Goal: Task Accomplishment & Management: Manage account settings

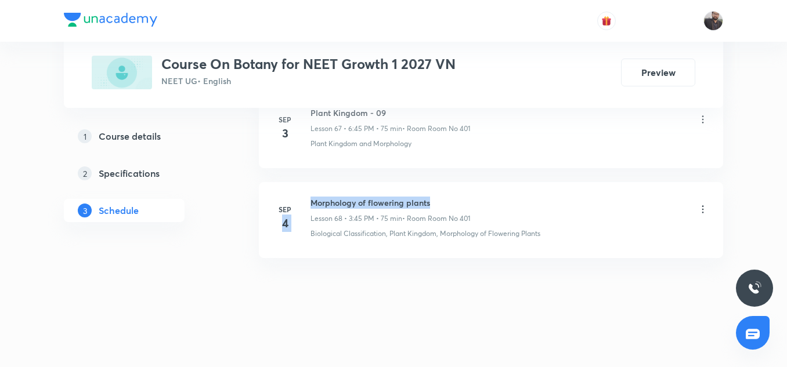
drag, startPoint x: 307, startPoint y: 203, endPoint x: 432, endPoint y: 201, distance: 125.3
click at [441, 201] on div "Sep 4 Morphology of flowering plants Lesson 68 • 3:45 PM • 75 min • Room Room N…" at bounding box center [490, 218] width 435 height 42
click at [432, 202] on h6 "Morphology of flowering plants" at bounding box center [390, 203] width 160 height 12
copy h6 "Morphology of flowering plants"
drag, startPoint x: 309, startPoint y: 199, endPoint x: 448, endPoint y: 179, distance: 140.6
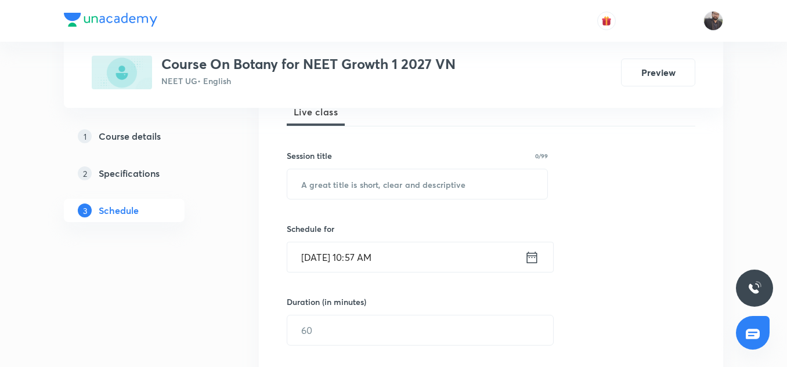
scroll to position [189, 0]
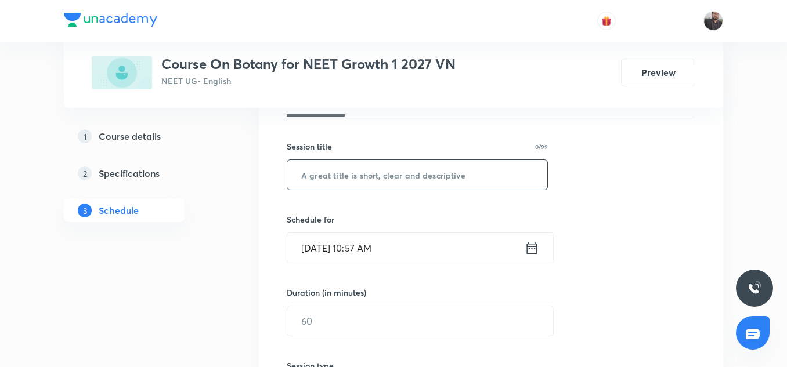
click at [429, 173] on input "text" at bounding box center [417, 175] width 260 height 30
paste input "Morphology of flowering plants"
type input "Morphology of flowering plants"
click at [418, 247] on input "Sep 5, 2025, 10:57 AM" at bounding box center [405, 248] width 237 height 30
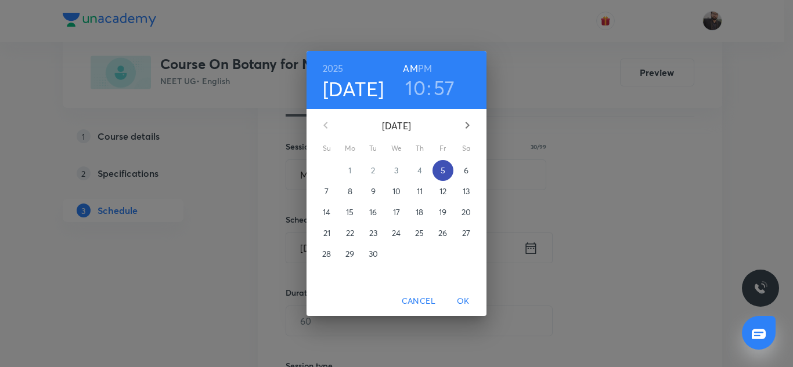
click at [443, 168] on p "5" at bounding box center [442, 171] width 5 height 12
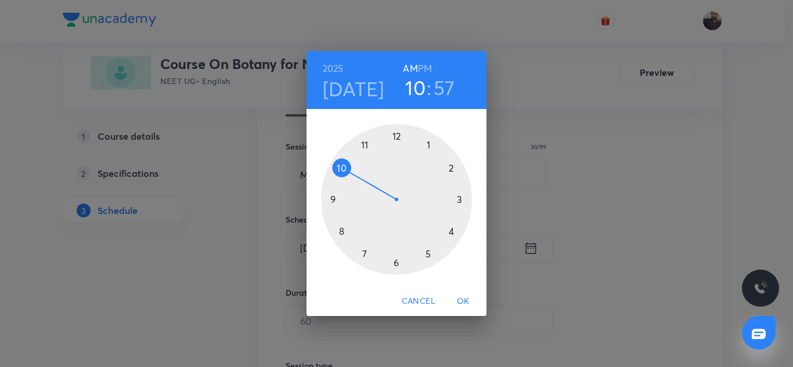
click at [460, 201] on div at bounding box center [396, 199] width 151 height 151
click at [425, 64] on h6 "PM" at bounding box center [425, 68] width 14 height 16
click at [335, 201] on div at bounding box center [396, 199] width 151 height 151
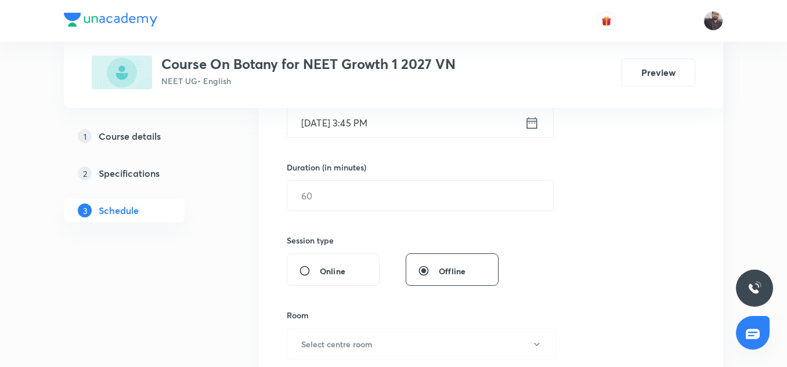
scroll to position [314, 0]
click at [361, 207] on input "text" at bounding box center [420, 195] width 266 height 30
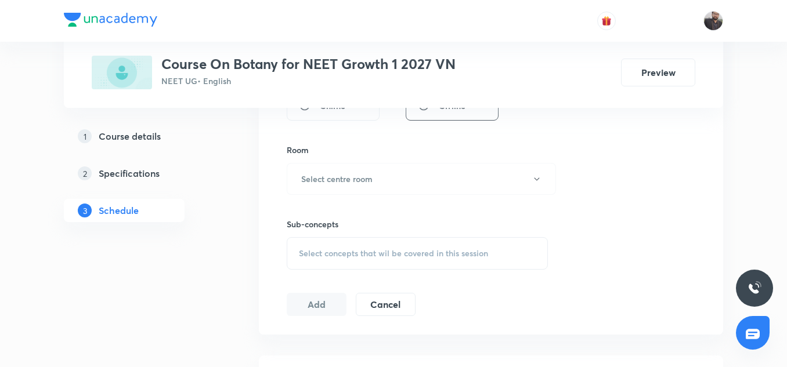
scroll to position [480, 0]
type input "75"
click at [361, 184] on h6 "Select centre room" at bounding box center [336, 178] width 71 height 12
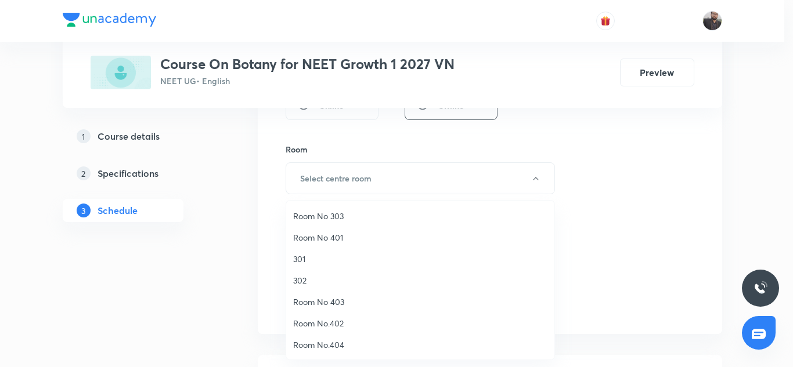
click at [316, 238] on span "Room No 401" at bounding box center [420, 238] width 254 height 12
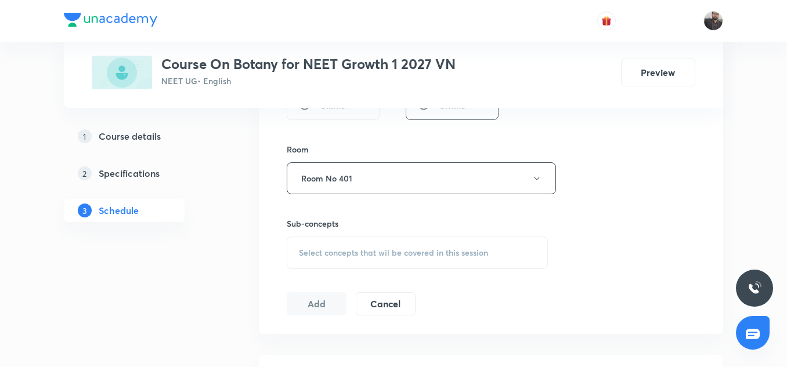
click at [330, 258] on span "Select concepts that wil be covered in this session" at bounding box center [393, 252] width 189 height 9
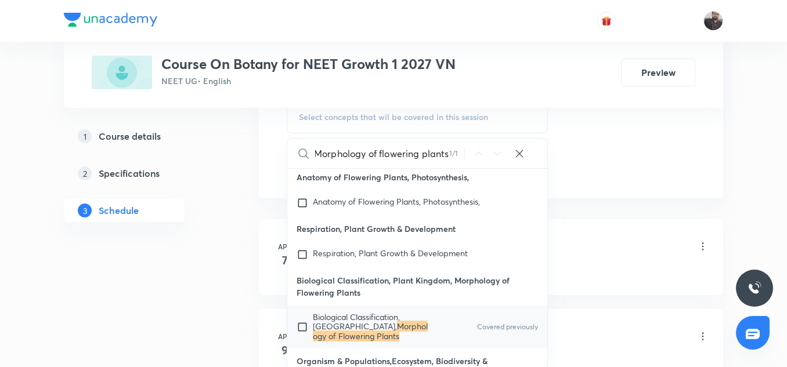
scroll to position [616, 0]
type input "Morphology of flowering plants"
click at [305, 327] on input "checkbox" at bounding box center [304, 326] width 16 height 28
checkbox input "true"
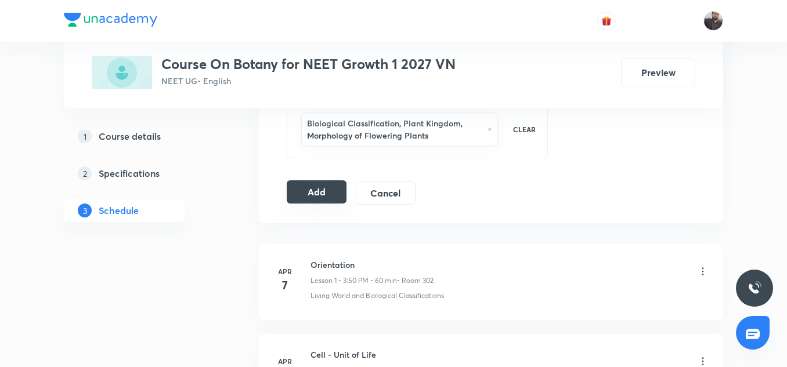
click at [321, 188] on button "Add" at bounding box center [317, 191] width 60 height 23
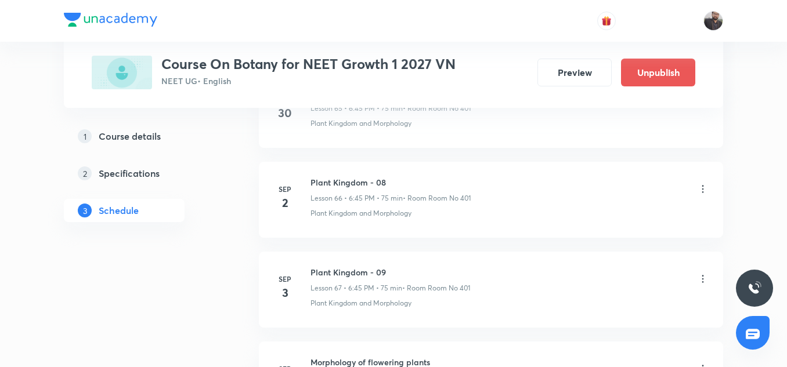
scroll to position [6235, 0]
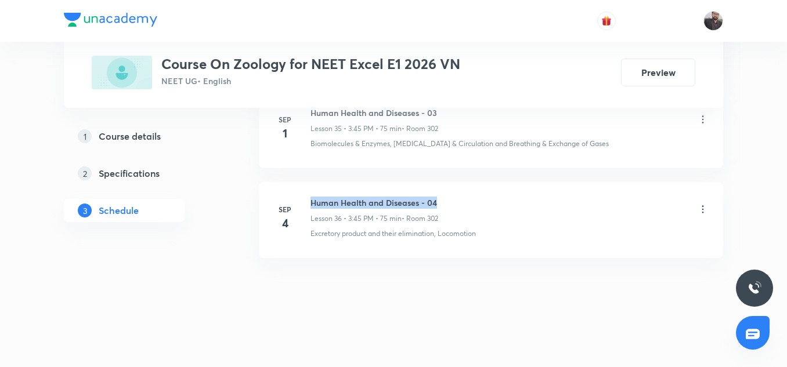
copy h6 "Human Health and Diseases - 04"
drag, startPoint x: 310, startPoint y: 198, endPoint x: 450, endPoint y: 201, distance: 139.9
click at [450, 201] on div "Human Health and Diseases - 04 Lesson 36 • 3:45 PM • 75 min • Room 302" at bounding box center [509, 210] width 398 height 27
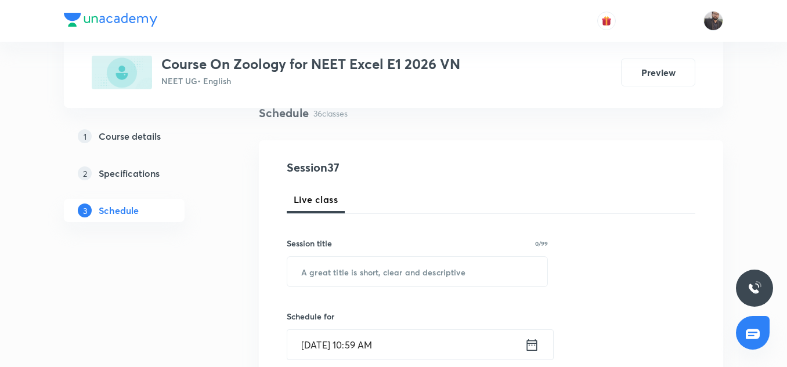
scroll to position [92, 0]
drag, startPoint x: 424, startPoint y: 279, endPoint x: 428, endPoint y: 320, distance: 41.4
paste input "Human Health and Diseases - 04"
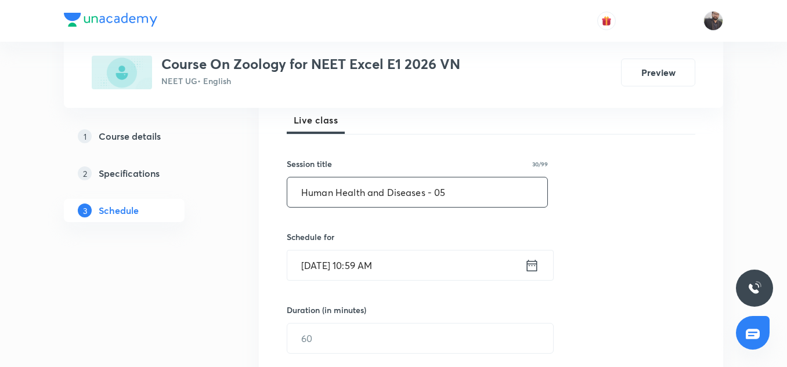
scroll to position [183, 0]
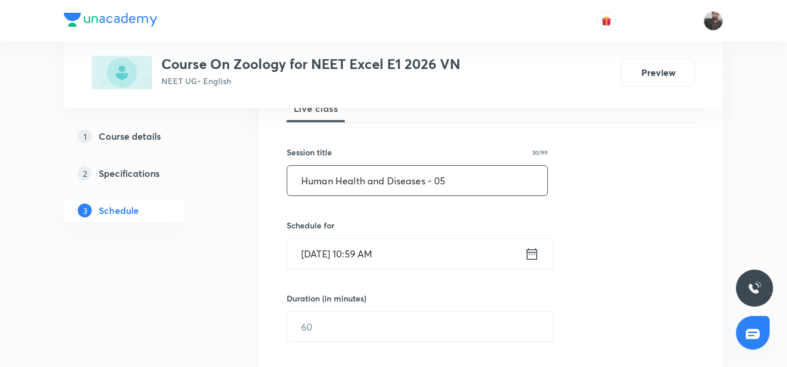
type input "Human Health and Diseases - 05"
click at [404, 256] on input "[DATE] 10:59 AM" at bounding box center [405, 254] width 237 height 30
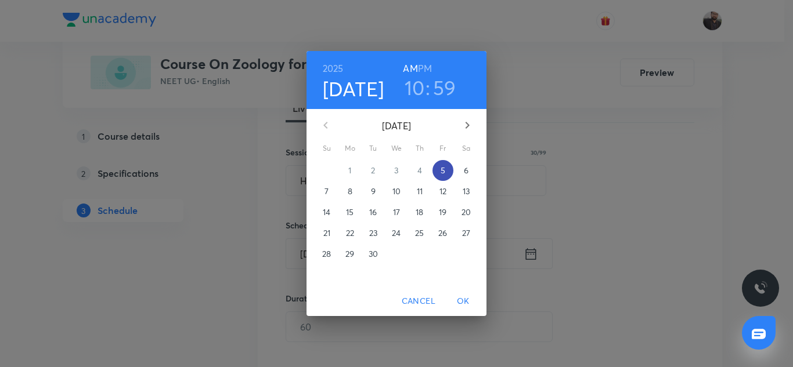
click at [441, 171] on p "5" at bounding box center [442, 171] width 5 height 12
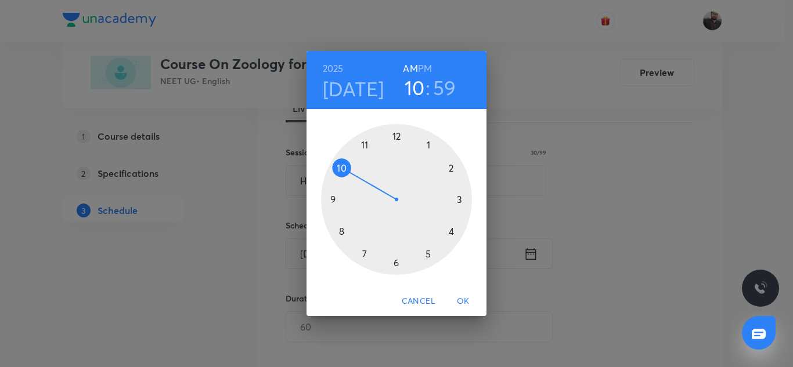
click at [461, 200] on div at bounding box center [396, 199] width 151 height 151
click at [422, 64] on h6 "PM" at bounding box center [425, 68] width 14 height 16
click at [332, 196] on div at bounding box center [396, 199] width 151 height 151
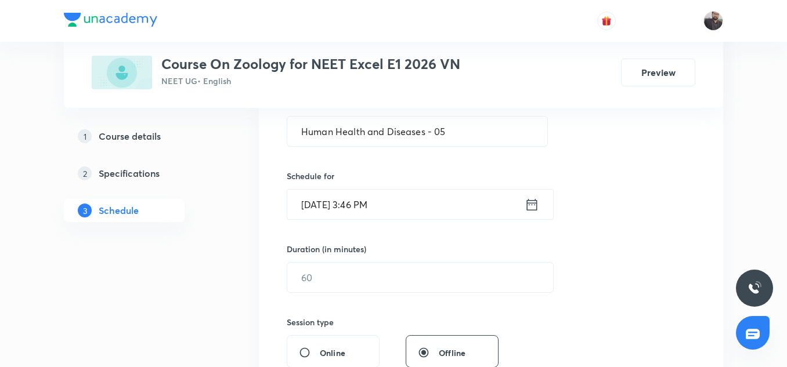
scroll to position [239, 0]
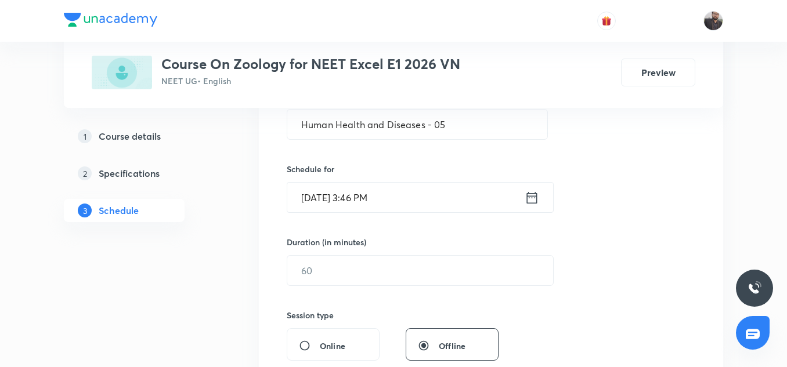
click at [408, 203] on input "Sep 5, 2025, 3:46 PM" at bounding box center [405, 198] width 237 height 30
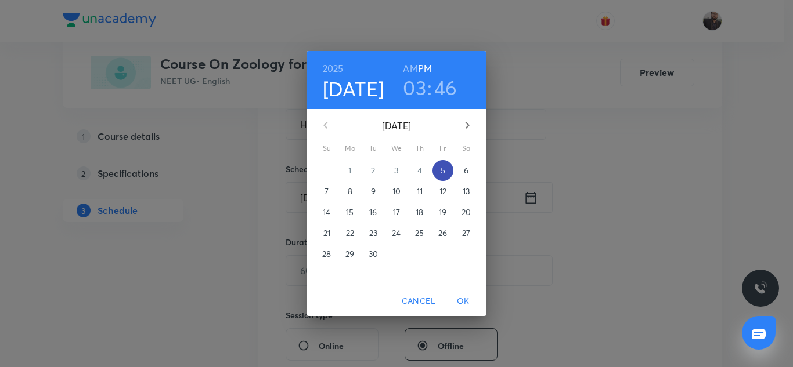
click at [443, 169] on p "5" at bounding box center [442, 171] width 5 height 12
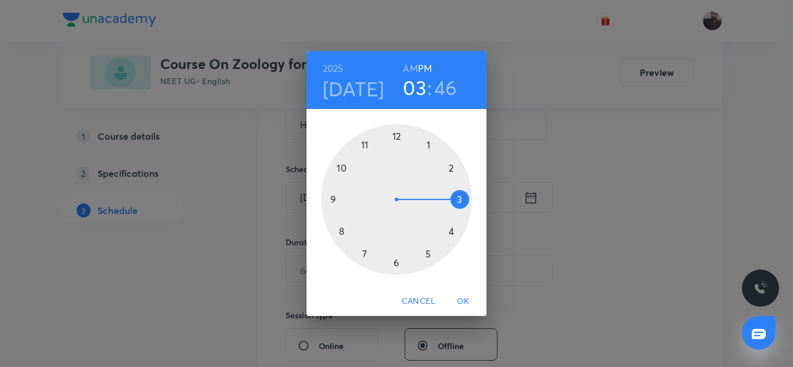
click at [459, 200] on div at bounding box center [396, 199] width 151 height 151
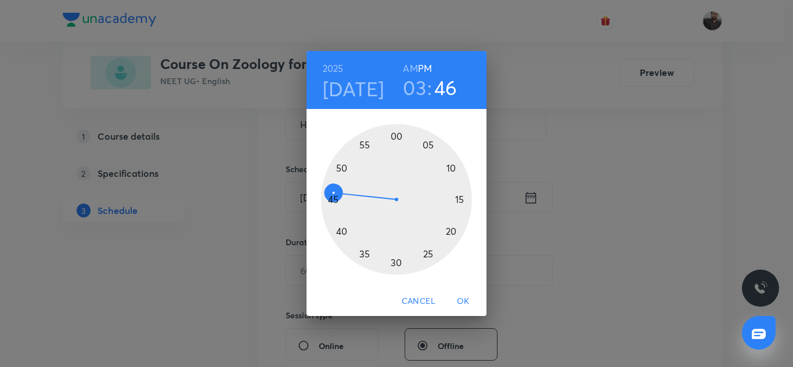
click at [332, 198] on div at bounding box center [396, 199] width 151 height 151
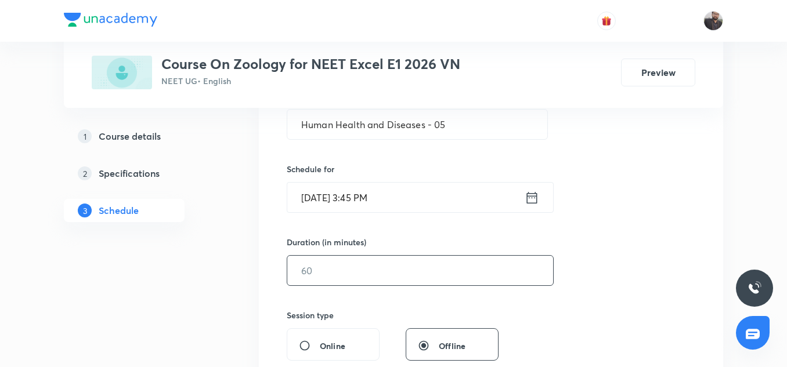
click at [385, 273] on input "text" at bounding box center [420, 271] width 266 height 30
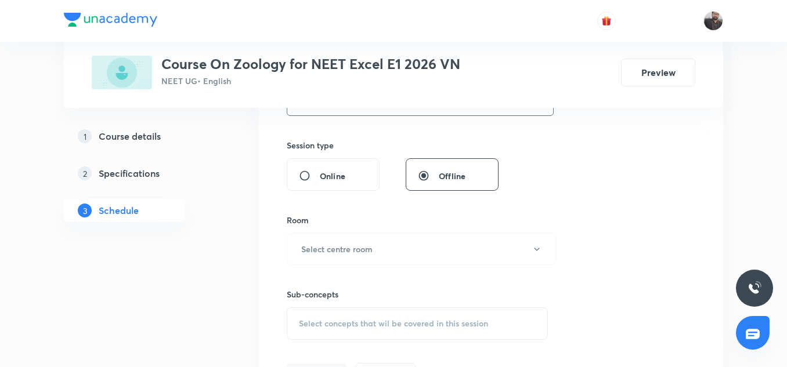
scroll to position [449, 0]
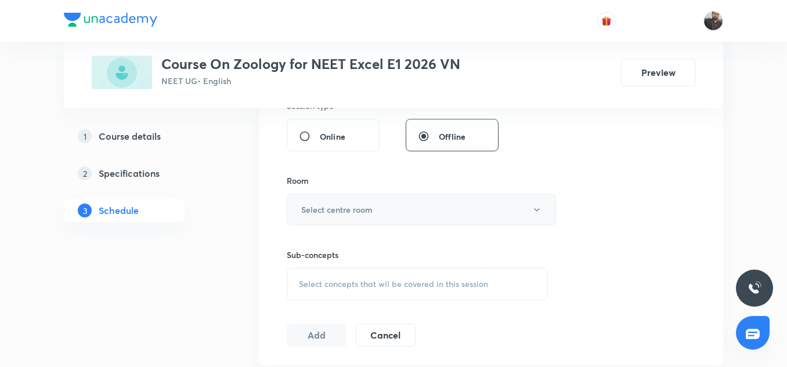
type input "75"
click at [370, 201] on button "Select centre room" at bounding box center [421, 210] width 269 height 32
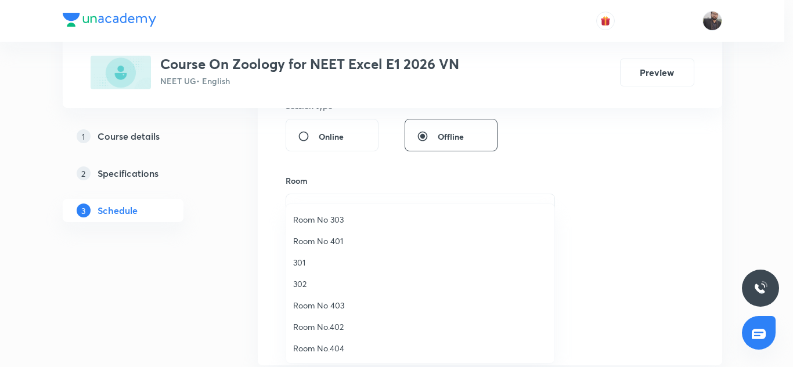
click at [310, 280] on span "302" at bounding box center [420, 284] width 254 height 12
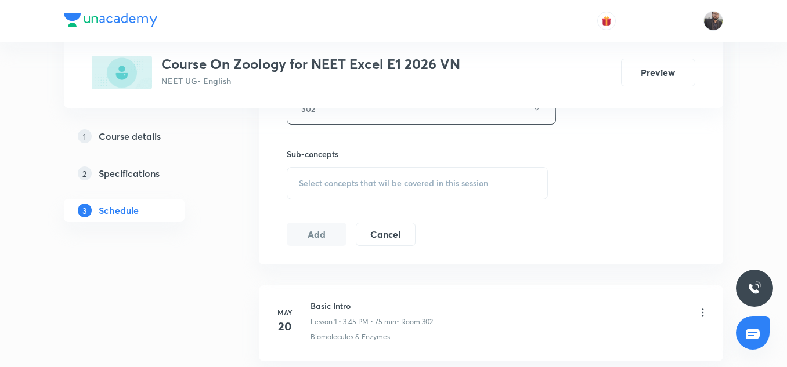
scroll to position [550, 0]
click at [319, 196] on div "Select concepts that wil be covered in this session" at bounding box center [417, 183] width 261 height 32
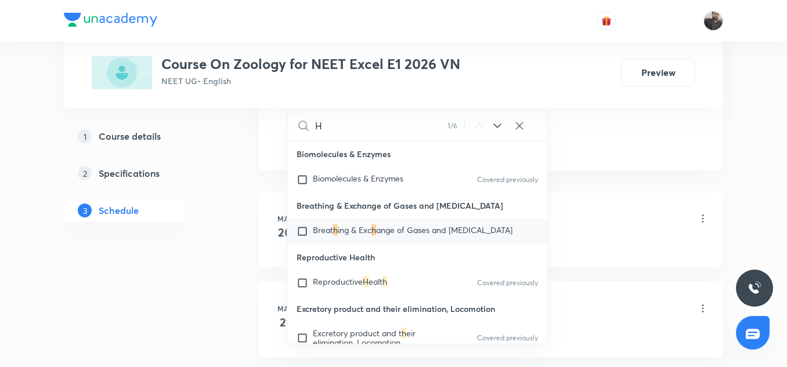
scroll to position [651, 0]
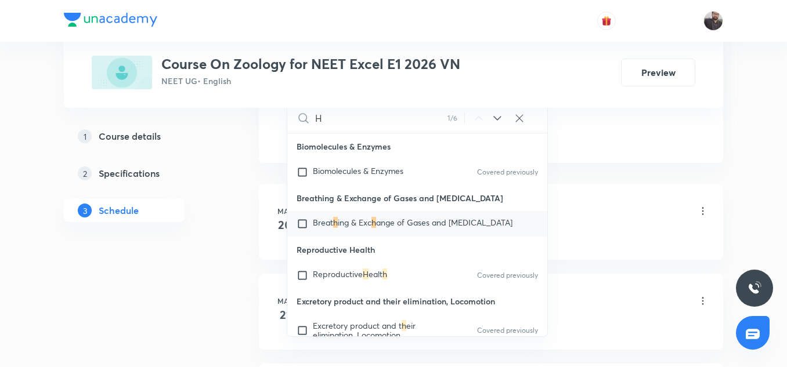
type input "H"
click at [314, 219] on span "Breat" at bounding box center [323, 222] width 20 height 11
checkbox input "true"
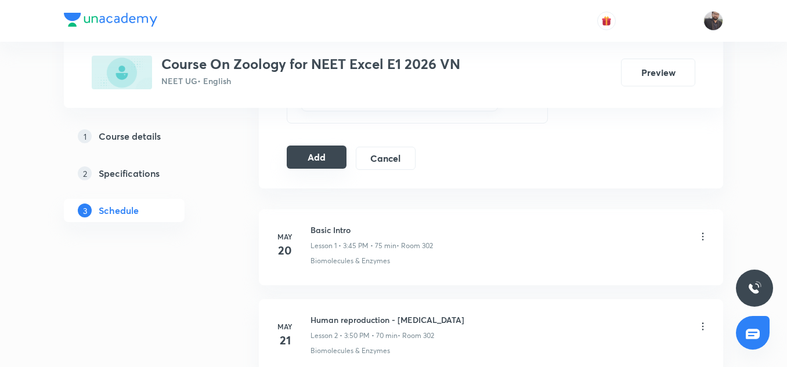
click at [316, 159] on button "Add" at bounding box center [317, 157] width 60 height 23
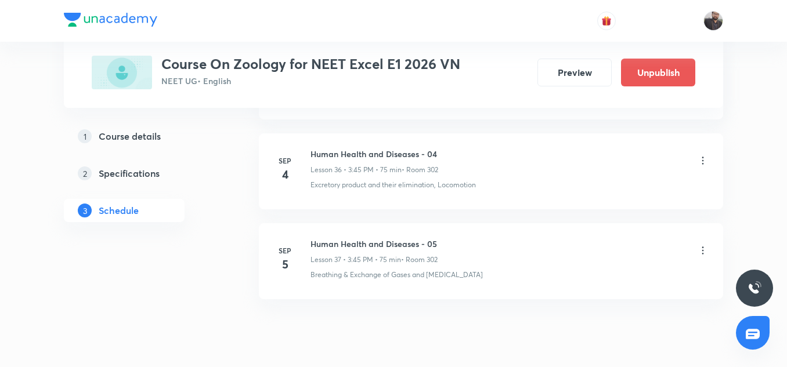
scroll to position [3317, 0]
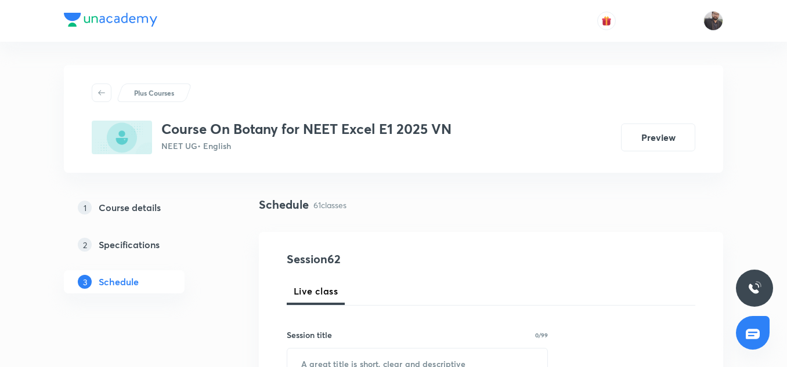
scroll to position [6049, 0]
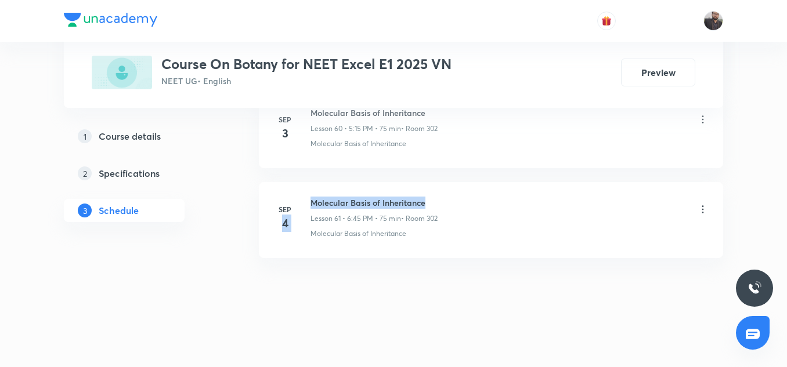
drag, startPoint x: 305, startPoint y: 202, endPoint x: 449, endPoint y: 201, distance: 143.3
click at [449, 201] on div "Sep 4 Molecular Basis of Inheritance Lesson 61 • 6:45 PM • 75 min • Room 302 Mo…" at bounding box center [490, 218] width 435 height 42
click at [449, 201] on div "Molecular Basis of Inheritance Lesson 61 • 6:45 PM • 75 min • Room 302" at bounding box center [509, 210] width 398 height 27
drag, startPoint x: 310, startPoint y: 200, endPoint x: 451, endPoint y: 190, distance: 141.3
click at [451, 190] on li "Sep 4 Molecular Basis of Inheritance Lesson 61 • 6:45 PM • 75 min • Room 302 Mo…" at bounding box center [491, 220] width 464 height 76
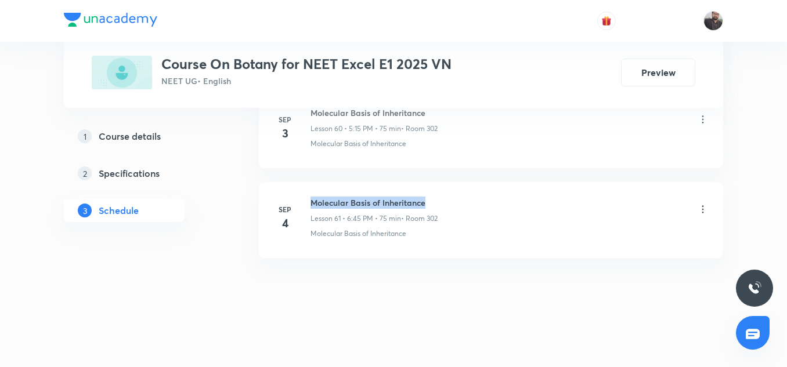
copy h6 "Molecular Basis of Inheritance"
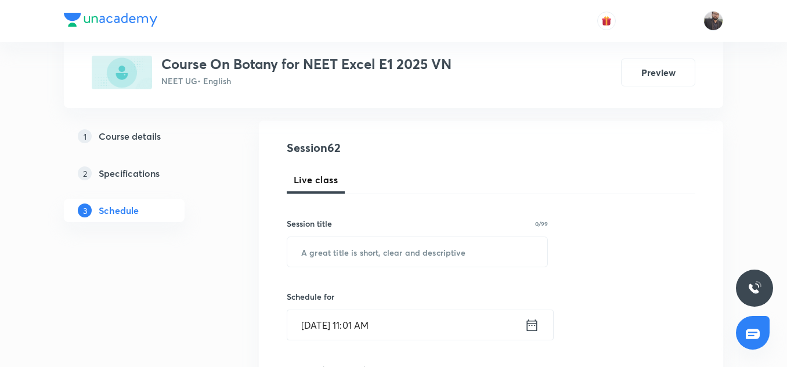
scroll to position [161, 0]
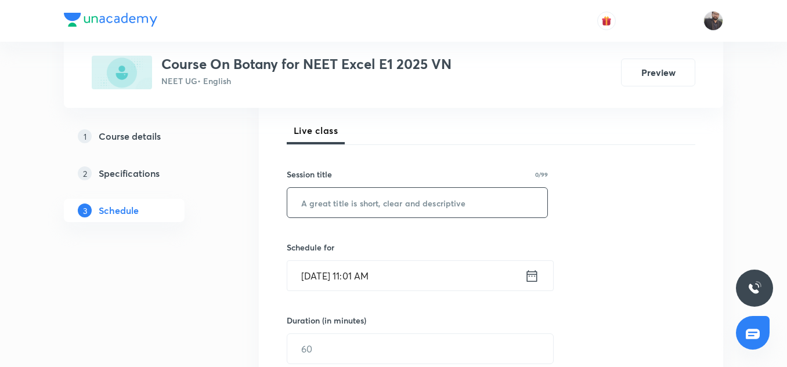
click at [441, 195] on input "text" at bounding box center [417, 203] width 260 height 30
paste input "Molecular Basis of Inheritance"
type input "Molecular Basis of Inheritance"
click at [402, 275] on input "Sep 5, 2025, 11:01 AM" at bounding box center [405, 276] width 237 height 30
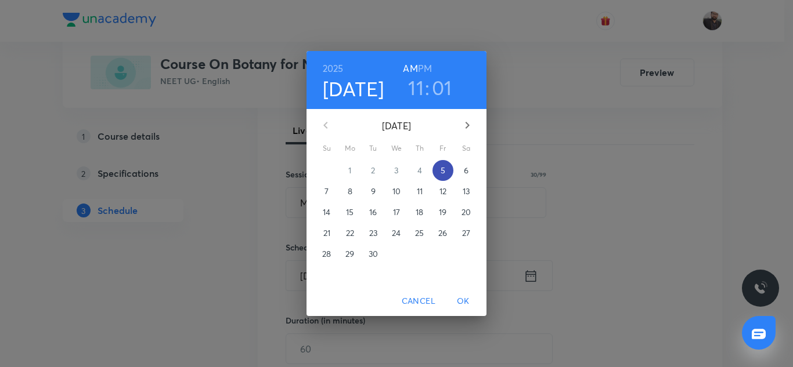
click at [442, 171] on p "5" at bounding box center [442, 171] width 5 height 12
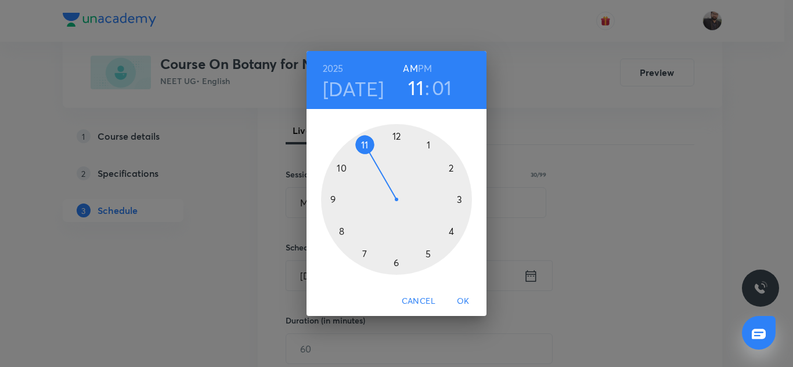
click at [429, 254] on div at bounding box center [396, 199] width 151 height 151
click at [429, 66] on h6 "PM" at bounding box center [425, 68] width 14 height 16
click at [458, 200] on div at bounding box center [396, 199] width 151 height 151
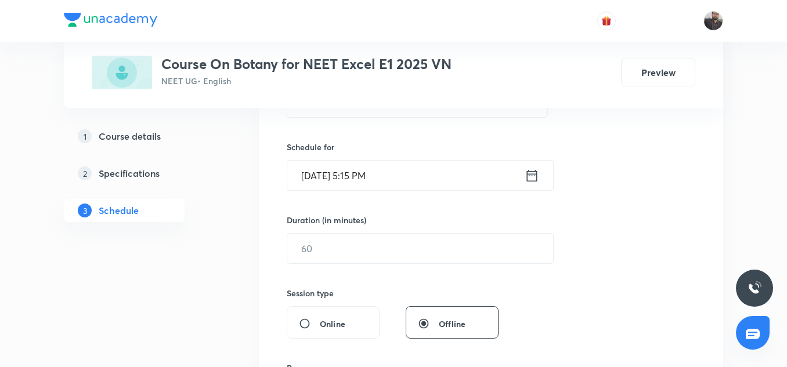
scroll to position [262, 0]
click at [402, 233] on input "text" at bounding box center [420, 248] width 266 height 30
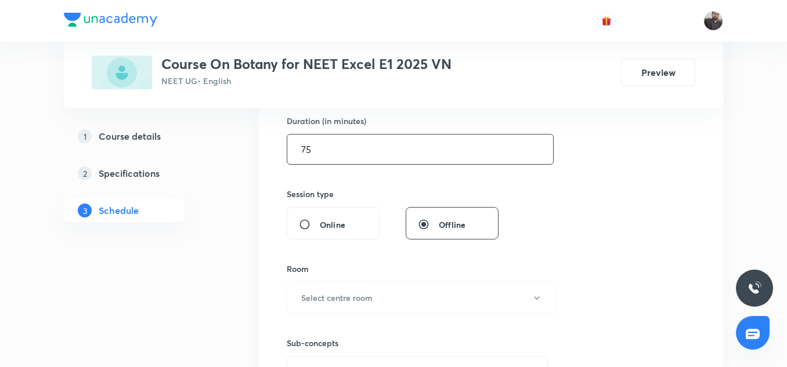
scroll to position [362, 0]
type input "75"
click at [366, 302] on h6 "Select centre room" at bounding box center [336, 296] width 71 height 12
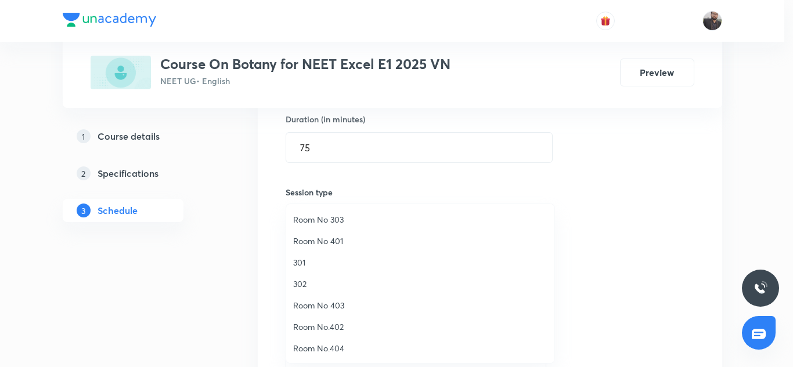
click at [308, 281] on span "302" at bounding box center [420, 284] width 254 height 12
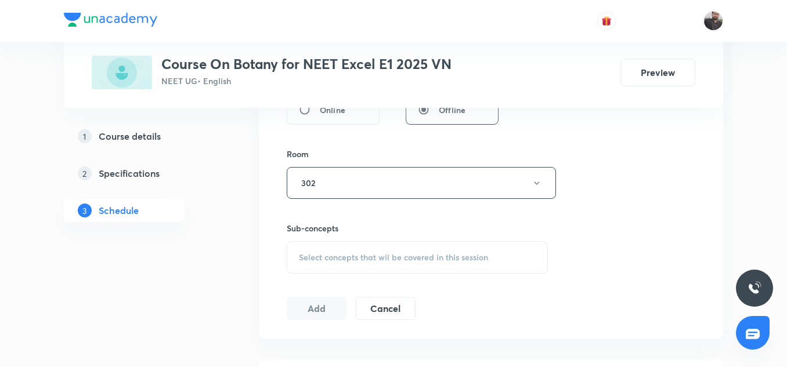
scroll to position [476, 0]
click at [325, 260] on span "Select concepts that wil be covered in this session" at bounding box center [393, 256] width 189 height 9
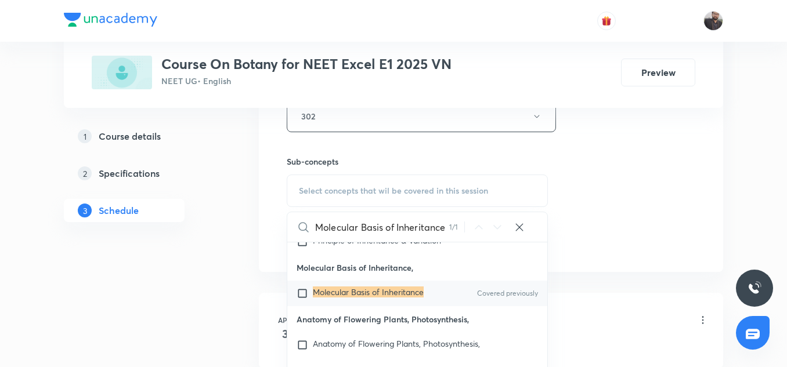
scroll to position [6333, 0]
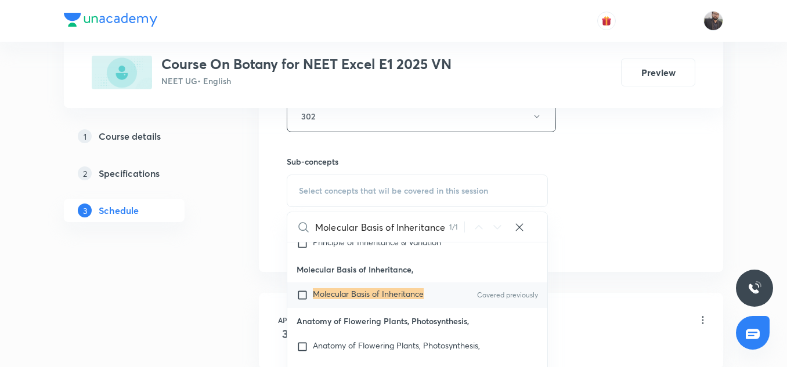
type input "Molecular Basis of Inheritance"
click at [344, 299] on mark "Molecular Basis of Inheritance" at bounding box center [368, 293] width 111 height 11
checkbox input "true"
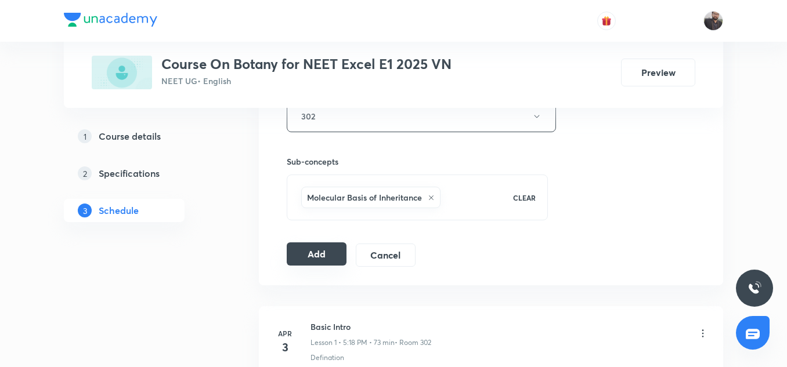
click at [313, 257] on button "Add" at bounding box center [317, 254] width 60 height 23
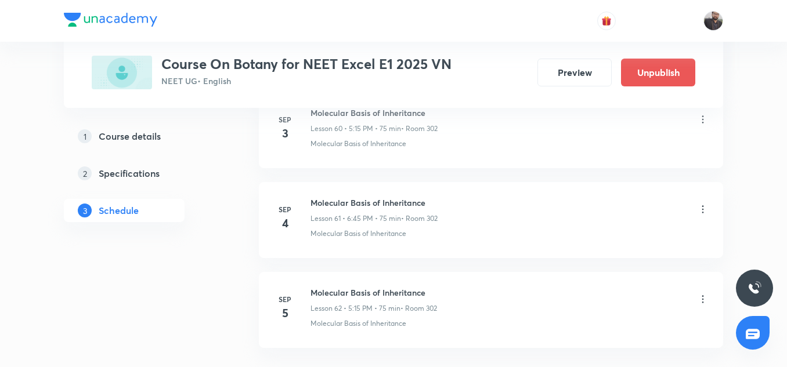
scroll to position [5606, 0]
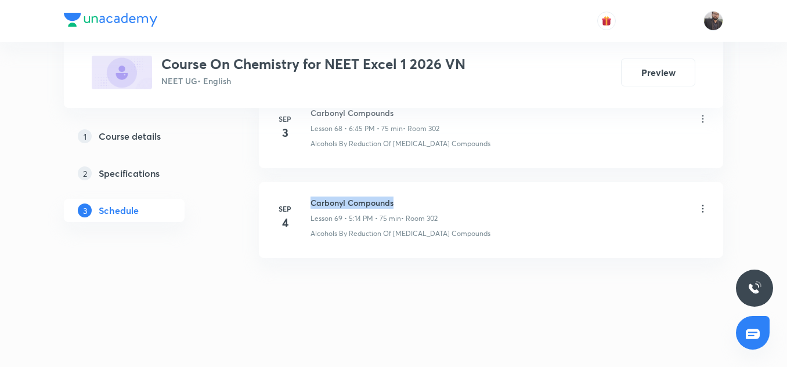
copy h6 "Carbonyl Compounds"
click at [425, 198] on div "Sep 4 Carbonyl Compounds Lesson 69 • 5:14 PM • 75 min • Room 302 Alcohols By Re…" at bounding box center [490, 218] width 435 height 42
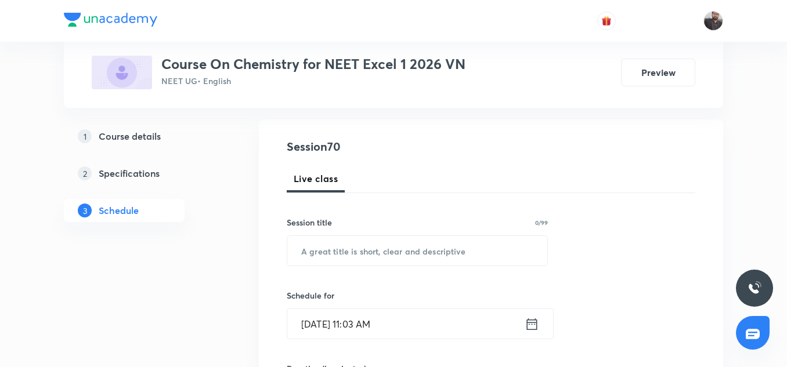
scroll to position [119, 0]
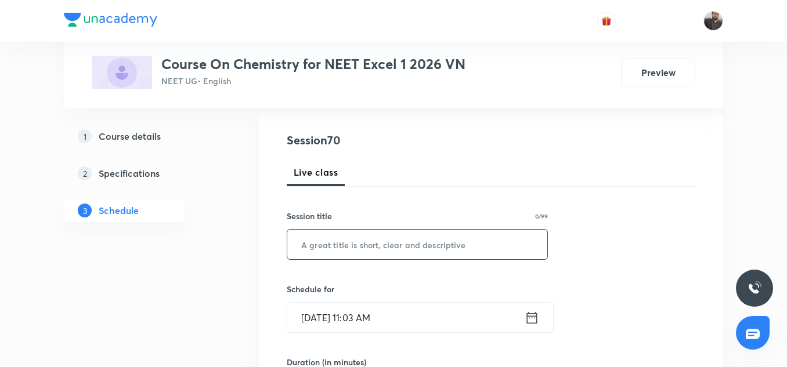
click at [406, 240] on input "text" at bounding box center [417, 245] width 260 height 30
paste input "Carbonyl Compounds"
type input "Carbonyl Compounds"
click at [413, 317] on input "Sep 5, 2025, 11:03 AM" at bounding box center [405, 318] width 237 height 30
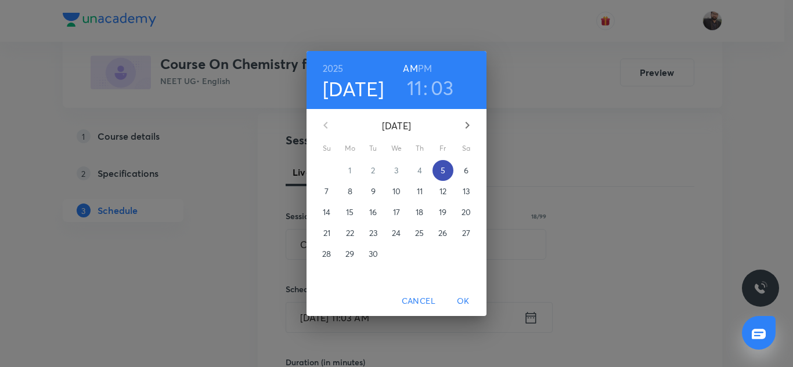
click at [443, 171] on p "5" at bounding box center [442, 171] width 5 height 12
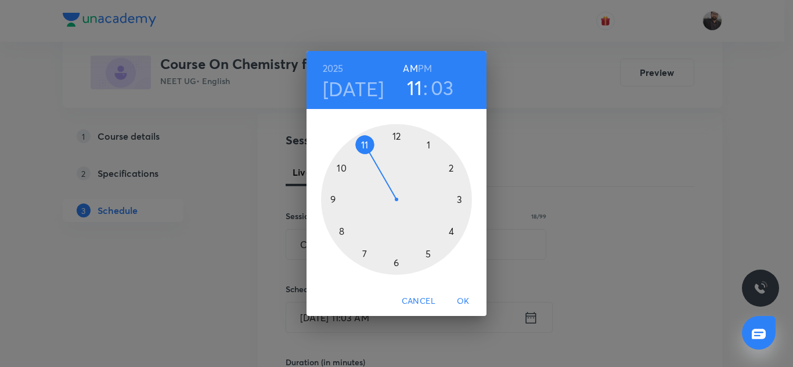
click at [395, 261] on div at bounding box center [396, 199] width 151 height 151
click at [429, 66] on h6 "PM" at bounding box center [425, 68] width 14 height 16
click at [332, 200] on div at bounding box center [396, 199] width 151 height 151
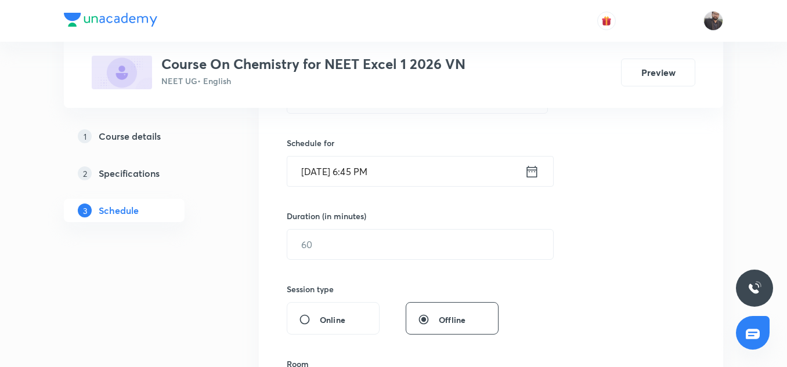
scroll to position [266, 0]
click at [369, 243] on input "text" at bounding box center [420, 244] width 266 height 30
type input "6"
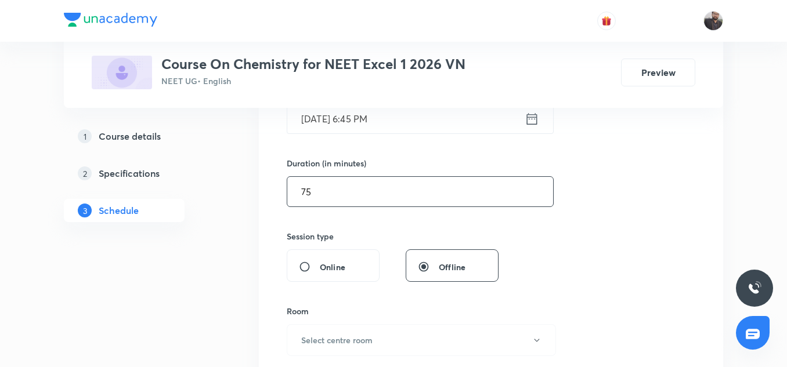
scroll to position [330, 0]
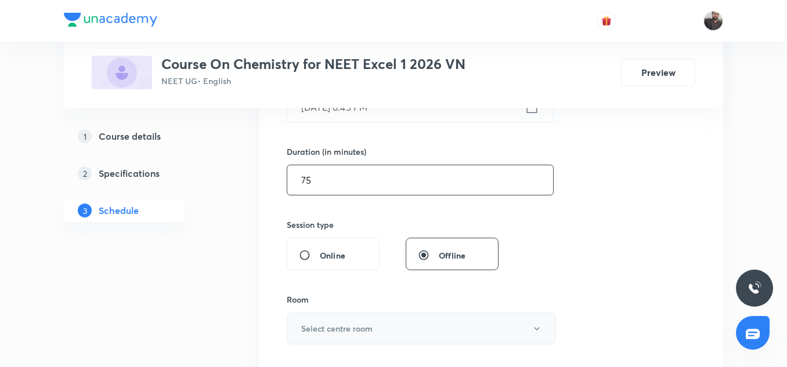
type input "75"
click at [347, 324] on h6 "Select centre room" at bounding box center [336, 329] width 71 height 12
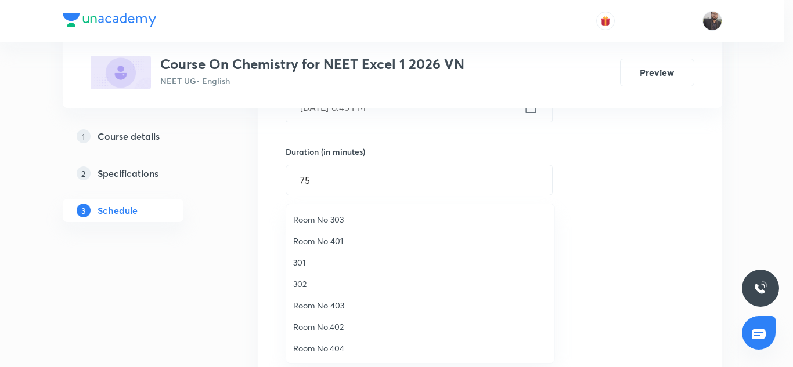
click at [323, 287] on span "302" at bounding box center [420, 284] width 254 height 12
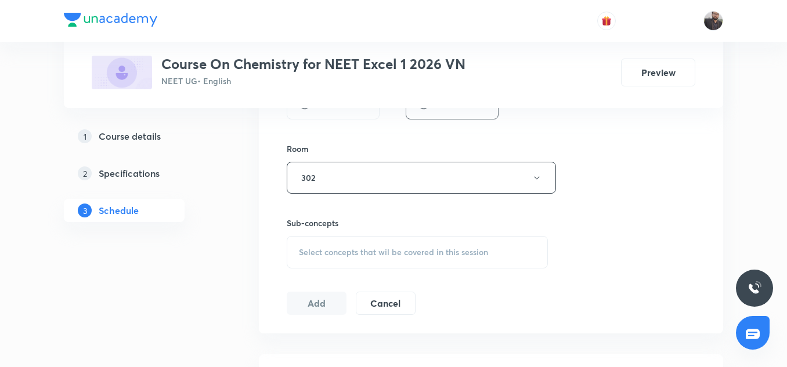
scroll to position [485, 0]
click at [323, 252] on span "Select concepts that wil be covered in this session" at bounding box center [393, 247] width 189 height 9
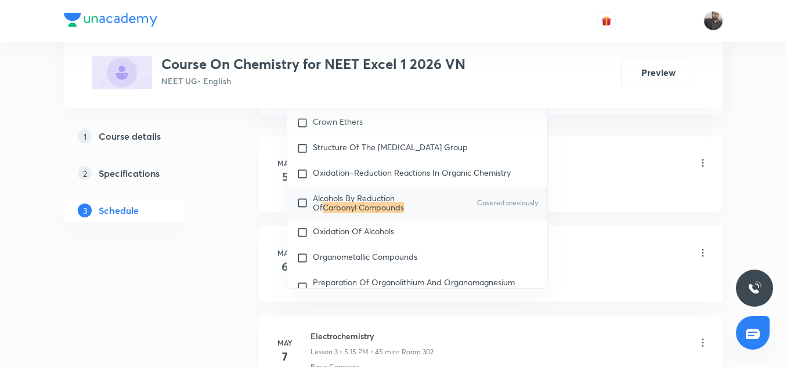
scroll to position [706, 0]
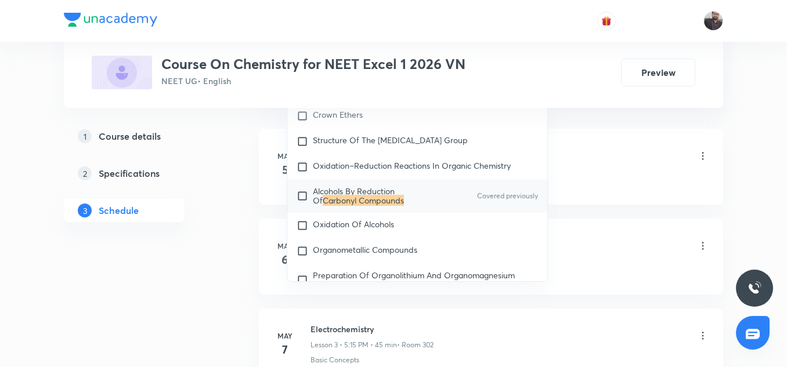
type input "Carbonyl Compounds"
click at [307, 205] on input "checkbox" at bounding box center [304, 196] width 16 height 19
checkbox input "true"
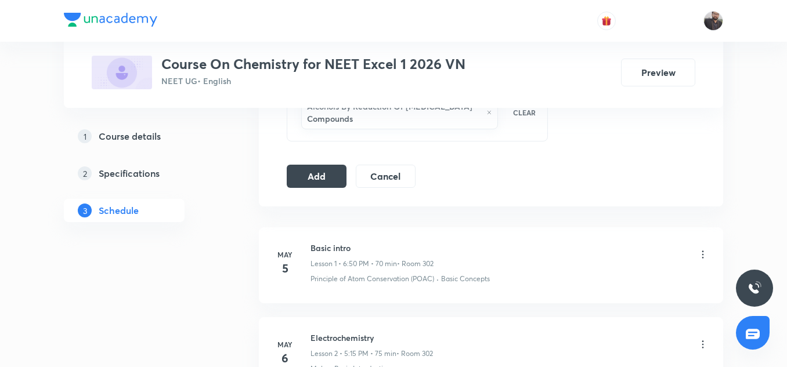
scroll to position [613, 0]
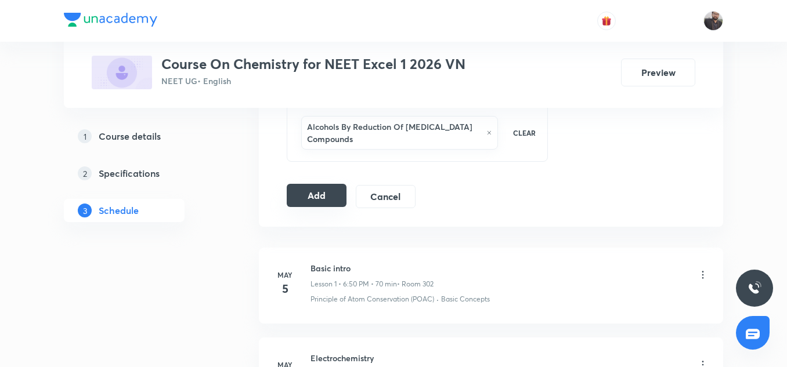
click at [305, 207] on button "Add" at bounding box center [317, 195] width 60 height 23
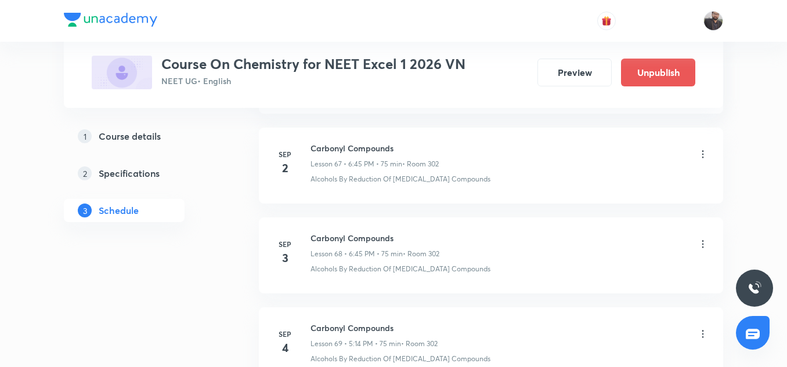
scroll to position [6369, 0]
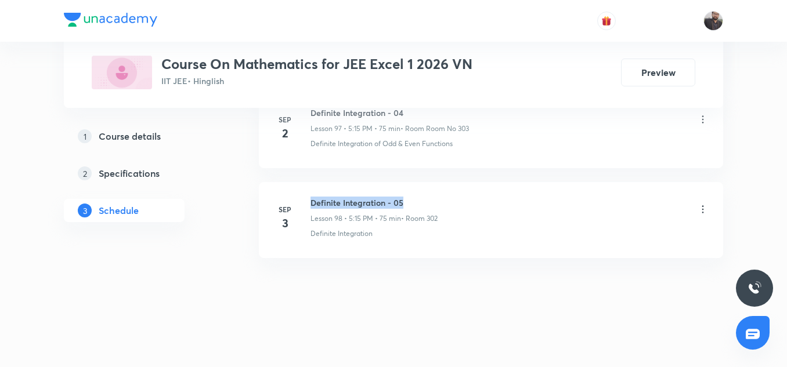
copy h6 "Definite Integration - 05"
drag, startPoint x: 310, startPoint y: 202, endPoint x: 426, endPoint y: 197, distance: 116.2
click at [426, 197] on div "[DATE] Definite Integration - 05 Lesson 98 • 5:15 PM • 75 min • Room 302 Defini…" at bounding box center [490, 218] width 435 height 42
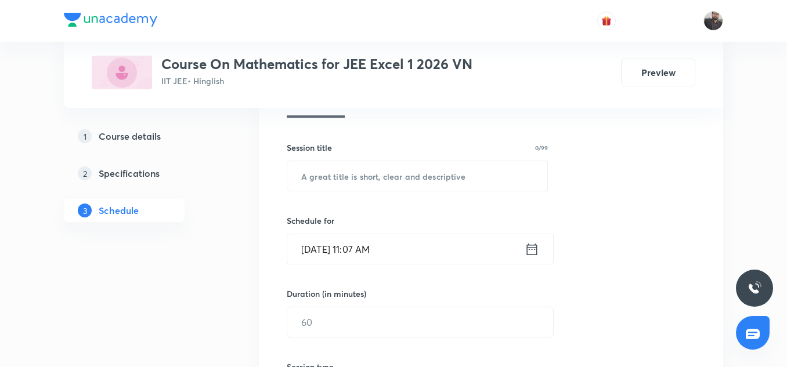
scroll to position [188, 0]
click at [419, 183] on input "text" at bounding box center [417, 176] width 260 height 30
paste input "Definite Integration - 05"
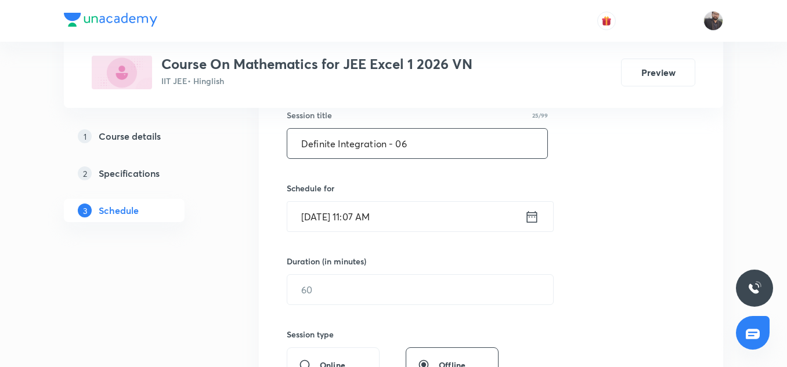
scroll to position [227, 0]
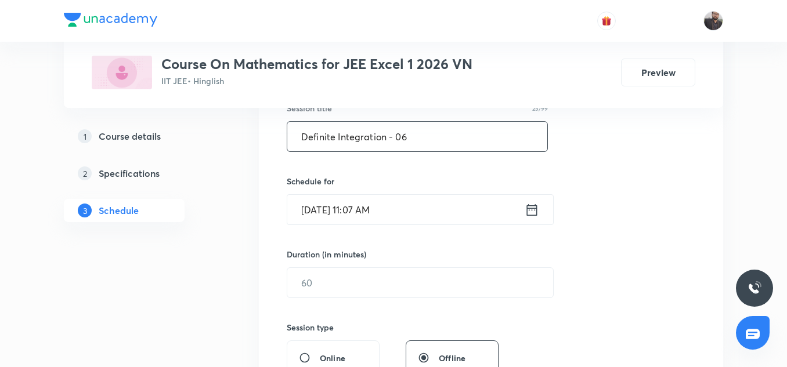
type input "Definite Integration - 06"
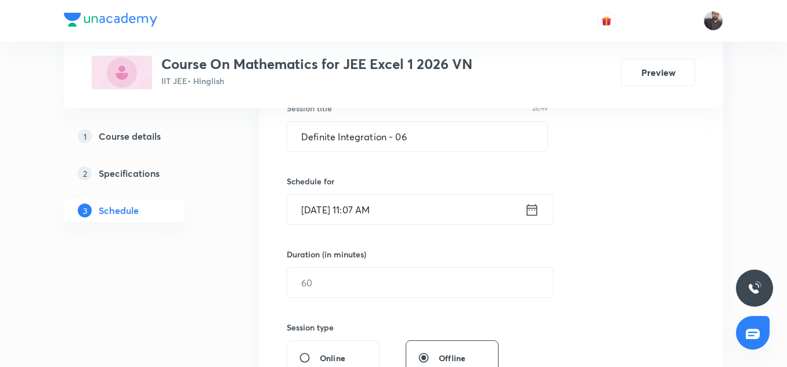
click at [419, 205] on input "Sep 5, 2025, 11:07 AM" at bounding box center [405, 210] width 237 height 30
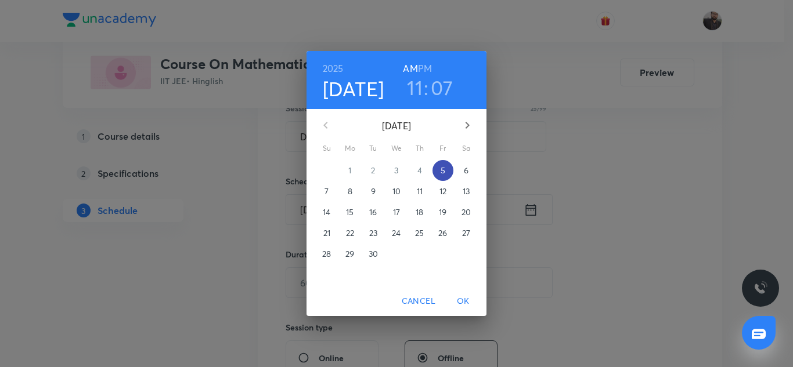
click at [438, 171] on span "5" at bounding box center [442, 171] width 21 height 12
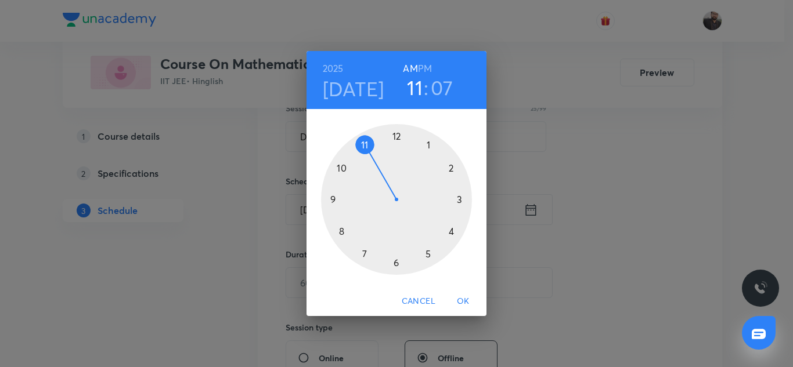
click at [461, 198] on div at bounding box center [396, 199] width 151 height 151
click at [428, 68] on h6 "PM" at bounding box center [425, 68] width 14 height 16
click at [331, 200] on div at bounding box center [396, 199] width 151 height 151
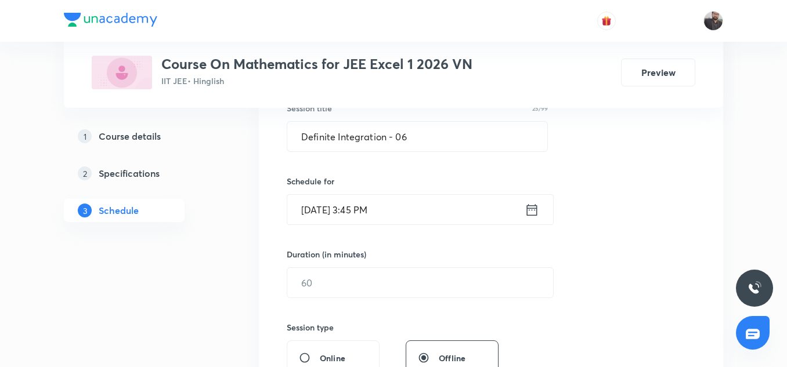
scroll to position [263, 0]
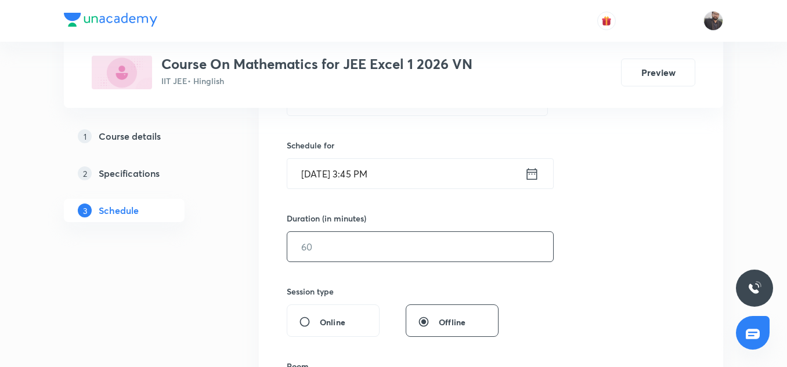
click at [328, 241] on input "text" at bounding box center [420, 247] width 266 height 30
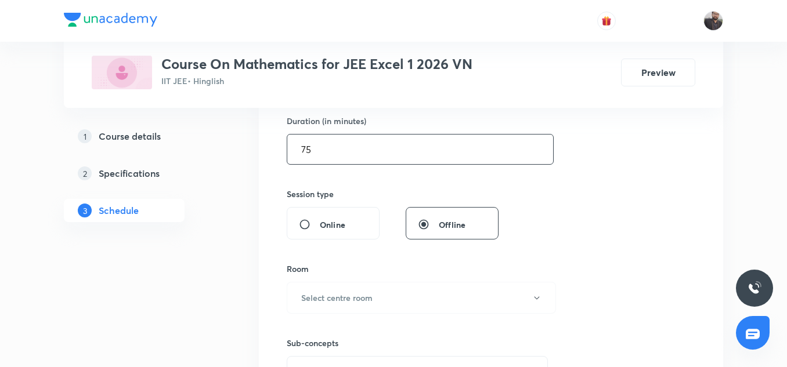
scroll to position [361, 0]
type input "7"
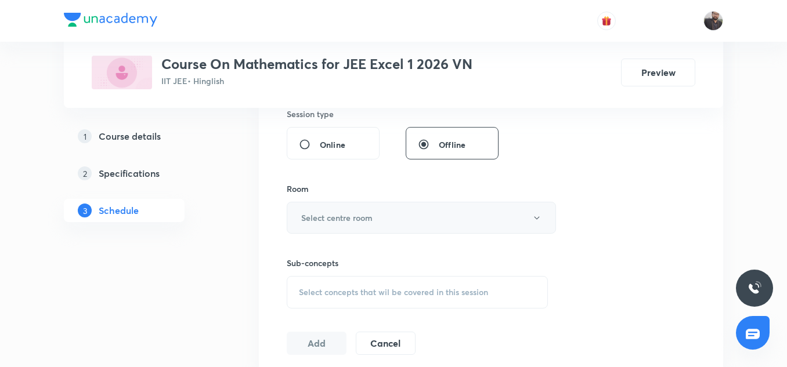
type input "105"
click at [350, 218] on h6 "Select centre room" at bounding box center [336, 218] width 71 height 12
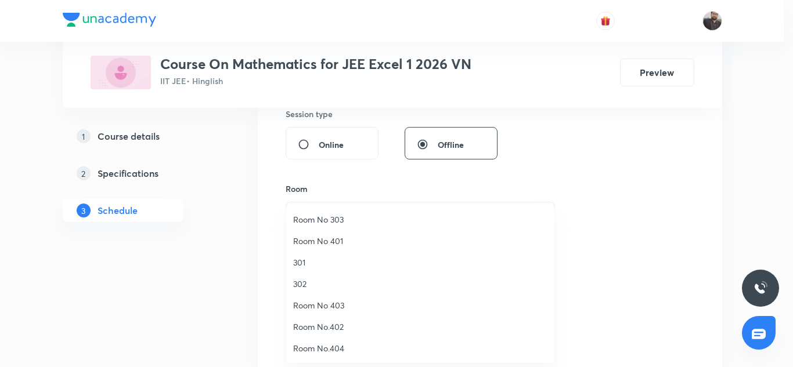
click at [329, 225] on span "Room No 303" at bounding box center [420, 220] width 254 height 12
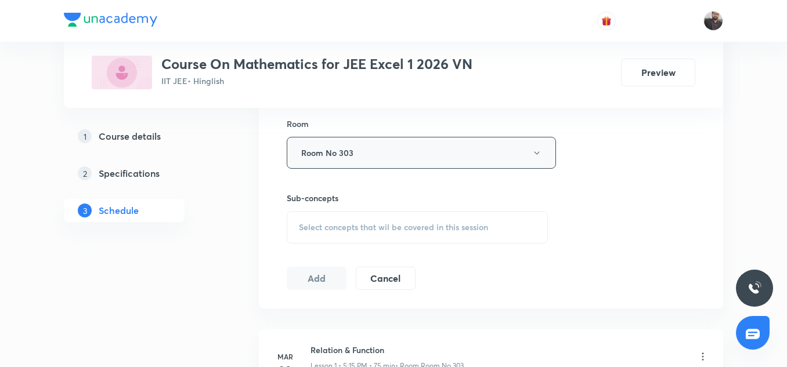
scroll to position [507, 0]
click at [323, 216] on div "Select concepts that wil be covered in this session" at bounding box center [417, 225] width 261 height 32
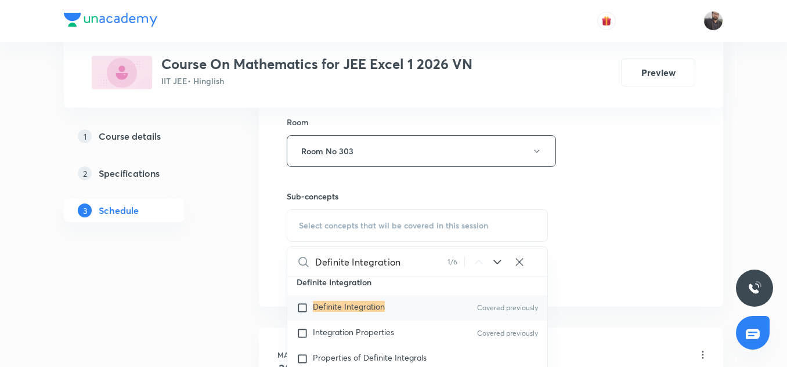
scroll to position [9885, 0]
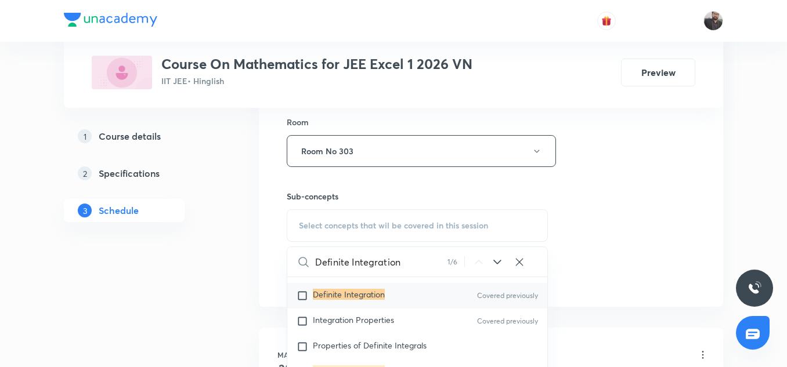
type input "Definite Integration"
click at [299, 302] on input "checkbox" at bounding box center [304, 296] width 16 height 12
checkbox input "true"
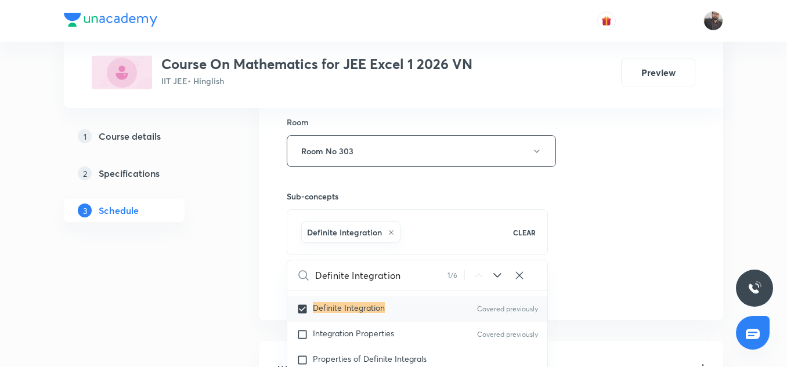
click at [688, 220] on div "Session 99 Live class Session title 25/99 Definite Integration - 06 ​ Schedule …" at bounding box center [491, 23] width 408 height 558
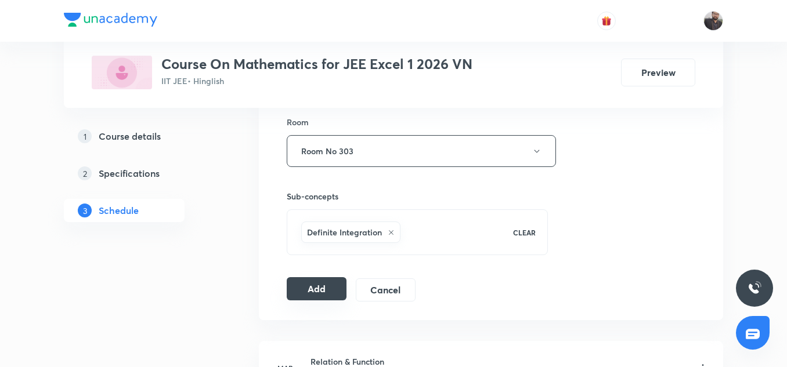
click at [316, 299] on button "Add" at bounding box center [317, 288] width 60 height 23
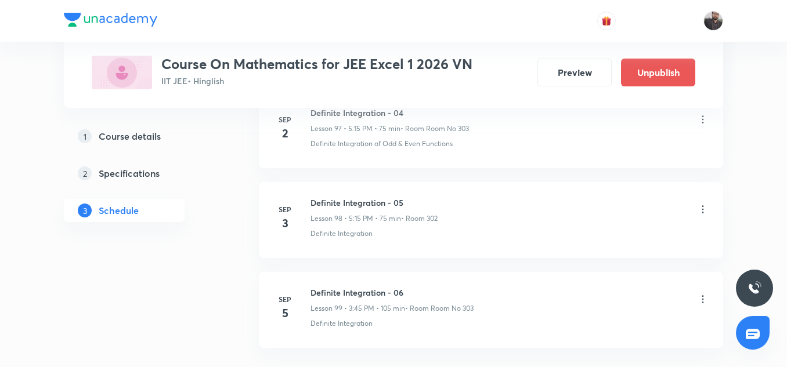
scroll to position [8935, 0]
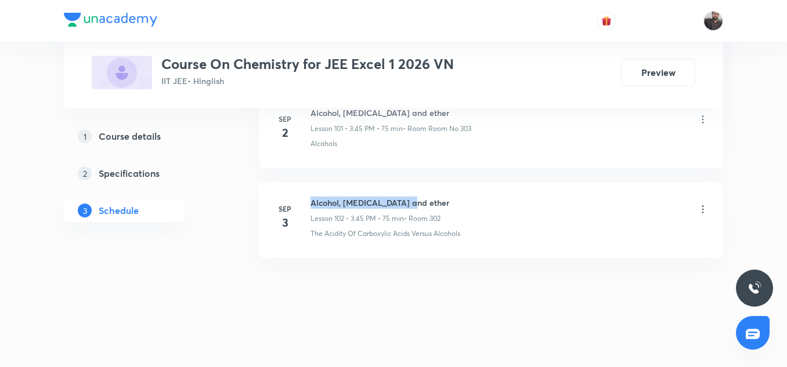
copy h6 "Alcohol, phenol and ether"
drag, startPoint x: 310, startPoint y: 197, endPoint x: 430, endPoint y: 189, distance: 120.4
click at [430, 189] on li "Sep 3 Alcohol, phenol and ether Lesson 102 • 3:45 PM • 75 min • Room 302 The Ac…" at bounding box center [491, 220] width 464 height 76
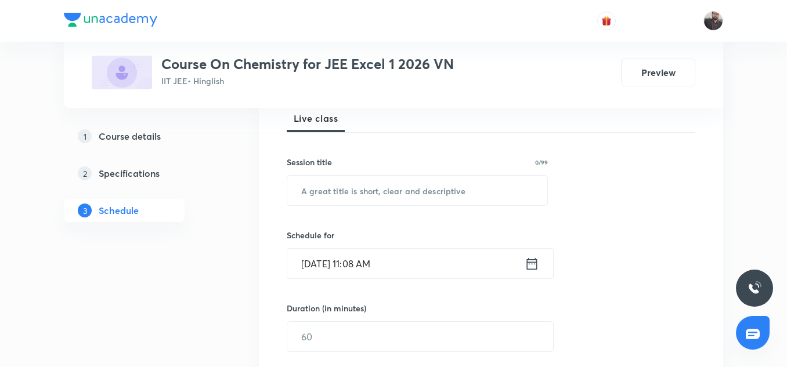
scroll to position [173, 0]
click at [415, 198] on input "text" at bounding box center [417, 190] width 260 height 30
paste input "Alcohol, phenol and ether"
type input "Alcohol, phenol and ether"
click at [397, 260] on input "Sep 5, 2025, 11:08 AM" at bounding box center [405, 263] width 237 height 30
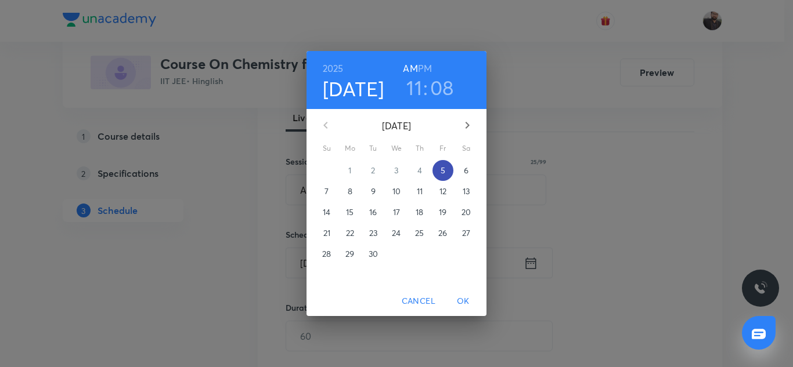
click at [443, 169] on p "5" at bounding box center [442, 171] width 5 height 12
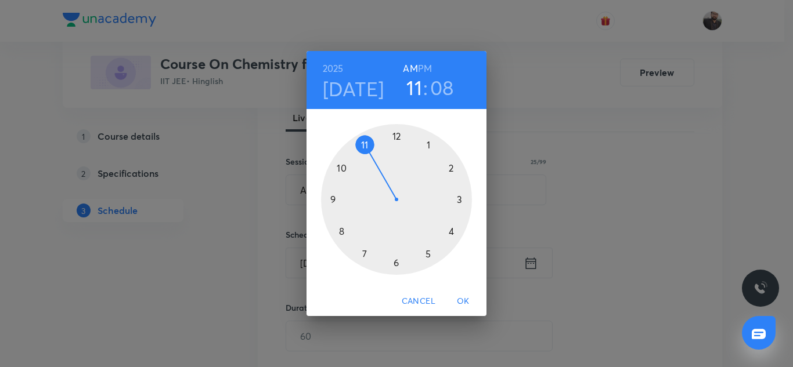
click at [427, 254] on div at bounding box center [396, 199] width 151 height 151
click at [424, 68] on h6 "PM" at bounding box center [425, 68] width 14 height 16
click at [341, 165] on div at bounding box center [396, 199] width 151 height 151
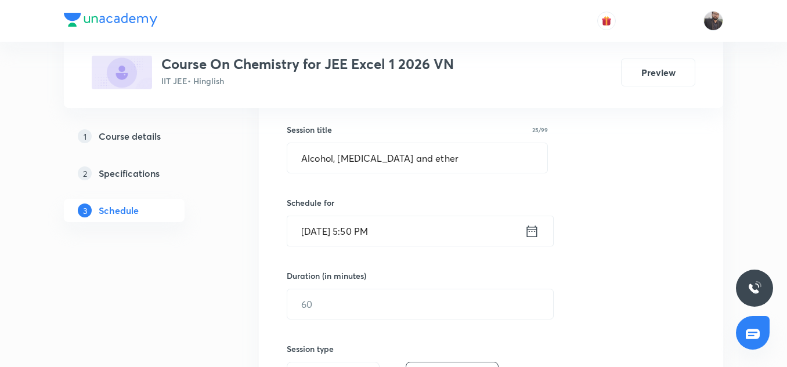
scroll to position [209, 0]
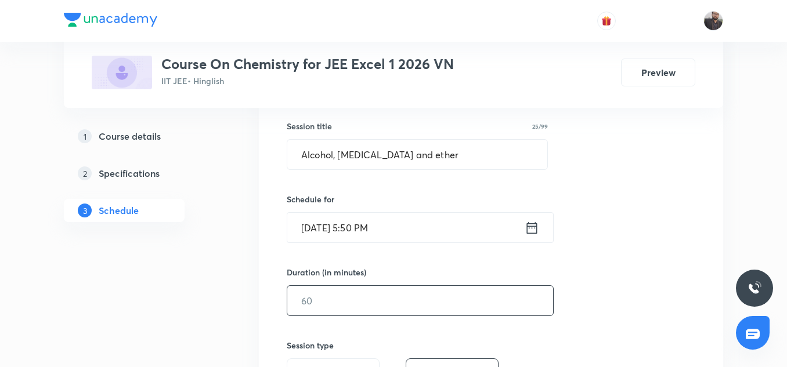
click at [422, 298] on input "text" at bounding box center [420, 301] width 266 height 30
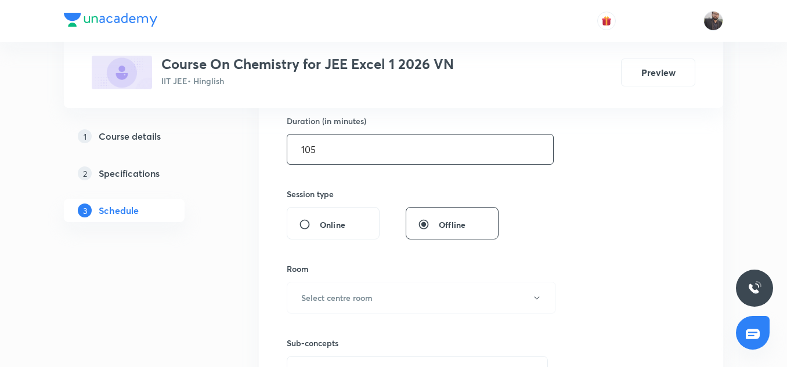
scroll to position [363, 0]
type input "105"
click at [359, 298] on h6 "Select centre room" at bounding box center [336, 295] width 71 height 12
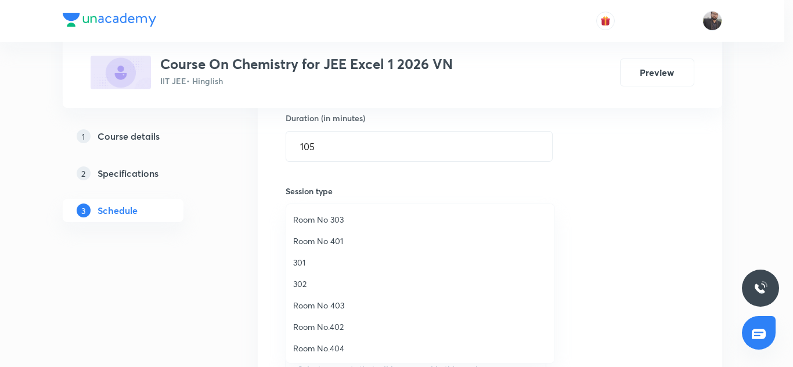
click at [342, 226] on li "Room No 303" at bounding box center [420, 219] width 268 height 21
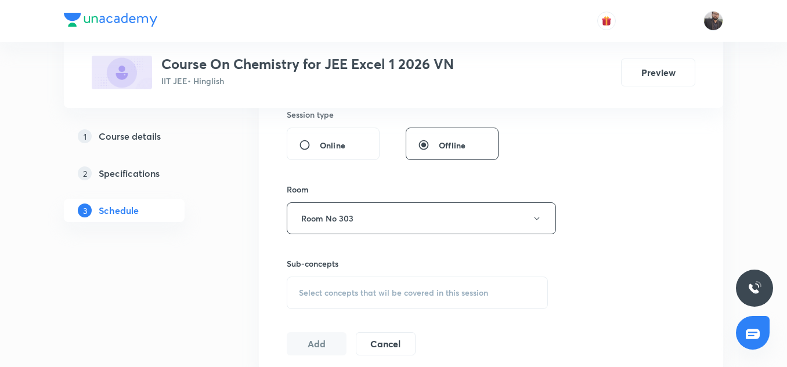
scroll to position [525, 0]
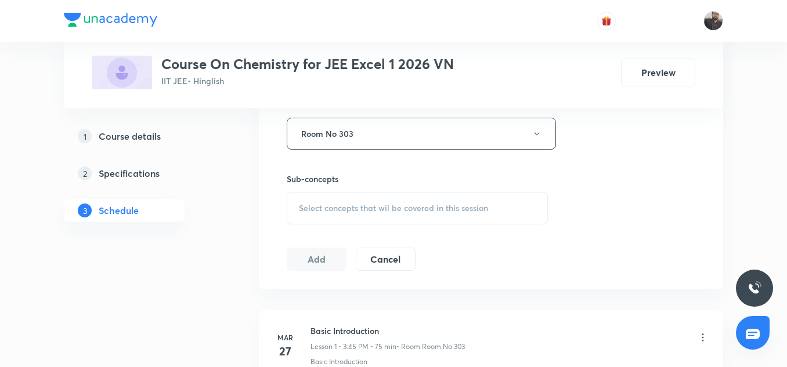
click at [339, 204] on span "Select concepts that wil be covered in this session" at bounding box center [393, 208] width 189 height 9
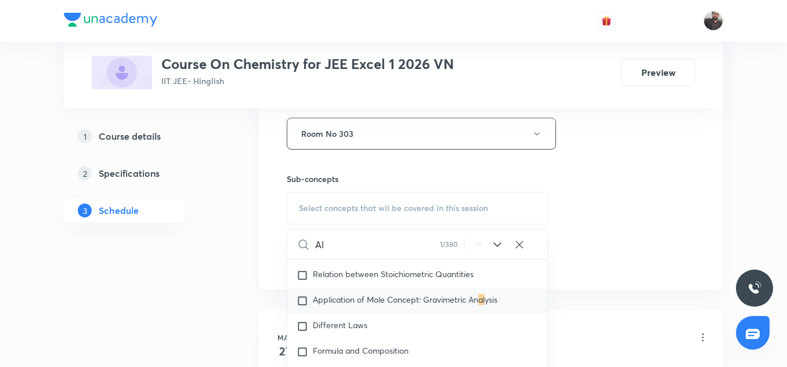
scroll to position [151, 0]
type input "A"
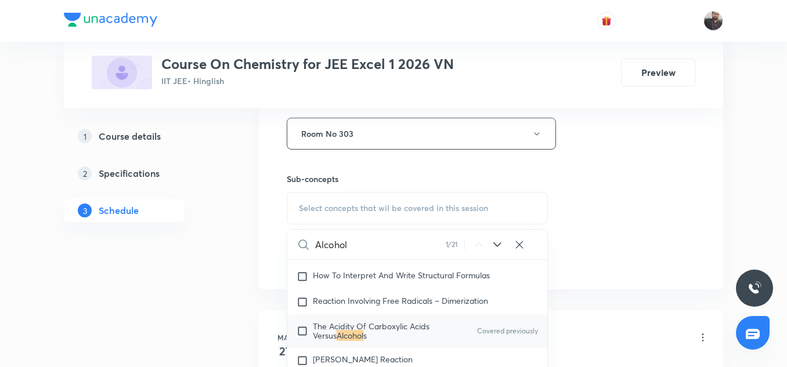
scroll to position [20103, 0]
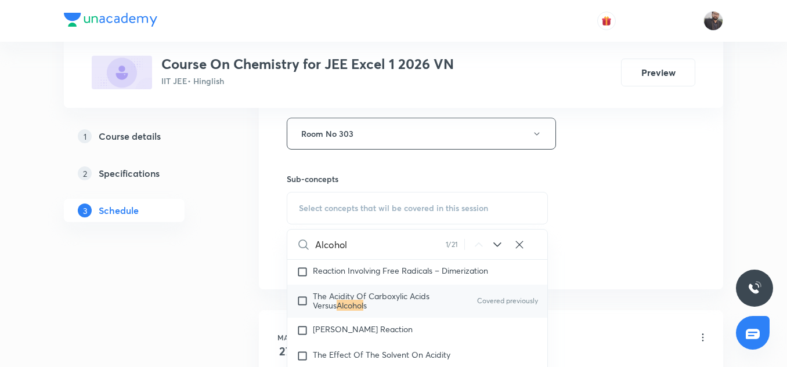
type input "Alcohol"
click at [339, 296] on span "The Acidity Of Carboxylic Acids Versus" at bounding box center [371, 301] width 117 height 20
checkbox input "true"
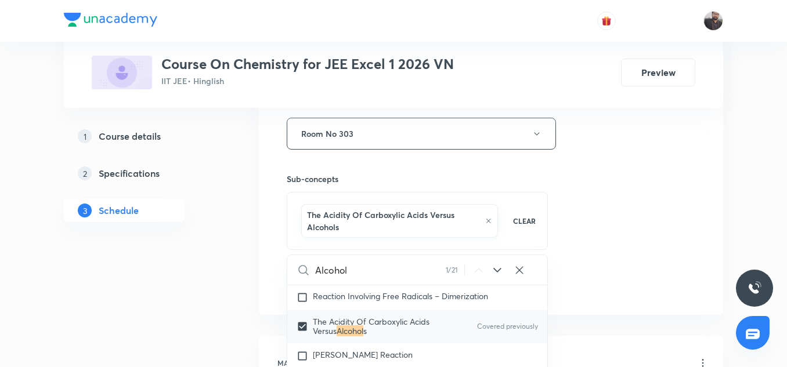
click at [635, 229] on div "Session 103 Live class Session title 25/99 Alcohol, phenol and ether ​ Schedule…" at bounding box center [491, 11] width 408 height 570
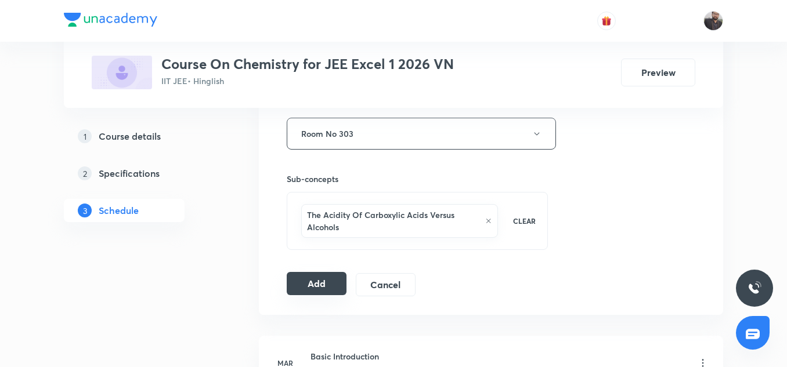
click at [337, 280] on button "Add" at bounding box center [317, 283] width 60 height 23
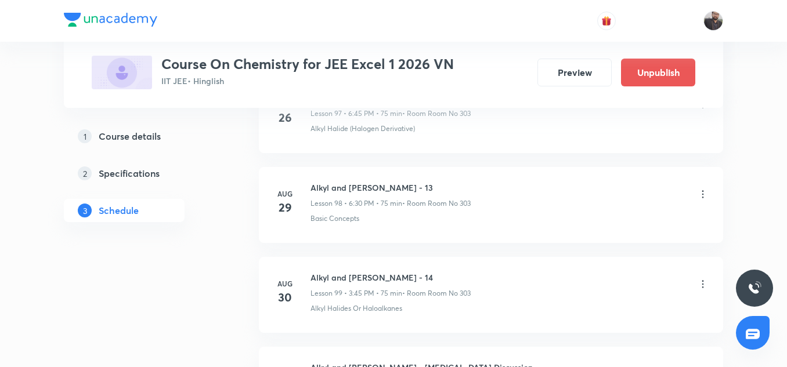
scroll to position [9304, 0]
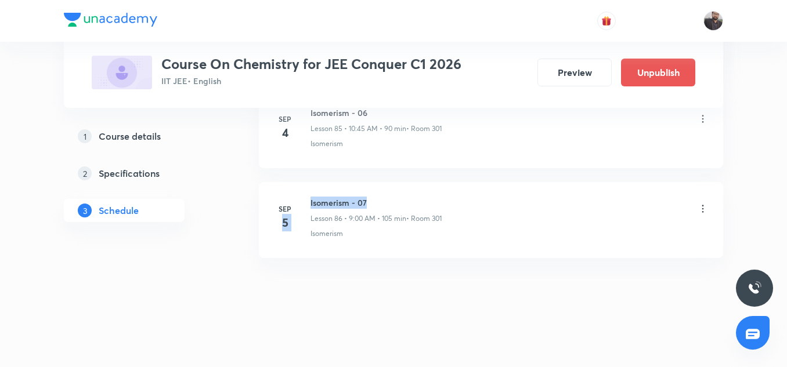
drag, startPoint x: 305, startPoint y: 202, endPoint x: 380, endPoint y: 202, distance: 75.4
click at [380, 202] on div "[DATE] Isomerism - 07 Lesson 86 • 9:00 AM • 105 min • Room 301 Isomerism" at bounding box center [490, 218] width 435 height 42
click at [379, 202] on h6 "Isomerism - 07" at bounding box center [375, 203] width 131 height 12
copy h6 "Isomerism - 07"
drag, startPoint x: 309, startPoint y: 200, endPoint x: 378, endPoint y: 197, distance: 68.5
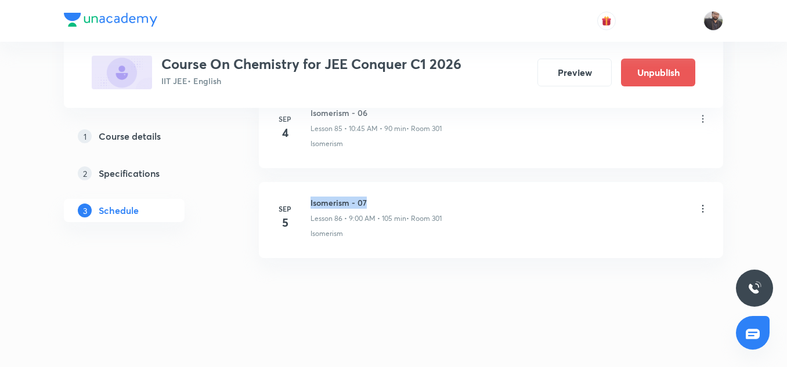
click at [378, 197] on div "[DATE] Isomerism - 07 Lesson 86 • 9:00 AM • 105 min • Room 301 Isomerism" at bounding box center [490, 218] width 435 height 42
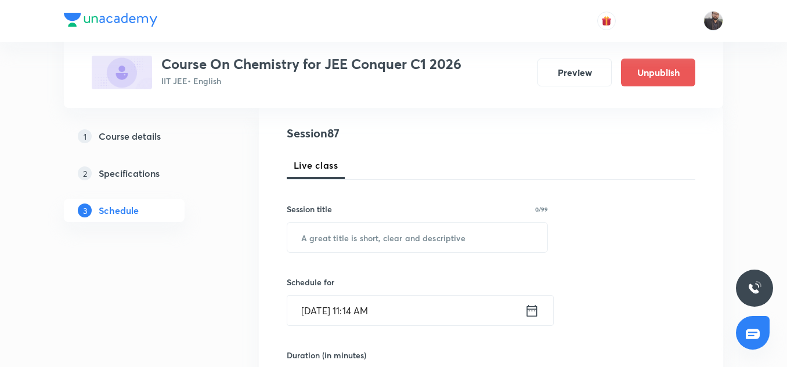
scroll to position [147, 0]
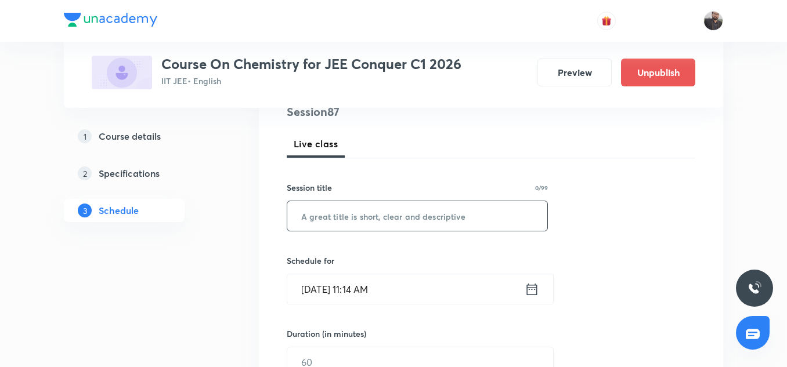
click at [387, 220] on input "text" at bounding box center [417, 216] width 260 height 30
paste input "Isomerism - 07"
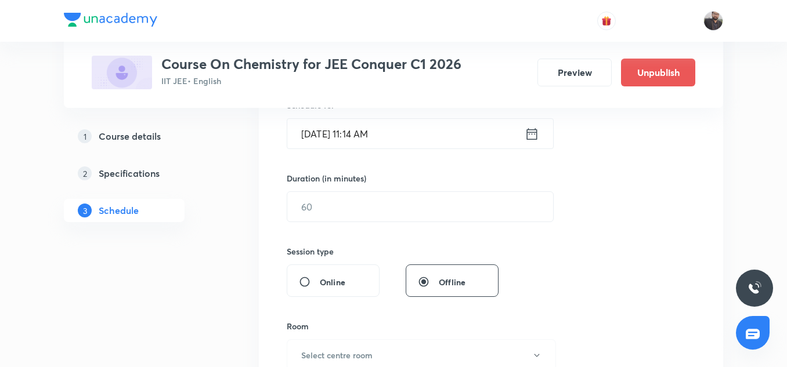
scroll to position [303, 0]
type input "Isomerism - 08"
click at [404, 139] on input "[DATE] 11:14 AM" at bounding box center [405, 133] width 237 height 30
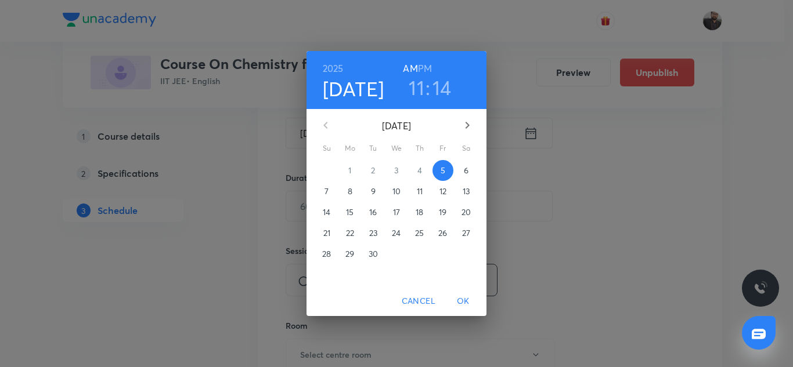
click at [464, 167] on p "6" at bounding box center [466, 171] width 5 height 12
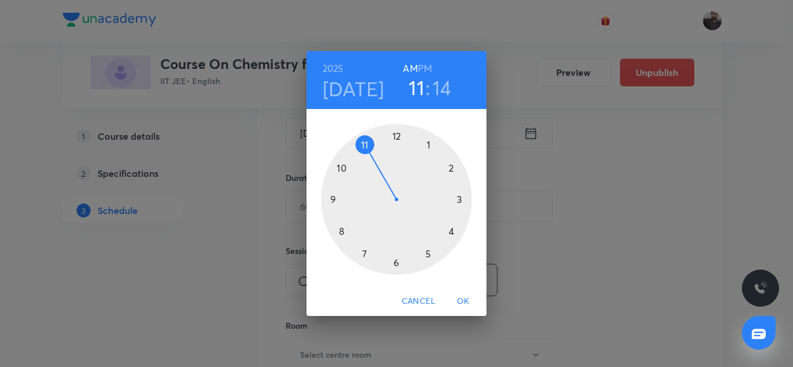
click at [334, 200] on div at bounding box center [396, 199] width 151 height 151
click at [397, 138] on div at bounding box center [396, 199] width 151 height 151
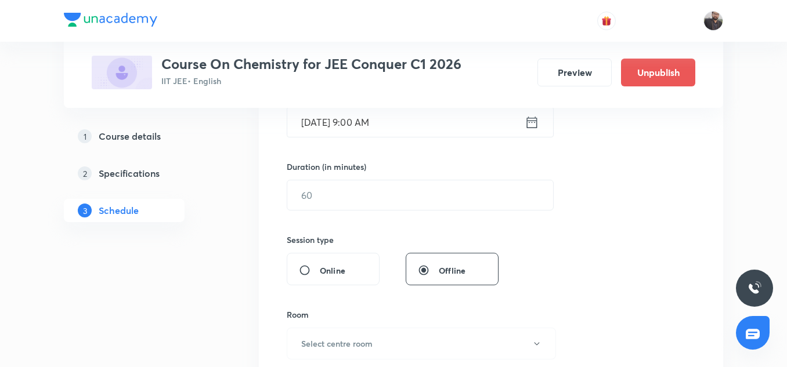
scroll to position [315, 0]
click at [380, 180] on div "​" at bounding box center [420, 194] width 267 height 31
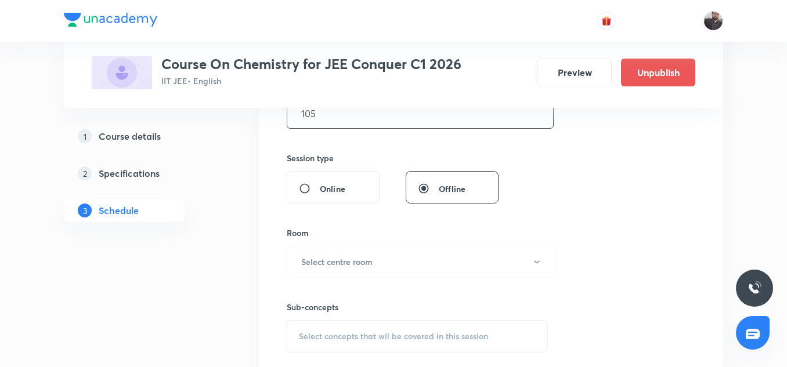
scroll to position [397, 0]
type input "105"
click at [365, 265] on h6 "Select centre room" at bounding box center [336, 261] width 71 height 12
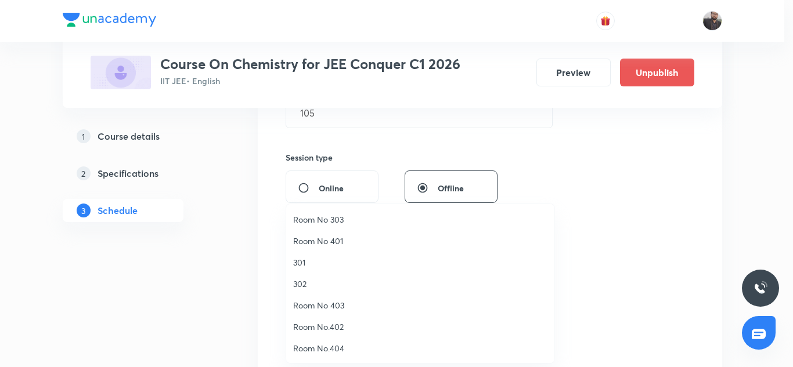
click at [305, 263] on span "301" at bounding box center [420, 262] width 254 height 12
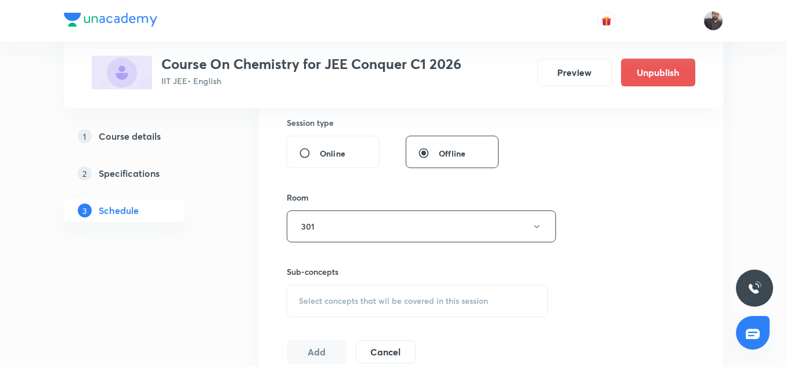
scroll to position [434, 0]
click at [350, 296] on span "Select concepts that wil be covered in this session" at bounding box center [393, 298] width 189 height 9
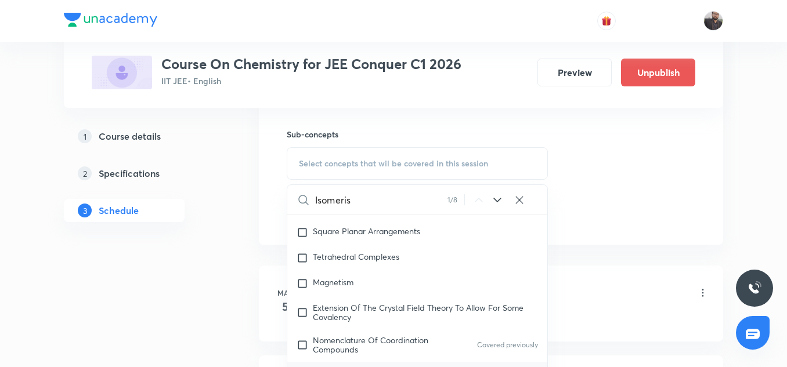
scroll to position [572, 0]
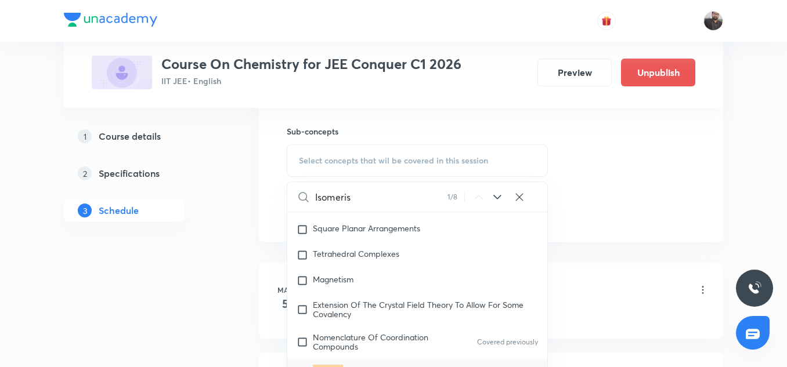
type input "Isomeris"
click at [332, 365] on mark "Isomeris" at bounding box center [328, 370] width 30 height 11
checkbox input "true"
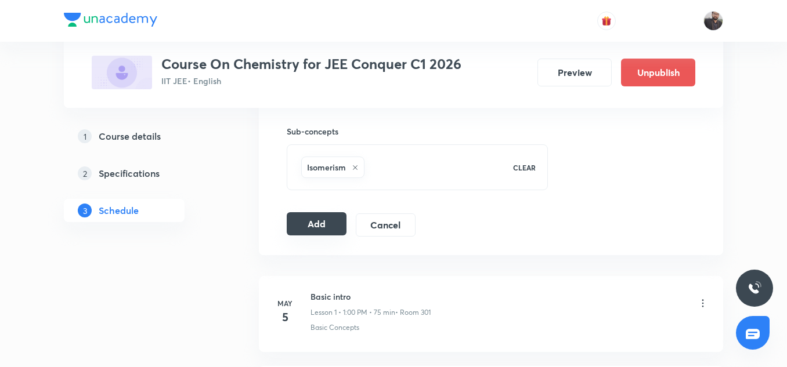
click at [318, 223] on button "Add" at bounding box center [317, 223] width 60 height 23
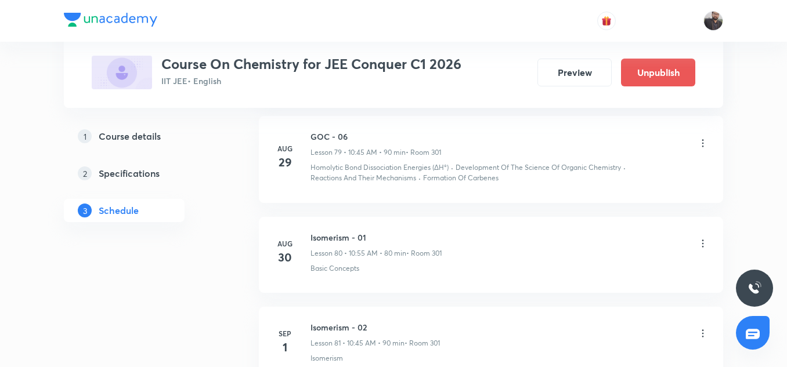
scroll to position [7851, 0]
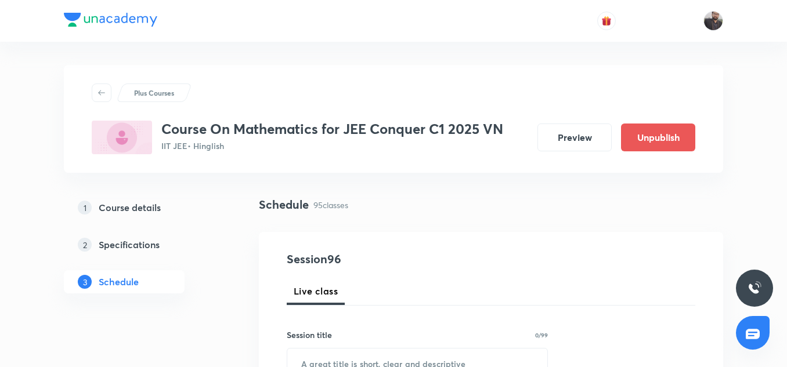
scroll to position [9172, 0]
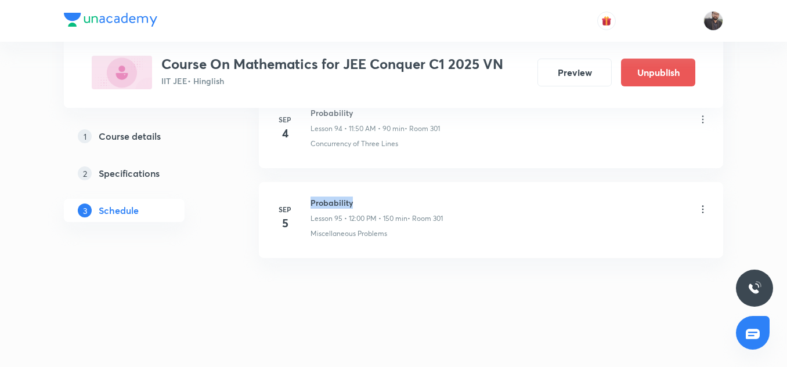
copy h6 "Probability"
drag, startPoint x: 308, startPoint y: 200, endPoint x: 360, endPoint y: 201, distance: 52.8
click at [360, 201] on div "[DATE] Probability Lesson 95 • 12:00 PM • 150 min • Room 301 Miscellaneous Prob…" at bounding box center [490, 218] width 435 height 42
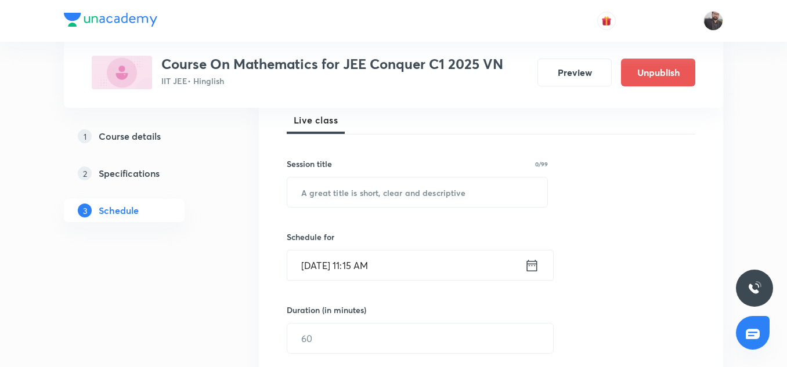
scroll to position [172, 0]
click at [360, 201] on input "text" at bounding box center [417, 192] width 260 height 30
paste input "Probability"
type input "Probability"
click at [397, 264] on input "[DATE] 11:15 AM" at bounding box center [405, 265] width 237 height 30
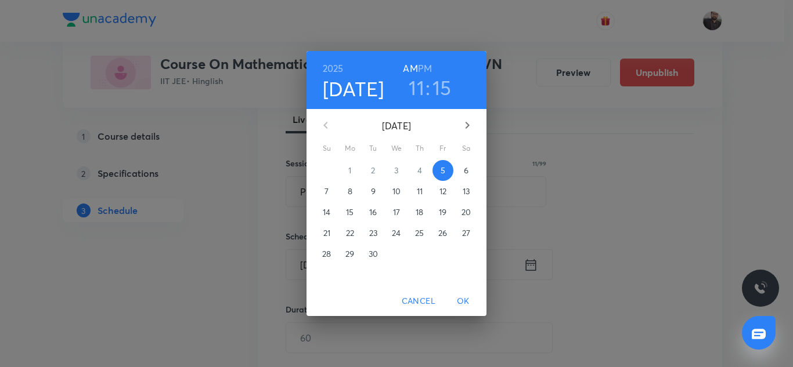
click at [466, 171] on p "6" at bounding box center [466, 171] width 5 height 12
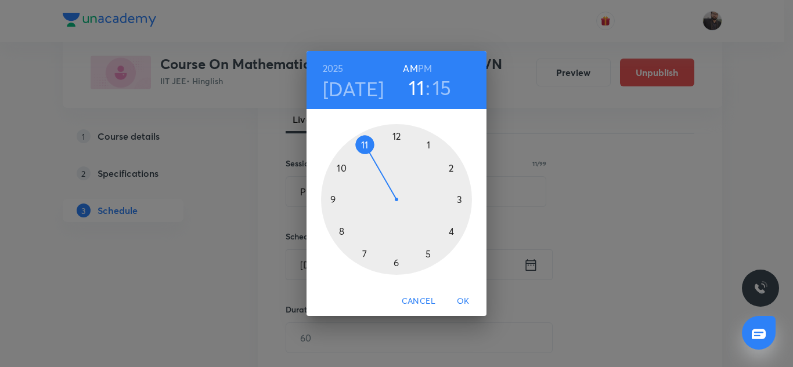
click at [397, 136] on div at bounding box center [396, 199] width 151 height 151
click at [428, 71] on h6 "PM" at bounding box center [425, 68] width 14 height 16
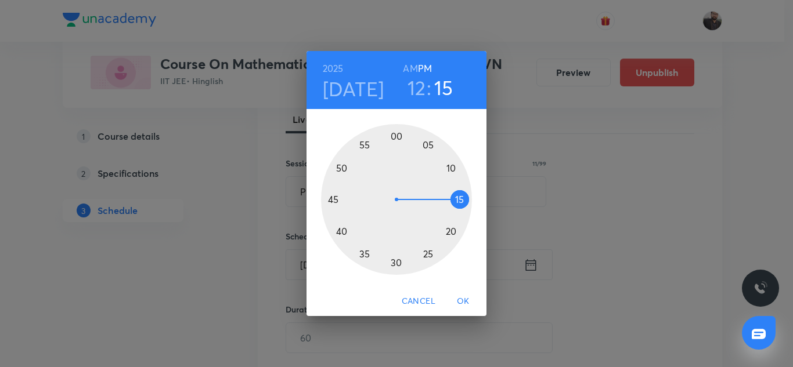
click at [398, 139] on div at bounding box center [396, 199] width 151 height 151
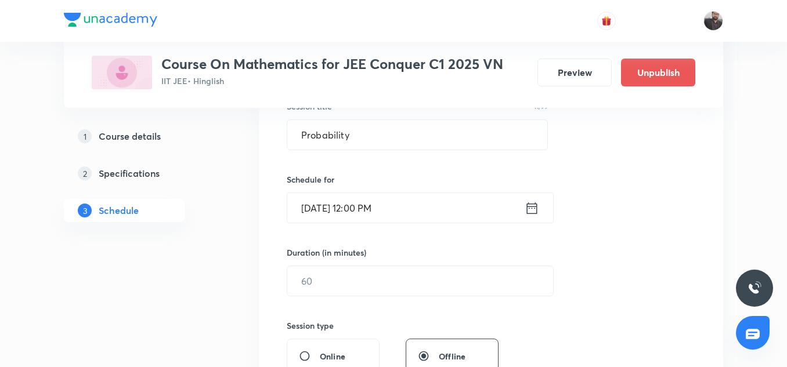
scroll to position [230, 0]
click at [407, 276] on input "text" at bounding box center [420, 280] width 266 height 30
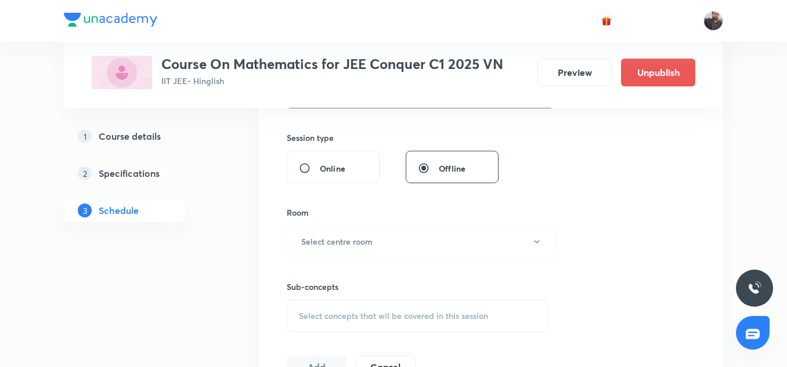
scroll to position [417, 0]
type input "105"
click at [398, 247] on button "Select centre room" at bounding box center [421, 241] width 269 height 32
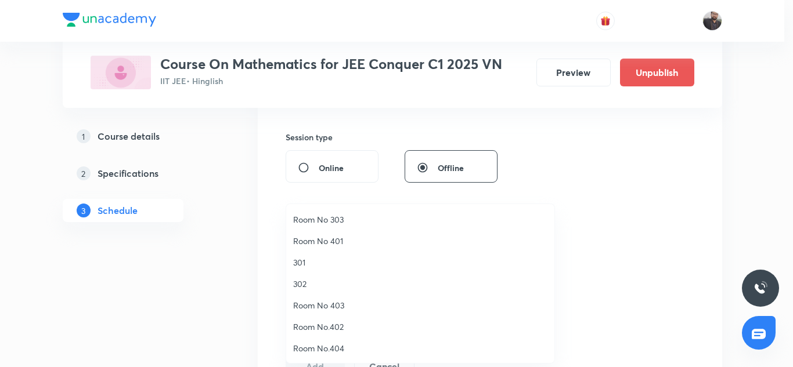
click at [311, 259] on span "301" at bounding box center [420, 262] width 254 height 12
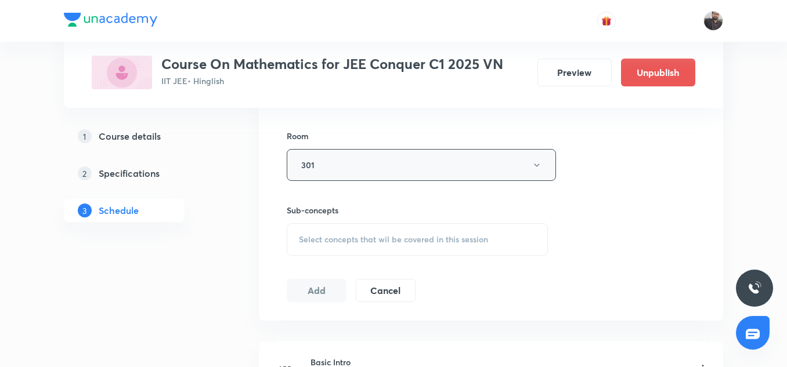
scroll to position [494, 0]
click at [327, 235] on span "Select concepts that wil be covered in this session" at bounding box center [393, 238] width 189 height 9
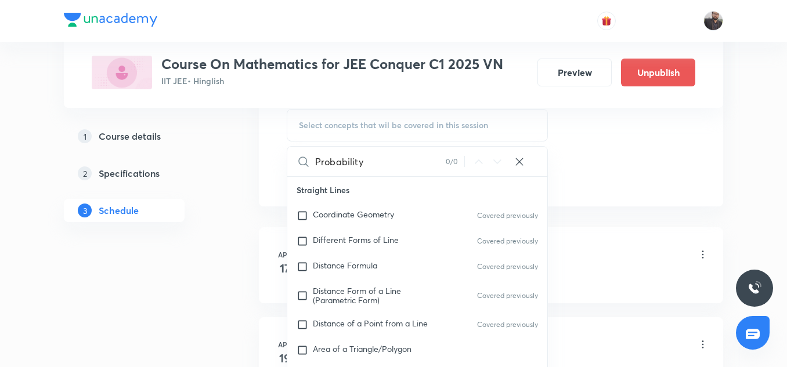
scroll to position [616, 0]
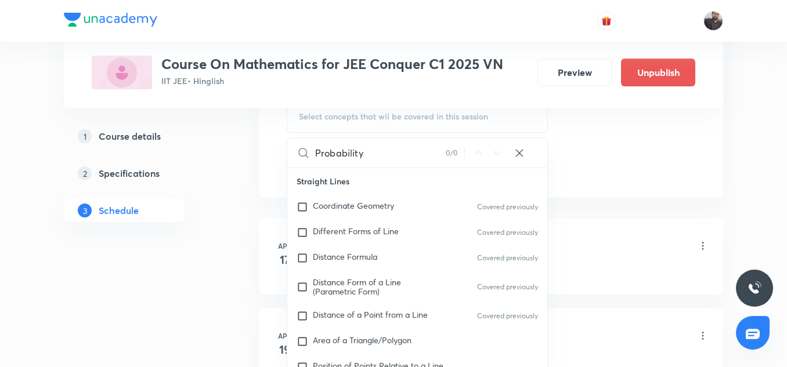
type input "Probability"
click at [327, 235] on span "Different Forms of Line" at bounding box center [356, 231] width 86 height 11
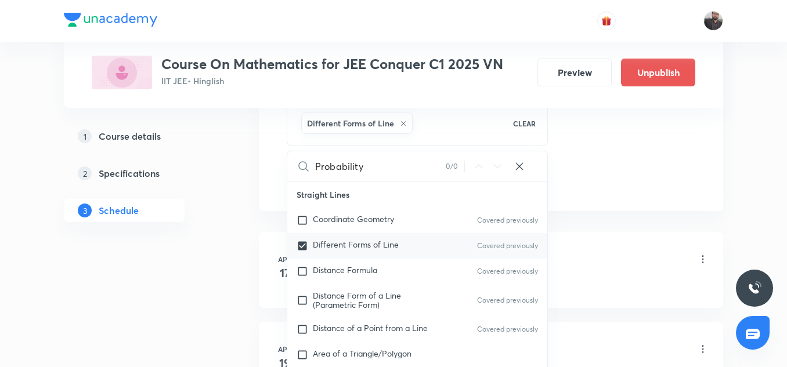
click at [342, 249] on span "Different Forms of Line" at bounding box center [356, 244] width 86 height 11
checkbox input "false"
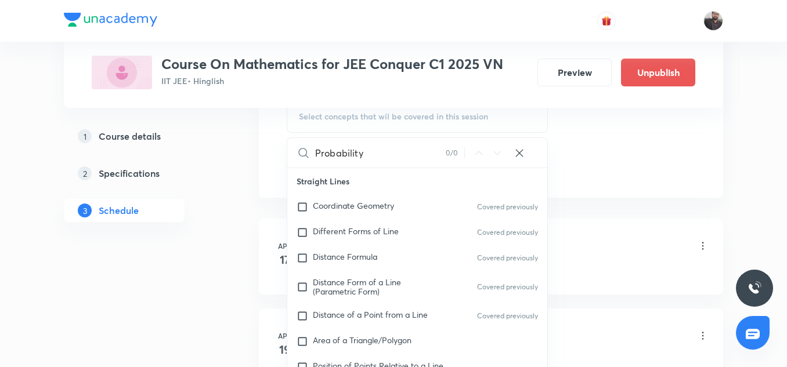
click at [417, 154] on input "Probability" at bounding box center [380, 153] width 131 height 30
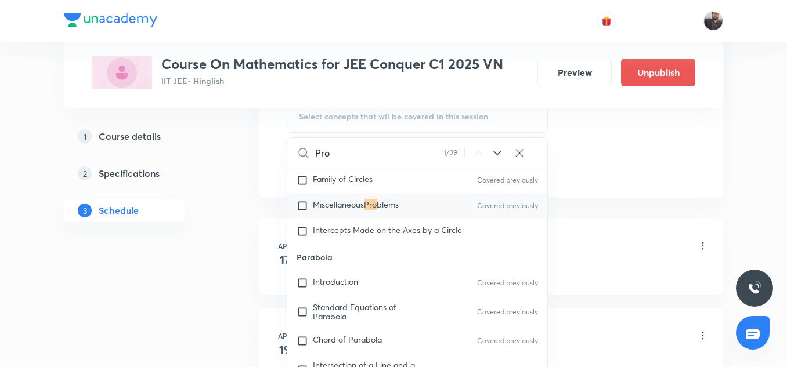
scroll to position [1099, 0]
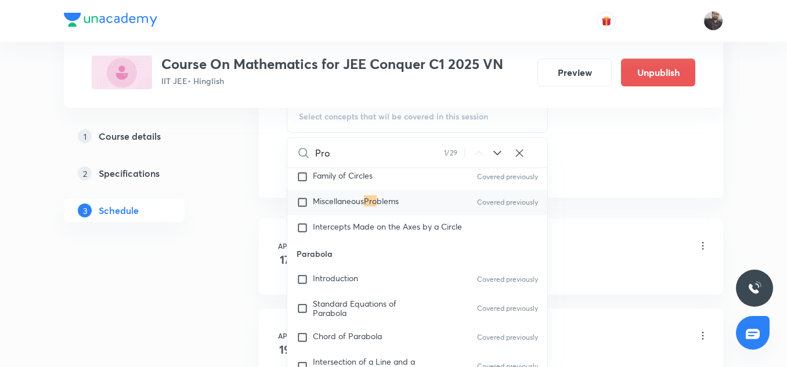
click at [380, 157] on input "Pro" at bounding box center [379, 153] width 129 height 30
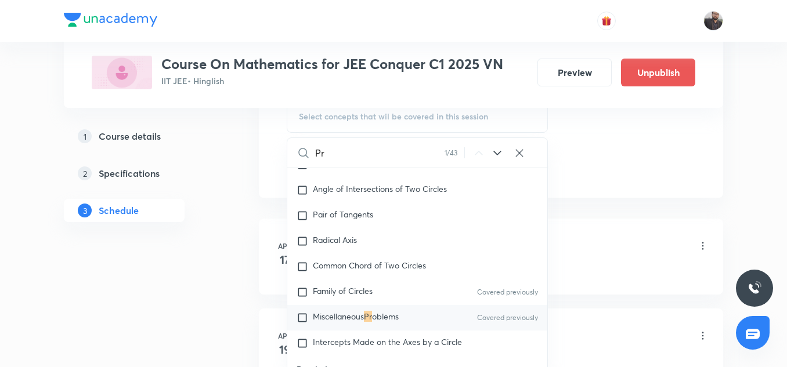
type input "P"
paste input "Probability"
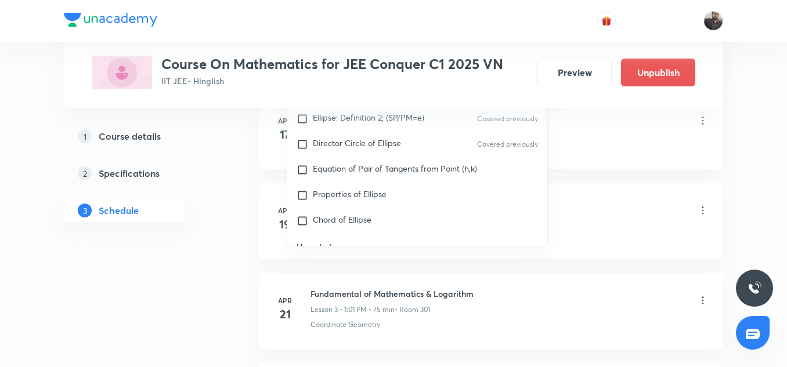
scroll to position [1853, 0]
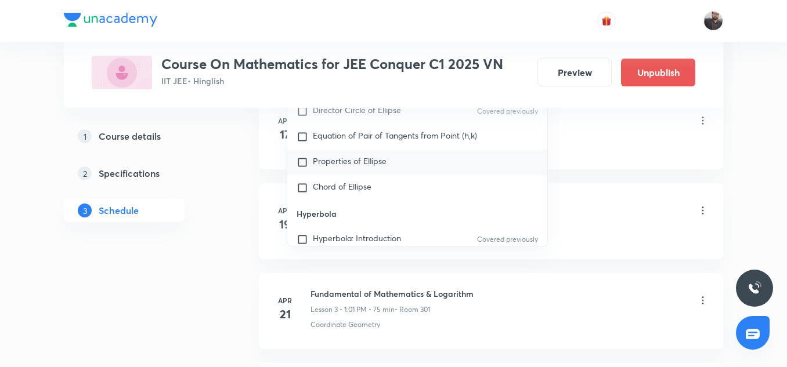
type input "Probabiliy"
click at [392, 157] on div "Properties of Ellipse" at bounding box center [417, 163] width 260 height 26
checkbox input "true"
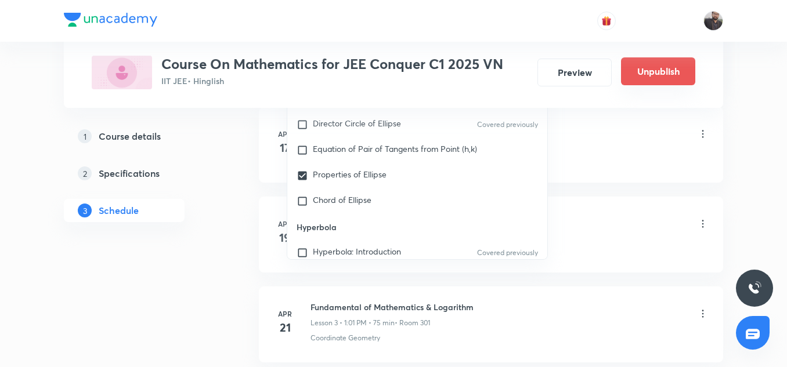
click at [641, 77] on button "Unpublish" at bounding box center [658, 71] width 74 height 28
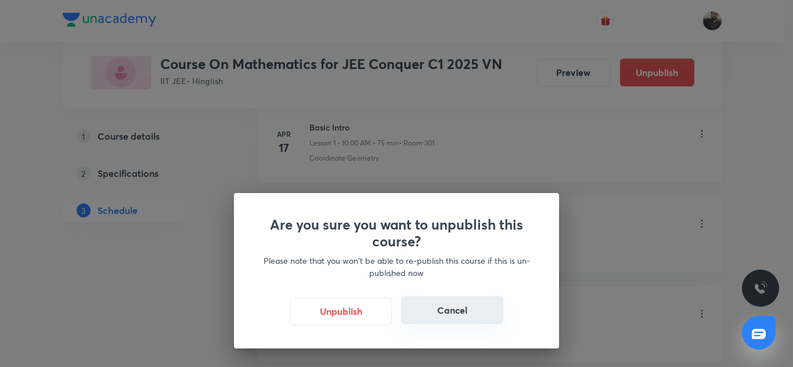
click at [471, 317] on button "Cancel" at bounding box center [452, 310] width 102 height 28
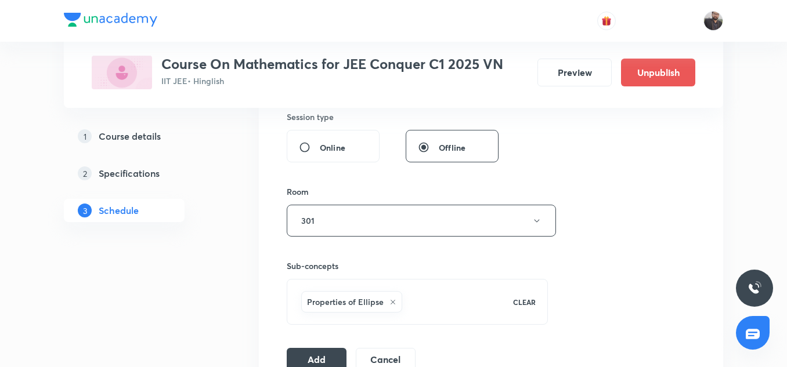
scroll to position [437, 0]
click at [322, 355] on button "Add" at bounding box center [317, 359] width 60 height 23
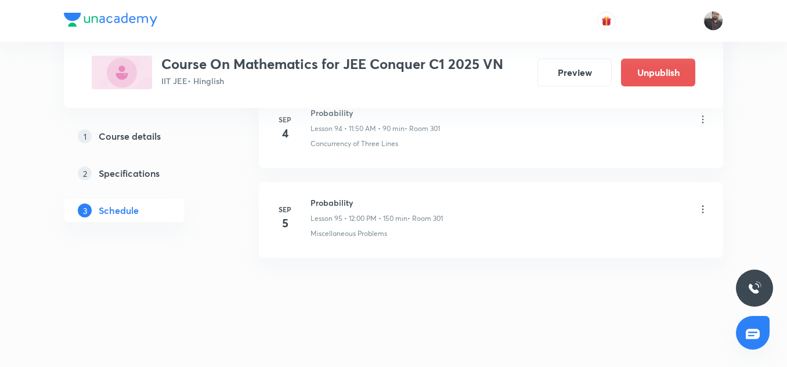
scroll to position [0, 0]
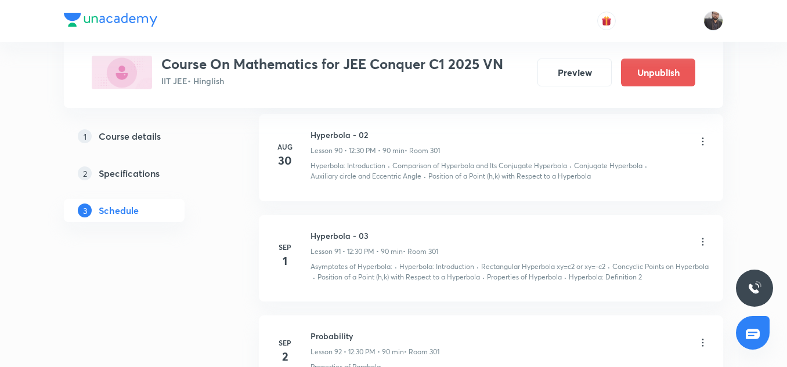
scroll to position [9262, 0]
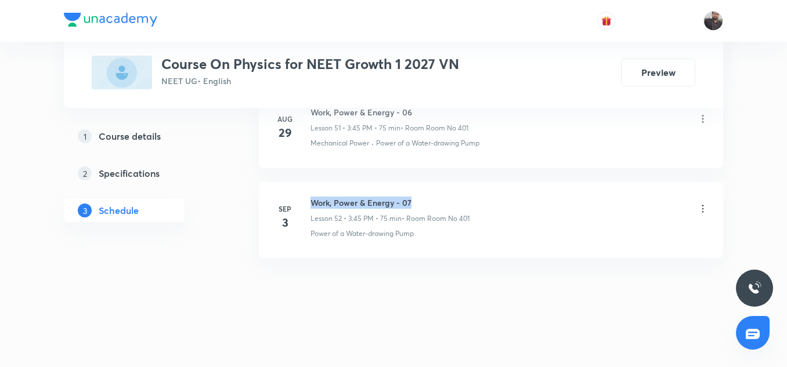
copy h6 "Work, Power & Energy - 07"
drag, startPoint x: 313, startPoint y: 201, endPoint x: 437, endPoint y: 200, distance: 124.2
click at [437, 200] on h6 "Work, Power & Energy - 07" at bounding box center [389, 203] width 159 height 12
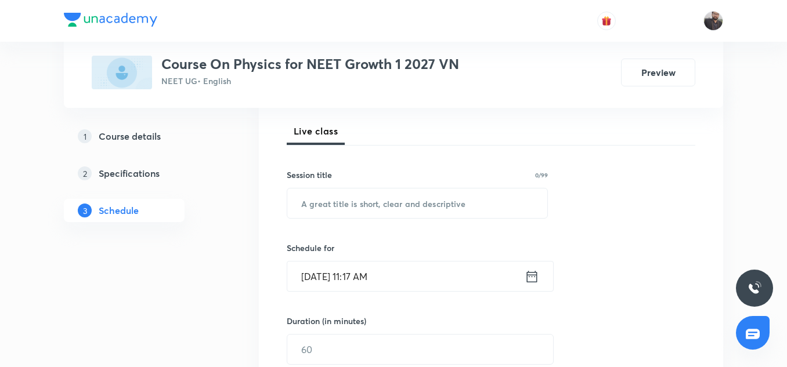
scroll to position [161, 0]
click at [437, 200] on input "text" at bounding box center [417, 203] width 260 height 30
paste input "Work, Power & Energy - 07"
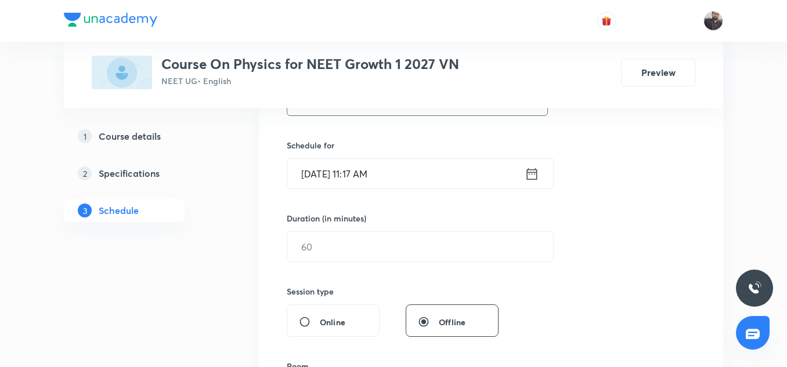
scroll to position [268, 0]
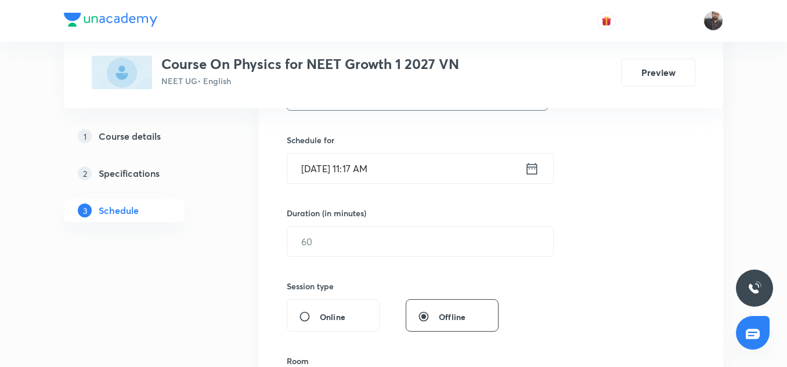
type input "Work, Power & Energy - 08"
click at [411, 172] on input "Sep 5, 2025, 11:17 AM" at bounding box center [405, 169] width 237 height 30
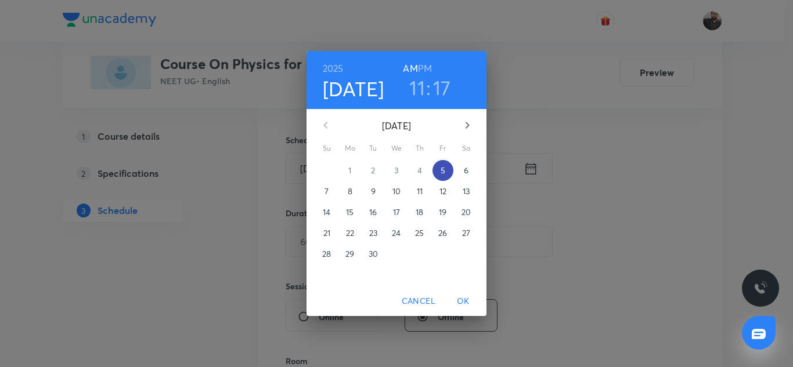
click at [445, 175] on span "5" at bounding box center [442, 171] width 21 height 12
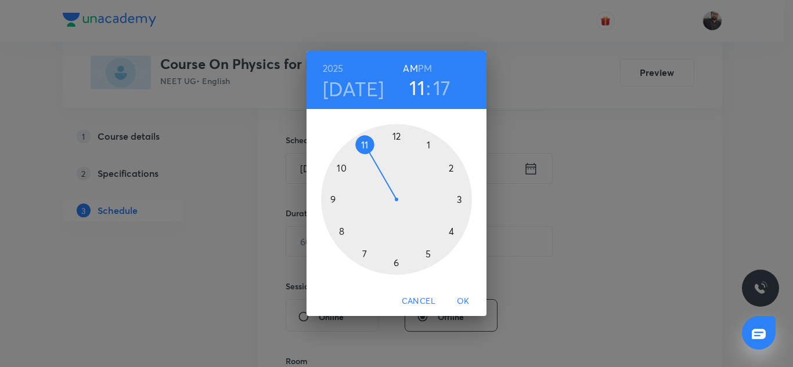
click at [428, 255] on div at bounding box center [396, 199] width 151 height 151
click at [427, 62] on h6 "PM" at bounding box center [425, 68] width 14 height 16
click at [460, 201] on div at bounding box center [396, 199] width 151 height 151
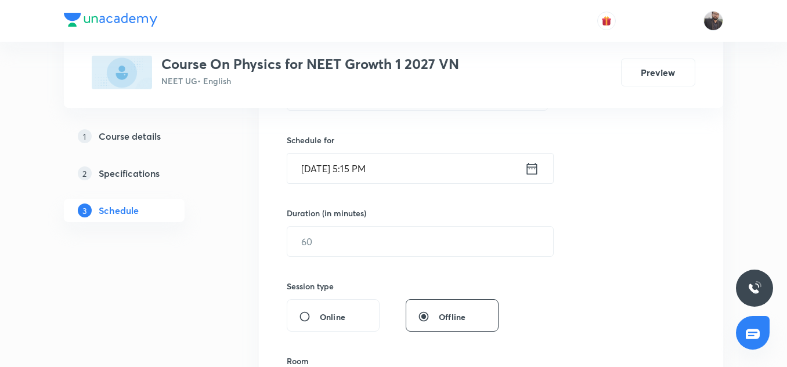
scroll to position [324, 0]
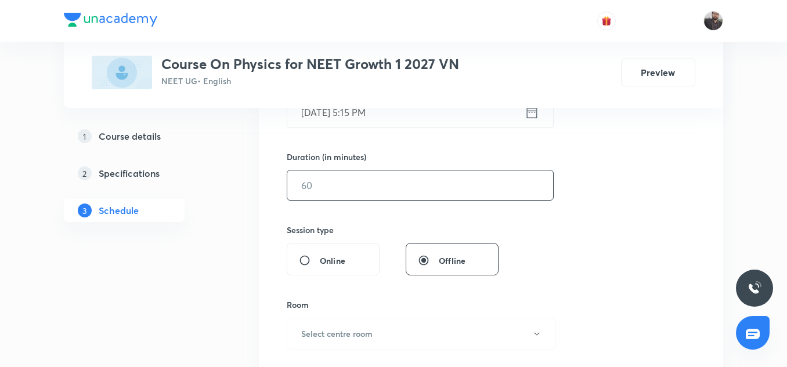
click at [450, 197] on input "text" at bounding box center [420, 186] width 266 height 30
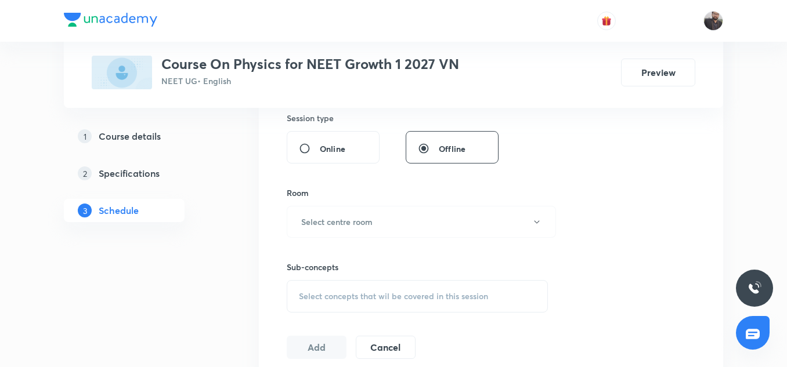
scroll to position [438, 0]
type input "75"
click at [420, 227] on button "Select centre room" at bounding box center [421, 220] width 269 height 32
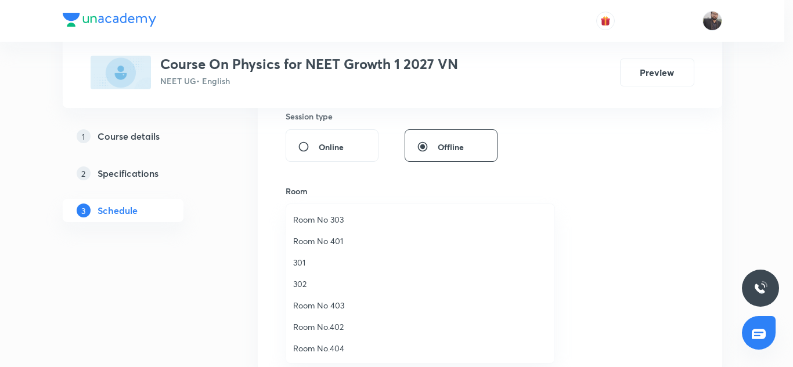
click at [314, 237] on span "Room No 401" at bounding box center [420, 241] width 254 height 12
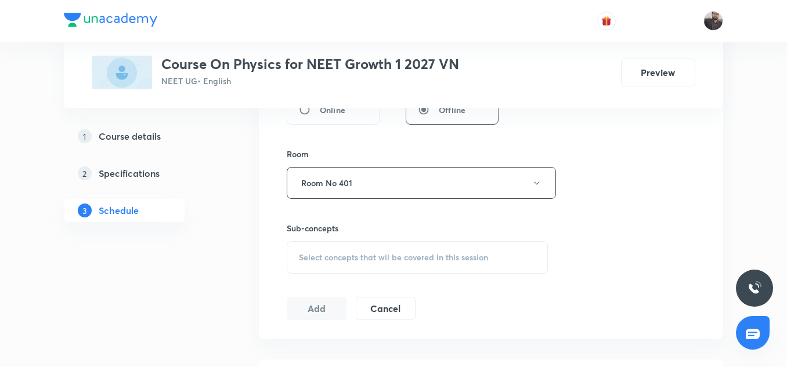
scroll to position [485, 0]
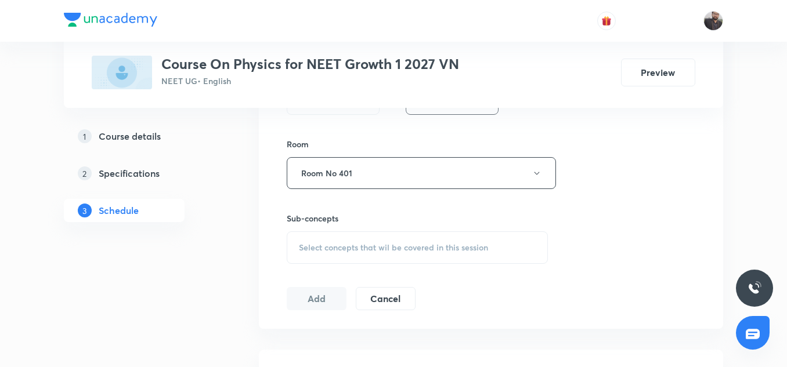
click at [314, 237] on div "Select concepts that wil be covered in this session" at bounding box center [417, 248] width 261 height 32
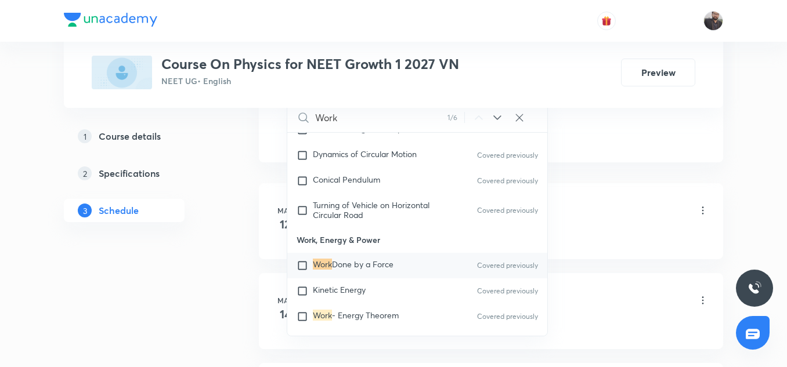
scroll to position [710, 0]
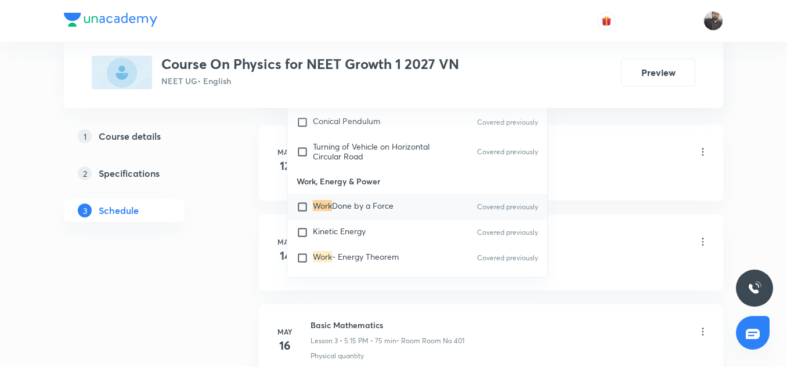
type input "Work"
drag, startPoint x: 355, startPoint y: 168, endPoint x: 365, endPoint y: 194, distance: 27.9
click at [365, 194] on div "Work, Energy & Power Work Done by a Force Covered previously Kinetic Energy Cov…" at bounding box center [417, 323] width 260 height 310
click at [365, 201] on p "Work Done by a Force" at bounding box center [353, 207] width 81 height 12
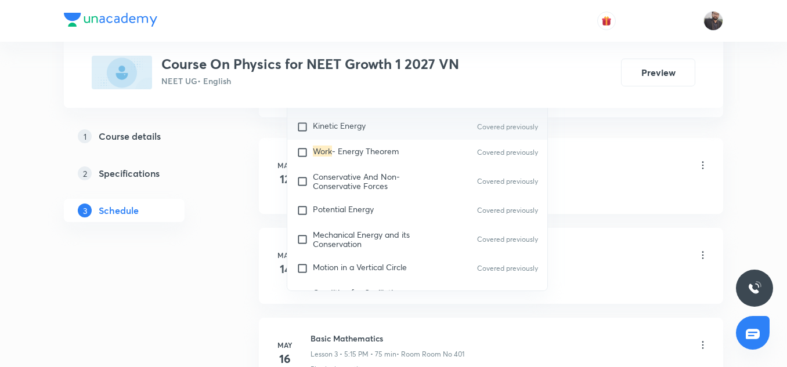
scroll to position [2968, 0]
click at [340, 176] on div "Conservative And Non-Conservative Forces Covered previously" at bounding box center [417, 182] width 260 height 32
checkbox input "true"
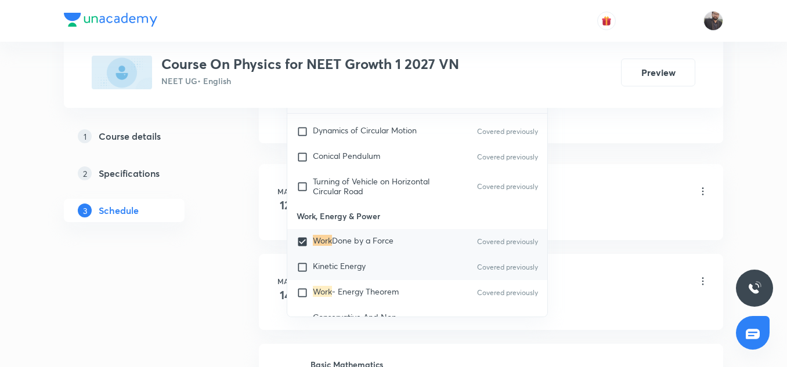
scroll to position [2855, 0]
click at [332, 311] on span "Conservative And Non-Conservative Forces" at bounding box center [356, 321] width 87 height 20
checkbox input "true"
checkbox input "false"
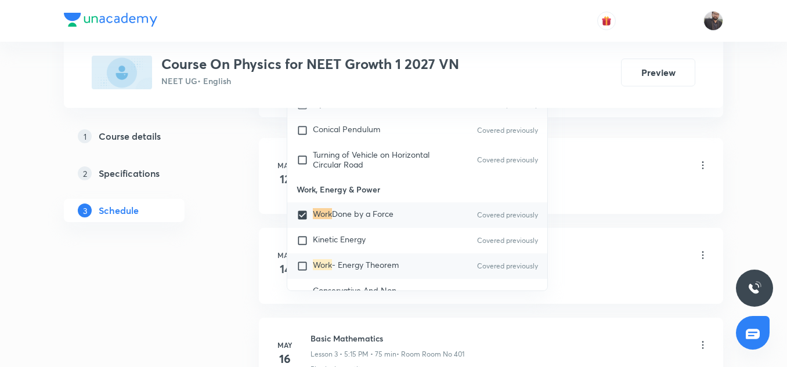
click at [312, 261] on input "checkbox" at bounding box center [304, 267] width 16 height 12
checkbox input "true"
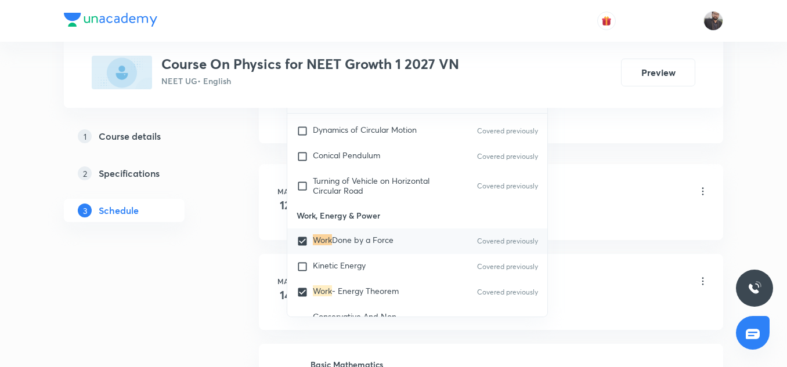
click at [635, 168] on li "May 12 Basic Intro Lesson 1 • 6:50 PM • 70 min • Room Room No 401 Physical quan…" at bounding box center [491, 202] width 464 height 76
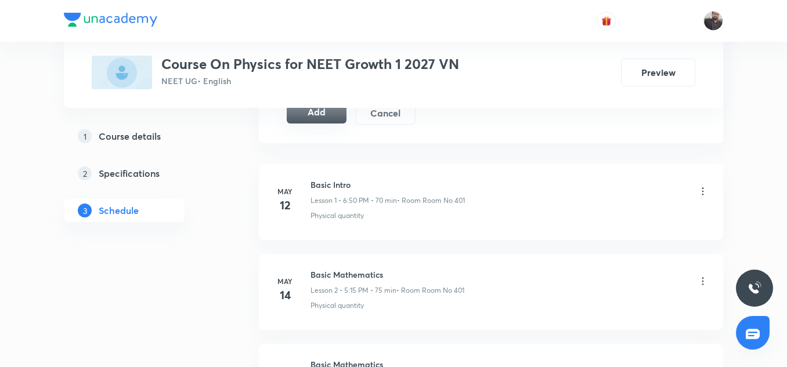
click at [313, 122] on button "Add" at bounding box center [317, 111] width 60 height 23
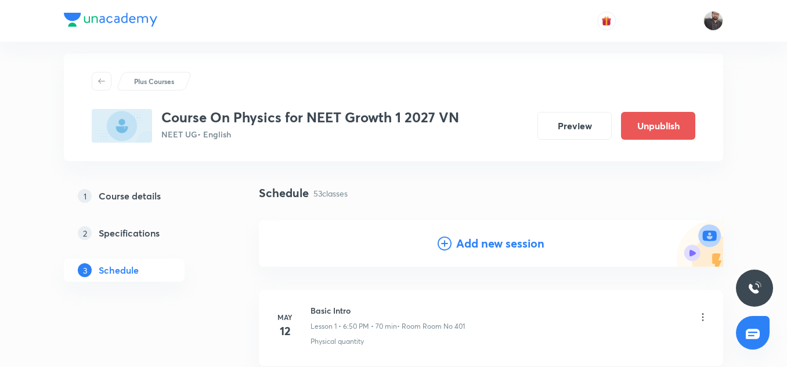
scroll to position [0, 0]
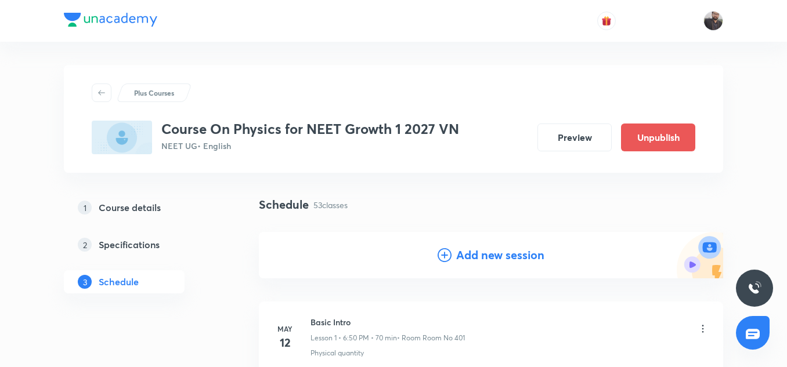
drag, startPoint x: 380, startPoint y: 271, endPoint x: 352, endPoint y: 270, distance: 28.5
click at [352, 270] on div "Add new session" at bounding box center [491, 255] width 464 height 46
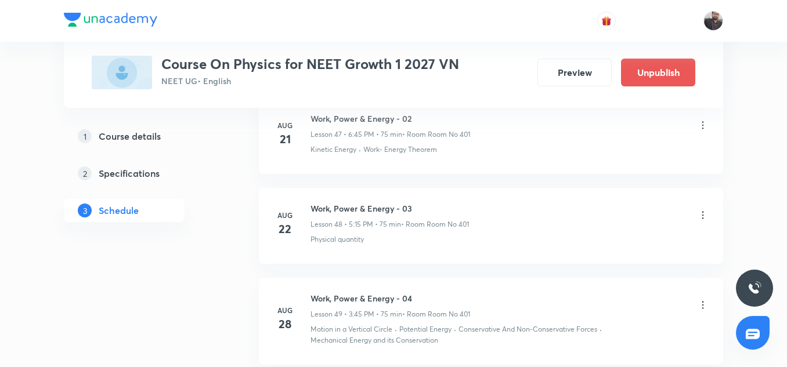
scroll to position [4819, 0]
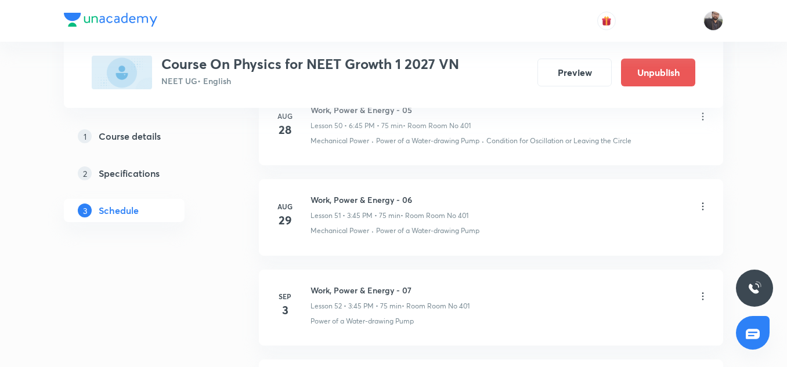
scroll to position [5353, 0]
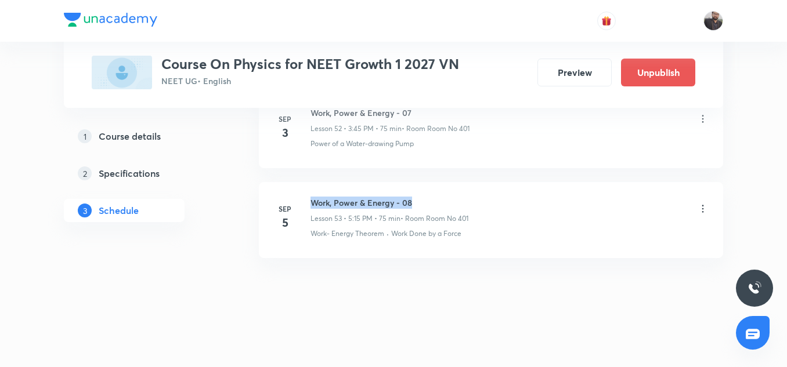
copy h6 "Work, Power & Energy - 08"
drag, startPoint x: 308, startPoint y: 199, endPoint x: 442, endPoint y: 190, distance: 134.9
click at [442, 190] on li "Sep 5 Work, Power & Energy - 08 Lesson 53 • 5:15 PM • 75 min • Room Room No 401…" at bounding box center [491, 220] width 464 height 76
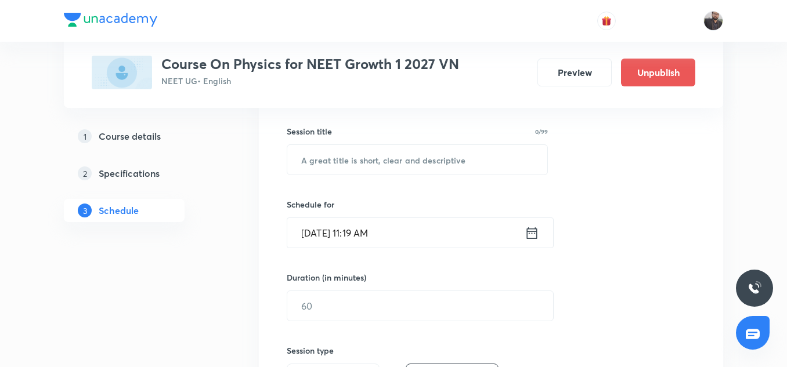
scroll to position [204, 0]
click at [403, 164] on input "text" at bounding box center [417, 159] width 260 height 30
paste input "Work, Power & Energy - 08"
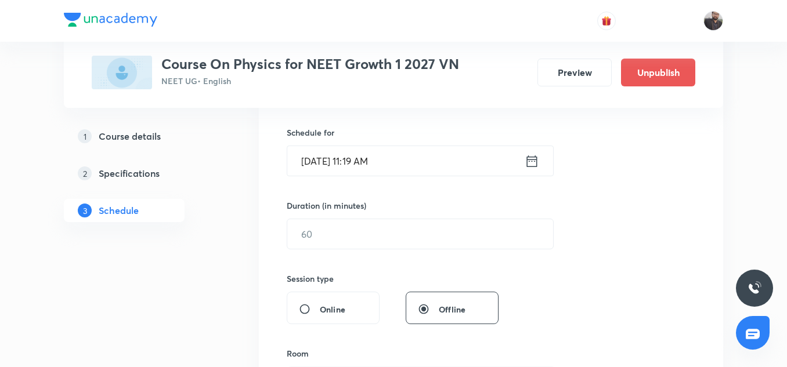
scroll to position [276, 0]
type input "Work, Power & Energy - 09"
click at [403, 164] on input "Sep 5, 2025, 11:19 AM" at bounding box center [405, 161] width 237 height 30
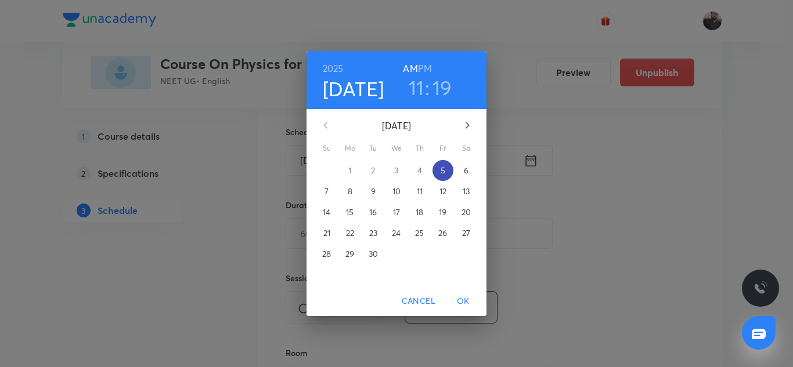
click at [438, 171] on span "5" at bounding box center [442, 171] width 21 height 12
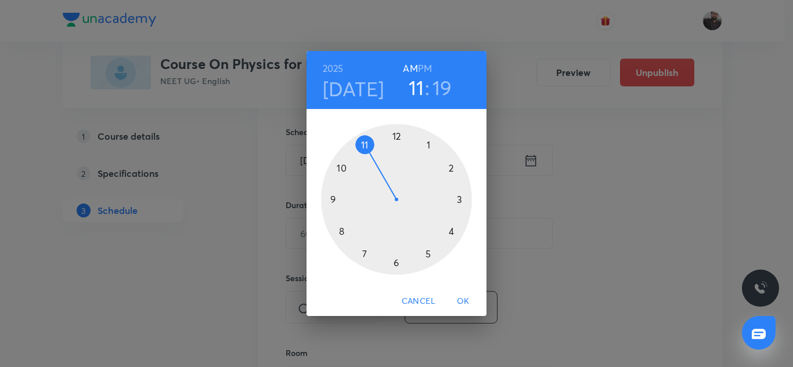
click at [396, 265] on div at bounding box center [396, 199] width 151 height 151
click at [425, 66] on h6 "PM" at bounding box center [425, 68] width 14 height 16
click at [334, 198] on div at bounding box center [396, 199] width 151 height 151
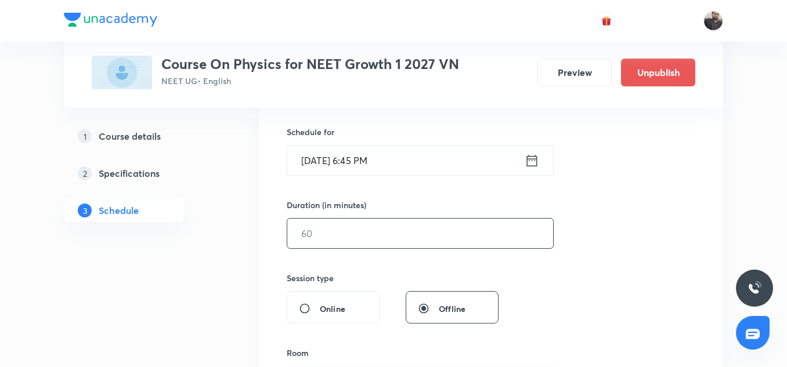
click at [348, 230] on input "text" at bounding box center [420, 234] width 266 height 30
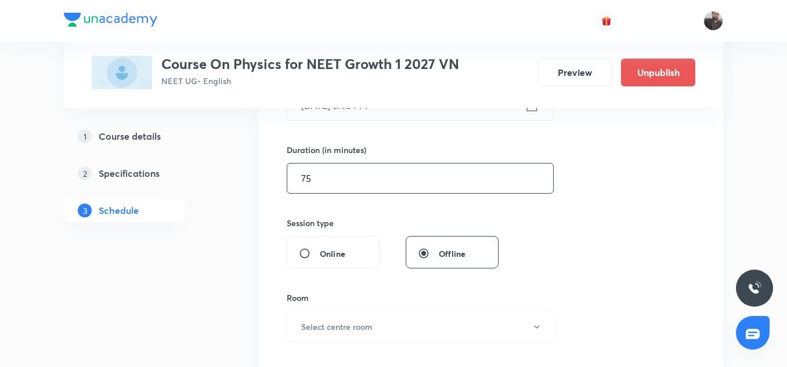
scroll to position [337, 0]
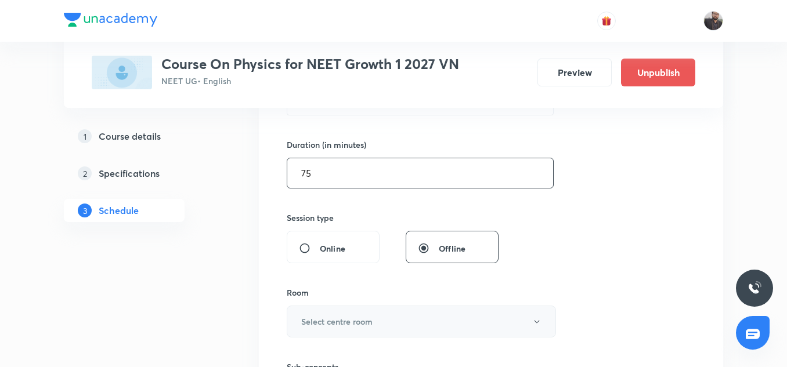
type input "75"
click at [350, 311] on button "Select centre room" at bounding box center [421, 322] width 269 height 32
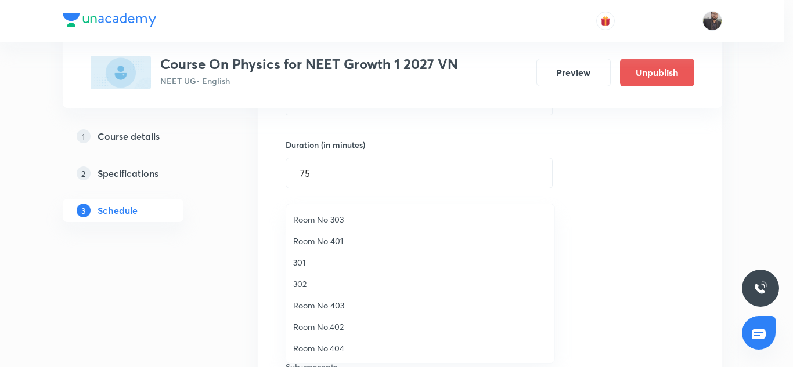
click at [324, 241] on span "Room No 401" at bounding box center [420, 241] width 254 height 12
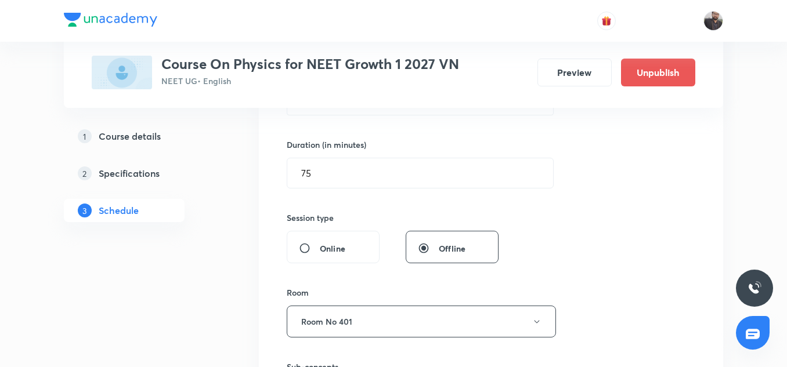
scroll to position [445, 0]
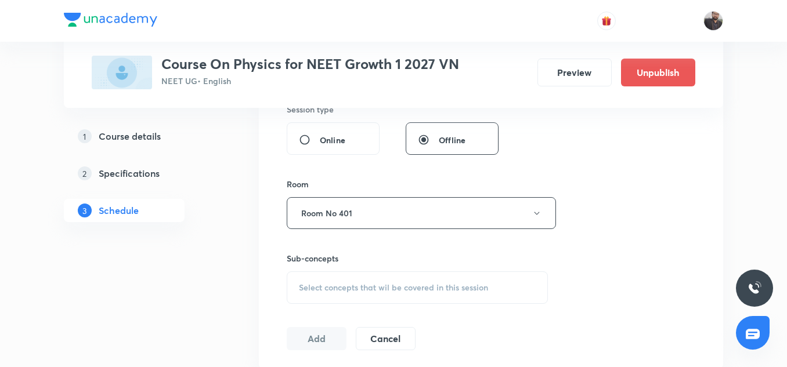
click at [376, 292] on span "Select concepts that wil be covered in this session" at bounding box center [393, 287] width 189 height 9
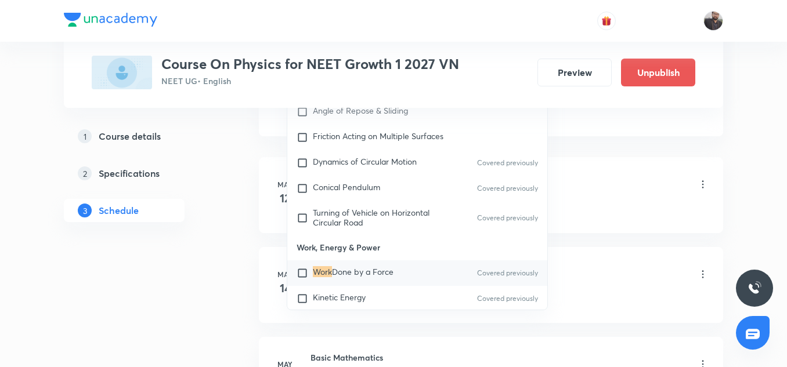
scroll to position [678, 0]
type input "Work"
click at [371, 260] on div "Work Done by a Force Covered previously" at bounding box center [417, 273] width 260 height 26
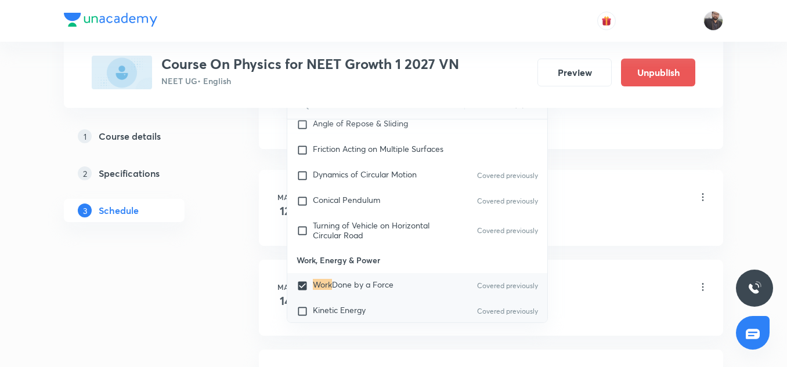
click at [374, 299] on div "Kinetic Energy Covered previously" at bounding box center [417, 312] width 260 height 26
checkbox input "true"
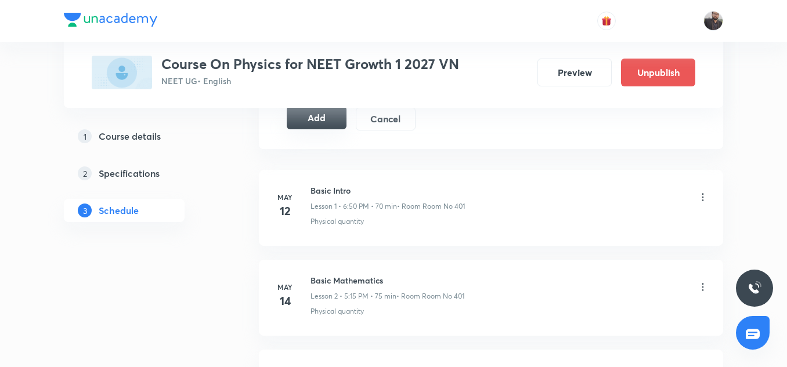
click at [329, 112] on button "Add" at bounding box center [317, 117] width 60 height 23
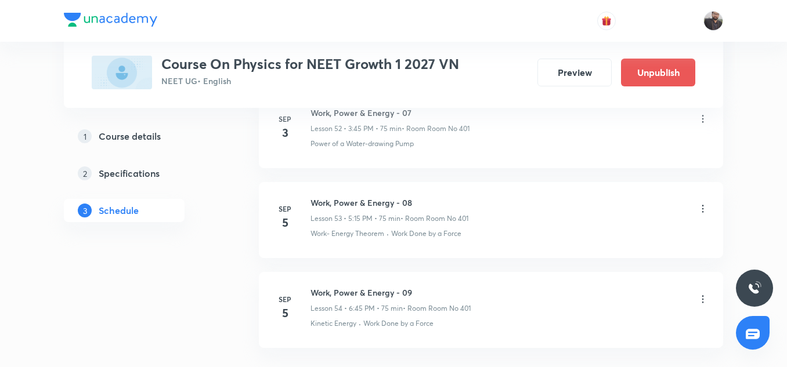
scroll to position [4909, 0]
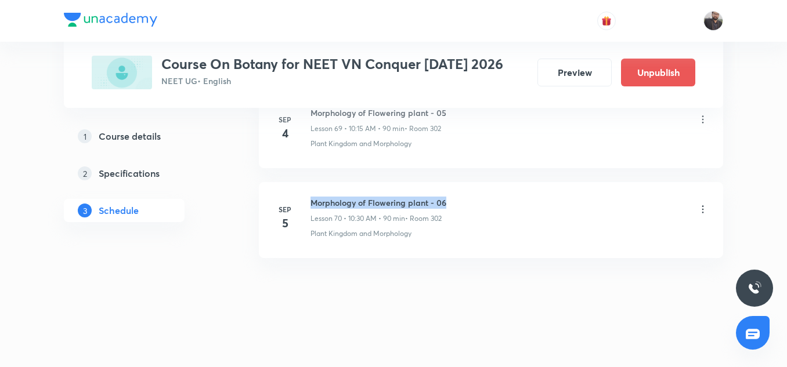
drag, startPoint x: 312, startPoint y: 198, endPoint x: 523, endPoint y: 180, distance: 211.9
copy h6 "Morphology of Flowering plant - 06"
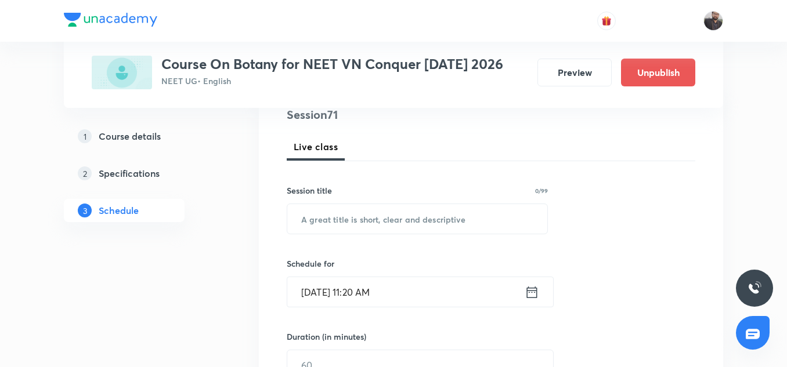
scroll to position [187, 0]
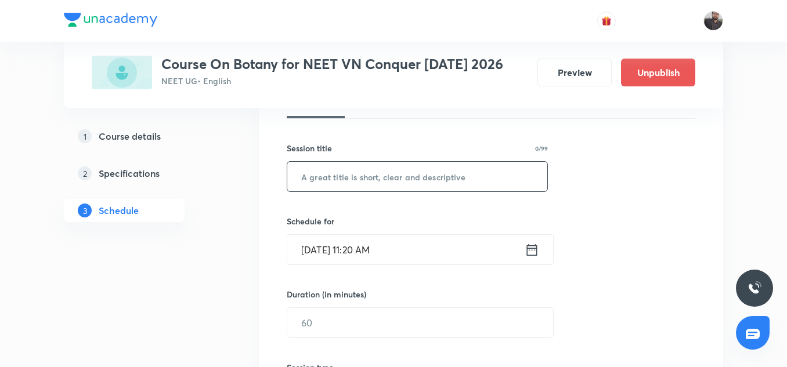
click at [522, 180] on input "text" at bounding box center [417, 177] width 260 height 30
paste input "Morphology of Flowering plant - 06"
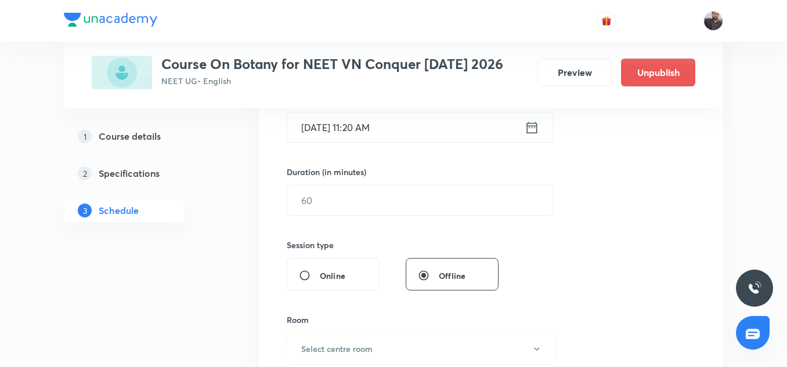
type input "Morphology of Flowering plant - 07"
click at [449, 135] on input "Sep 5, 2025, 11:20 AM" at bounding box center [405, 128] width 237 height 30
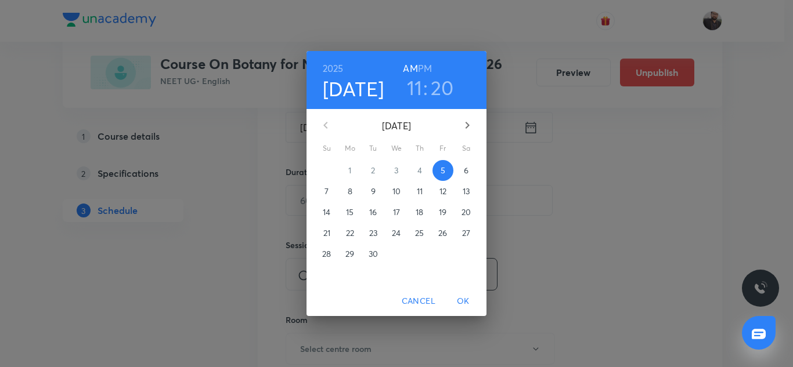
click at [462, 171] on span "6" at bounding box center [465, 171] width 21 height 12
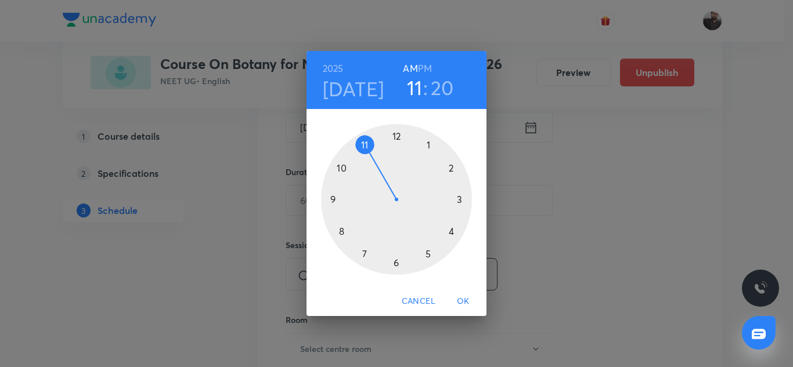
click at [339, 226] on div at bounding box center [396, 199] width 151 height 151
click at [395, 264] on div at bounding box center [396, 199] width 151 height 151
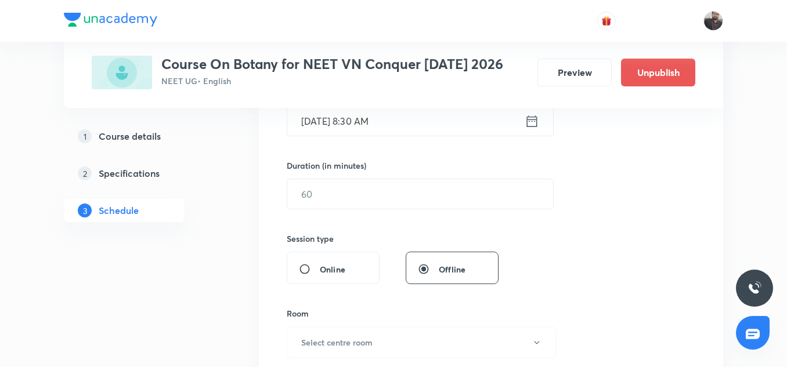
scroll to position [315, 0]
click at [355, 194] on input "text" at bounding box center [420, 195] width 266 height 30
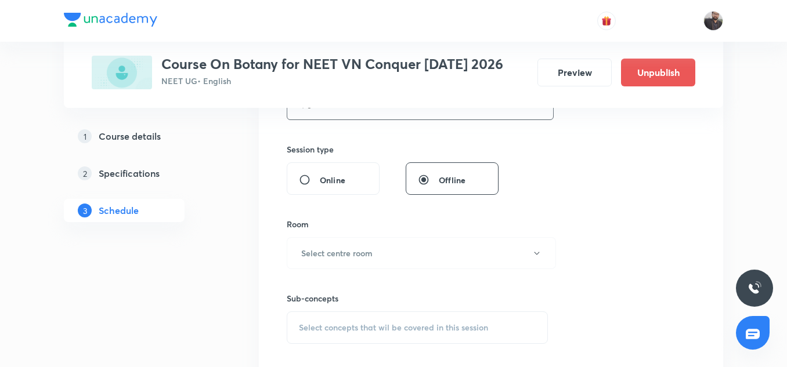
scroll to position [409, 0]
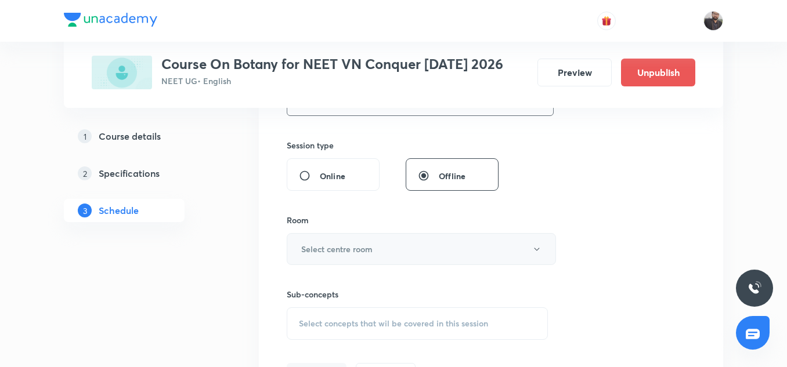
type input "90"
click at [357, 234] on button "Select centre room" at bounding box center [421, 249] width 269 height 32
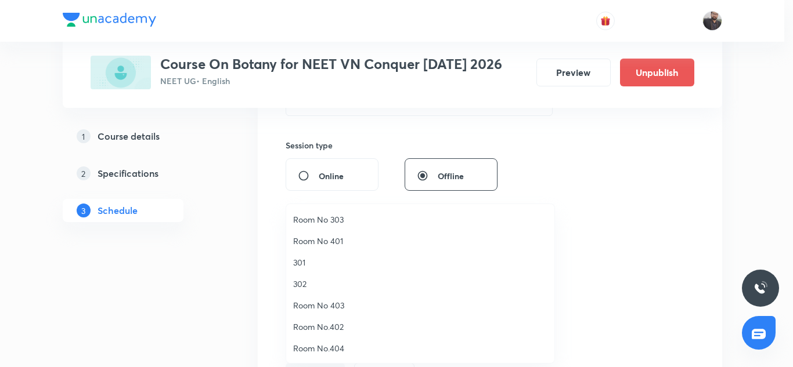
click at [307, 287] on span "302" at bounding box center [420, 284] width 254 height 12
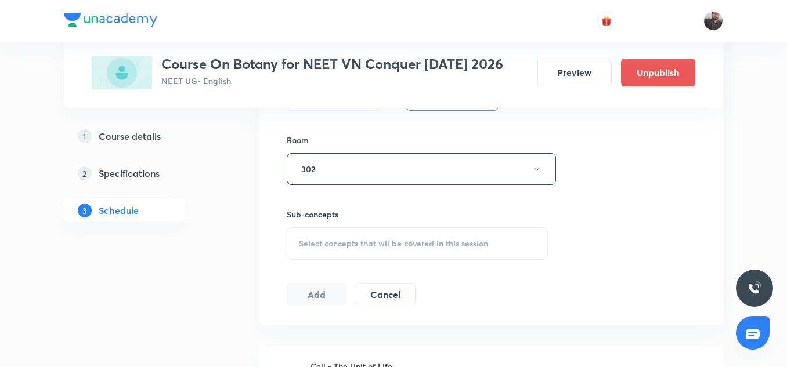
scroll to position [490, 0]
click at [321, 240] on span "Select concepts that wil be covered in this session" at bounding box center [393, 242] width 189 height 9
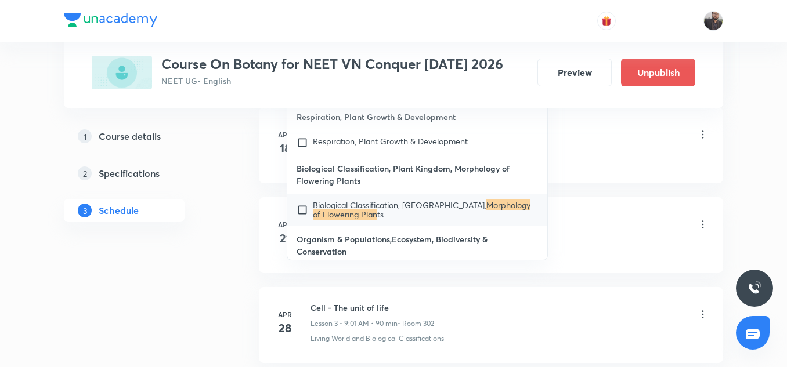
scroll to position [755, 0]
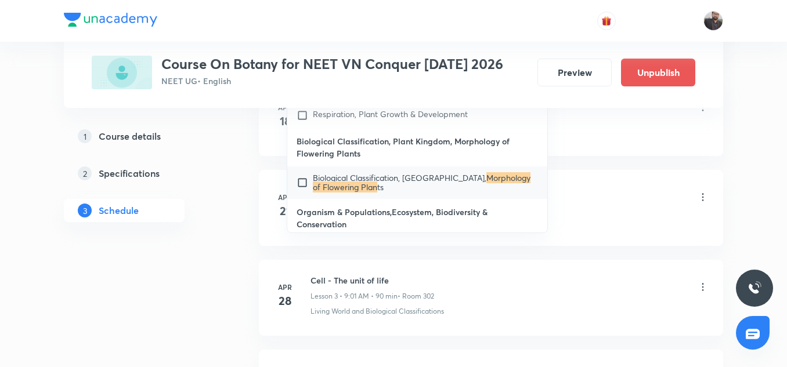
type input "Morphology of Flowering plan"
click at [320, 186] on mark "Morphology of Flowering Plan" at bounding box center [422, 182] width 218 height 20
checkbox input "true"
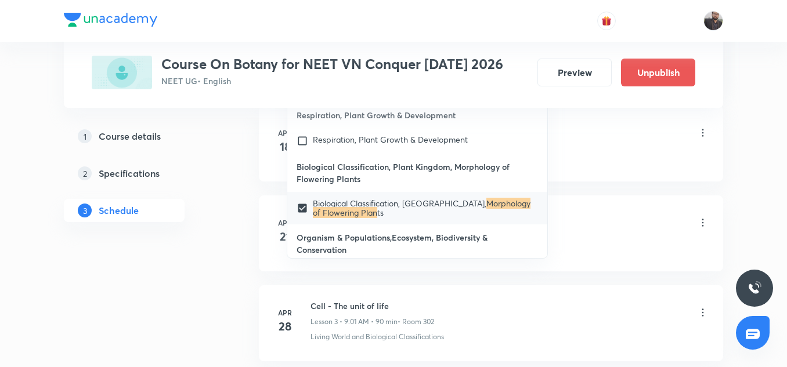
click at [610, 122] on div "Cell - The Unit of Life Lesson 1 • 10:46 AM • 90 min • Room 301" at bounding box center [509, 133] width 398 height 27
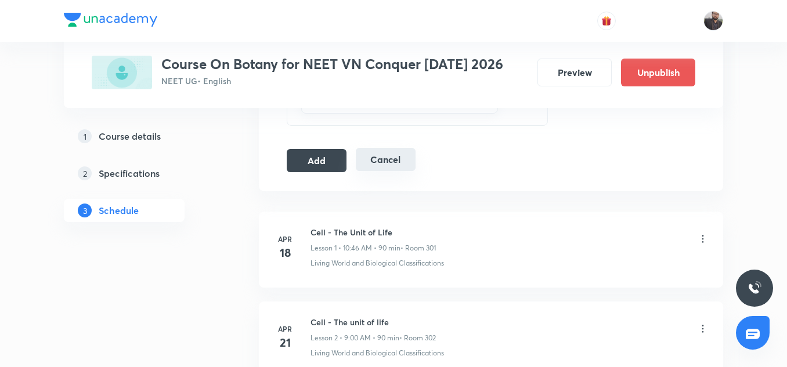
scroll to position [648, 0]
click at [317, 158] on button "Add" at bounding box center [317, 160] width 60 height 23
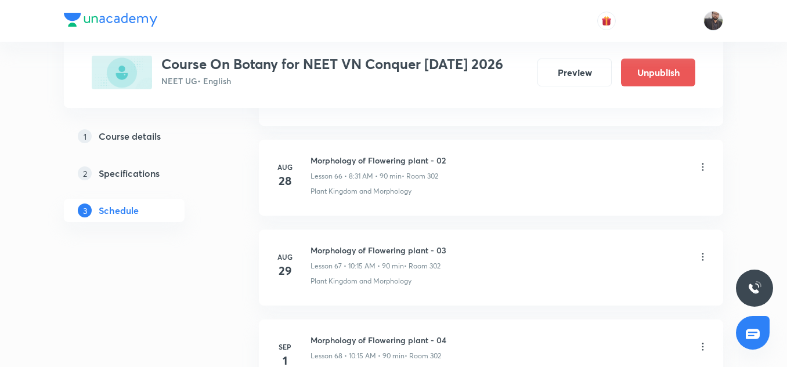
scroll to position [6884, 0]
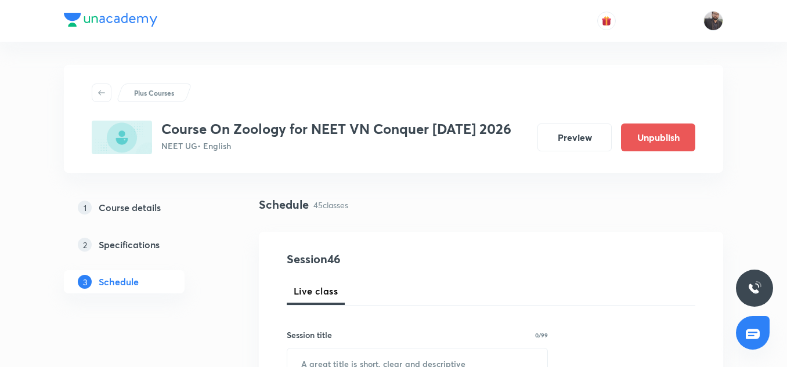
scroll to position [4610, 0]
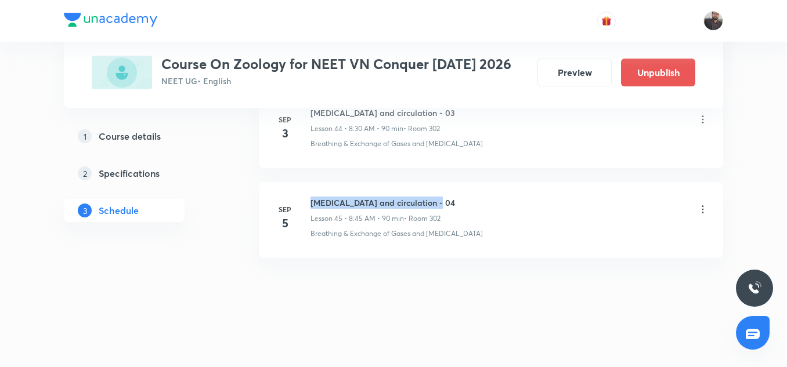
copy h6 "[MEDICAL_DATA] and circulation - 04"
drag, startPoint x: 307, startPoint y: 199, endPoint x: 462, endPoint y: 196, distance: 155.0
click at [462, 196] on li "[DATE] [MEDICAL_DATA] and circulation - 04 Lesson 45 • 8:45 AM • 90 min • Room …" at bounding box center [491, 220] width 464 height 76
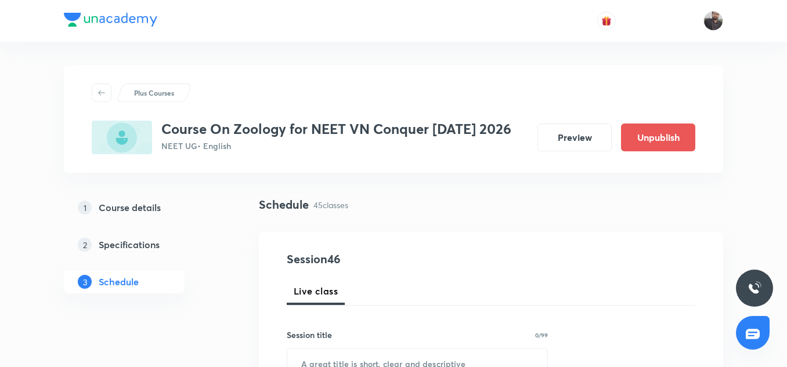
scroll to position [162, 0]
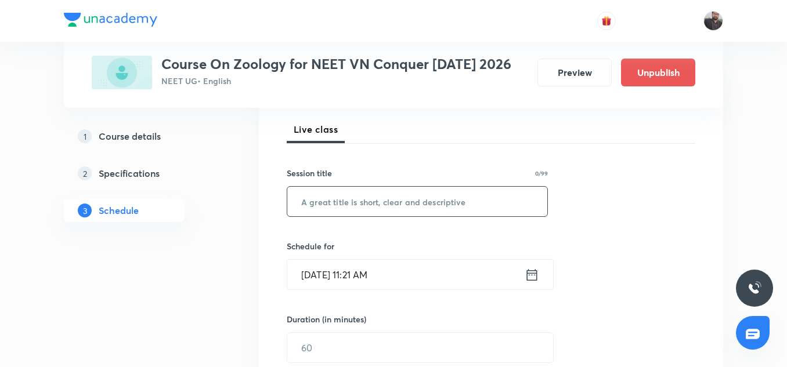
click at [458, 198] on input "text" at bounding box center [417, 202] width 260 height 30
paste input "[MEDICAL_DATA] and circulation - 04"
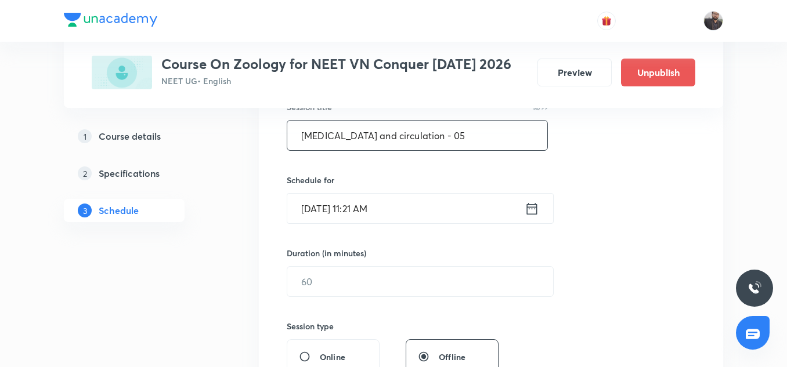
scroll to position [230, 0]
type input "[MEDICAL_DATA] and circulation - 05"
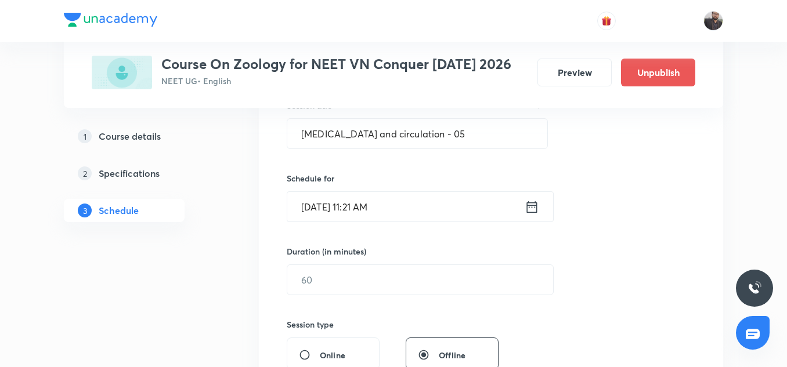
click at [455, 213] on input "[DATE] 11:21 AM" at bounding box center [405, 207] width 237 height 30
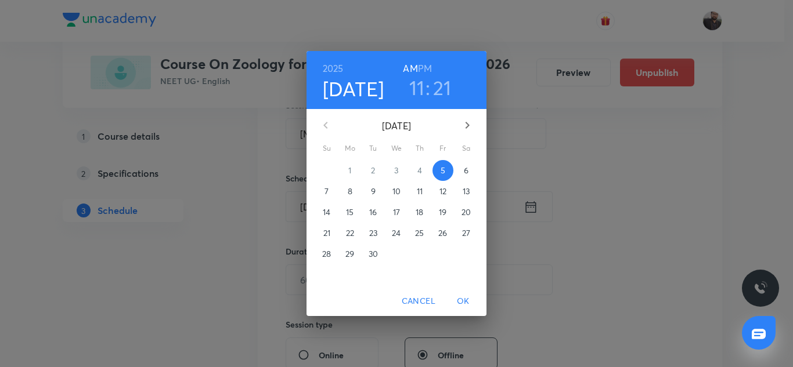
click at [469, 172] on span "6" at bounding box center [465, 171] width 21 height 12
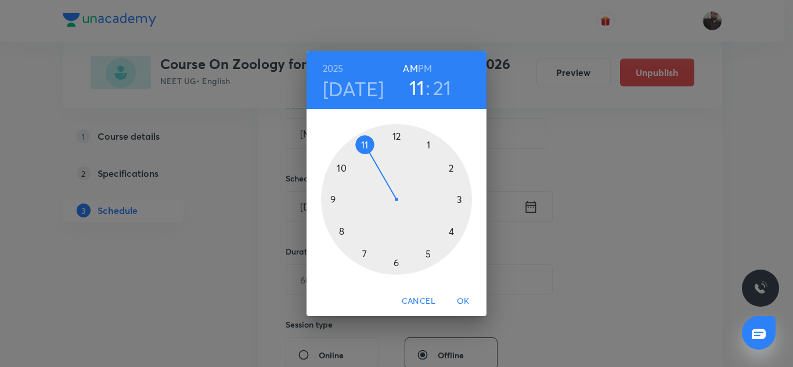
click at [342, 166] on div at bounding box center [396, 199] width 151 height 151
click at [414, 68] on h6 "AM" at bounding box center [410, 68] width 15 height 16
click at [460, 201] on div at bounding box center [396, 199] width 151 height 151
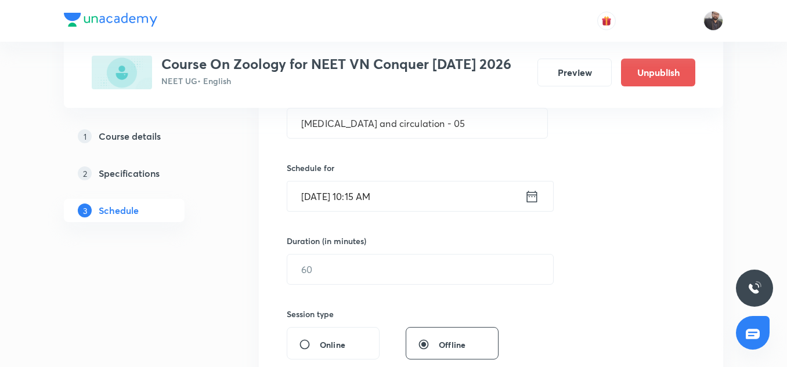
scroll to position [242, 0]
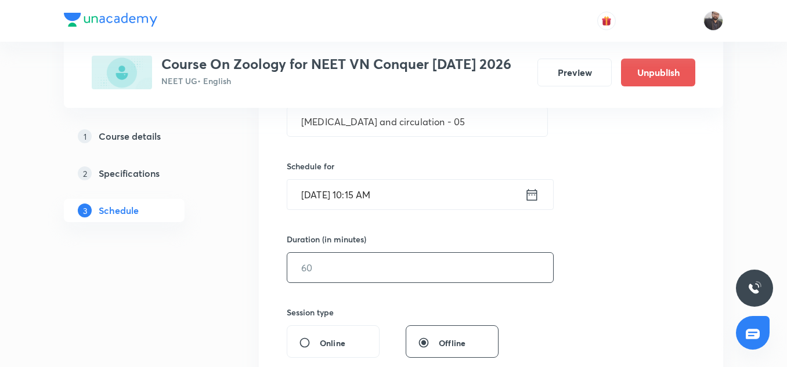
click at [358, 276] on input "text" at bounding box center [420, 268] width 266 height 30
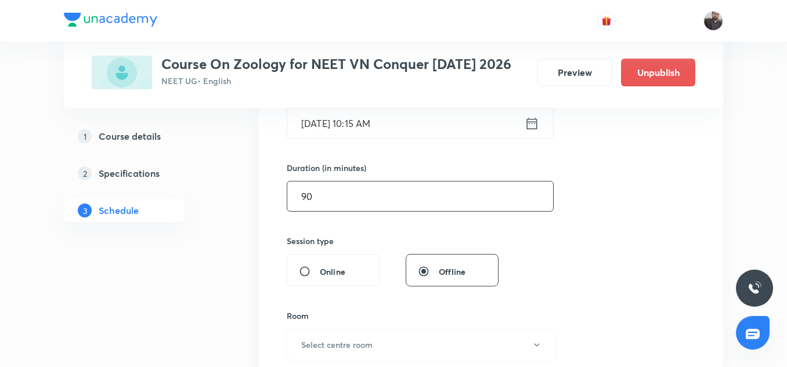
scroll to position [410, 0]
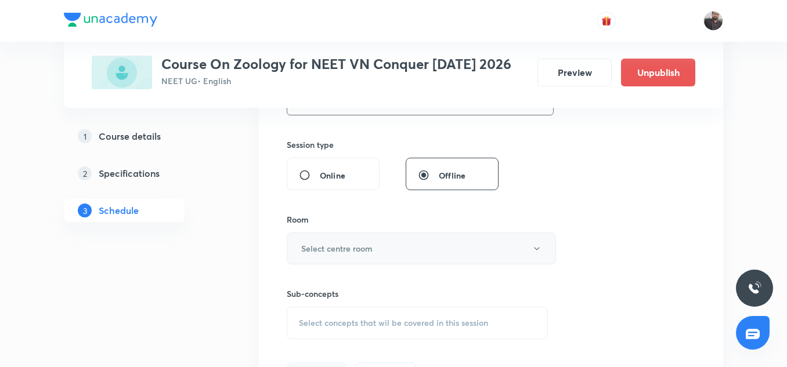
type input "90"
click at [341, 252] on h6 "Select centre room" at bounding box center [336, 249] width 71 height 12
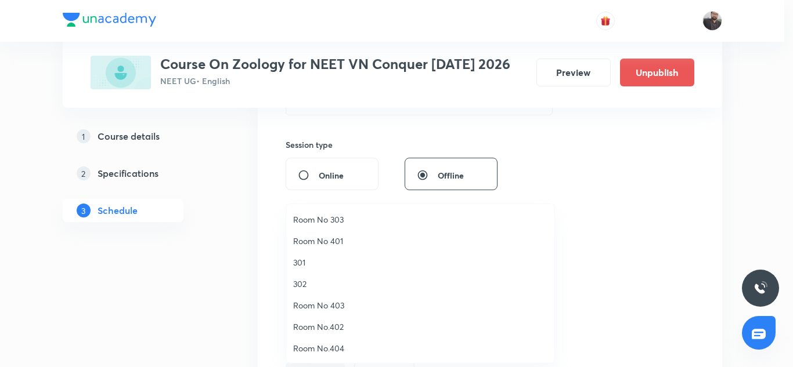
click at [306, 290] on span "302" at bounding box center [420, 284] width 254 height 12
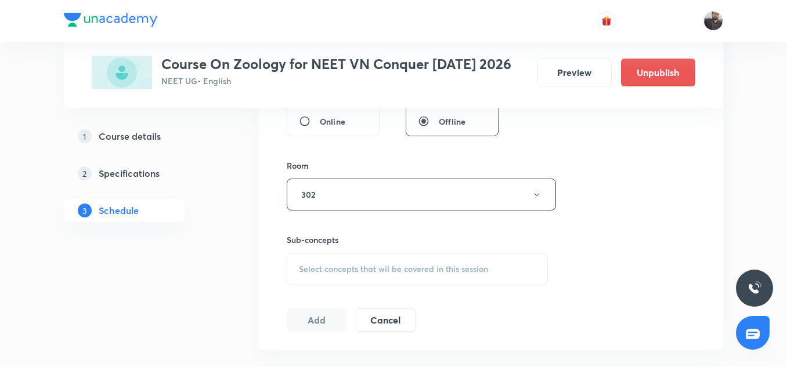
scroll to position [473, 0]
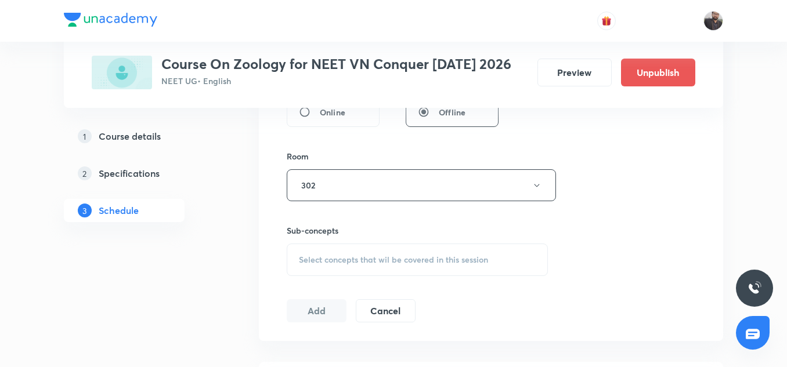
click at [325, 255] on span "Select concepts that wil be covered in this session" at bounding box center [393, 259] width 189 height 9
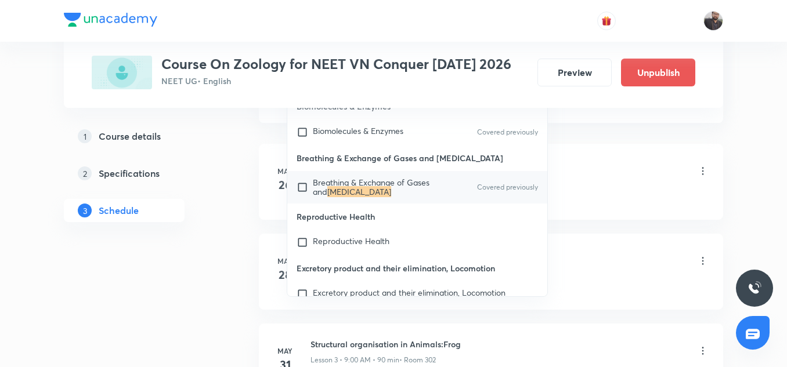
scroll to position [727, 0]
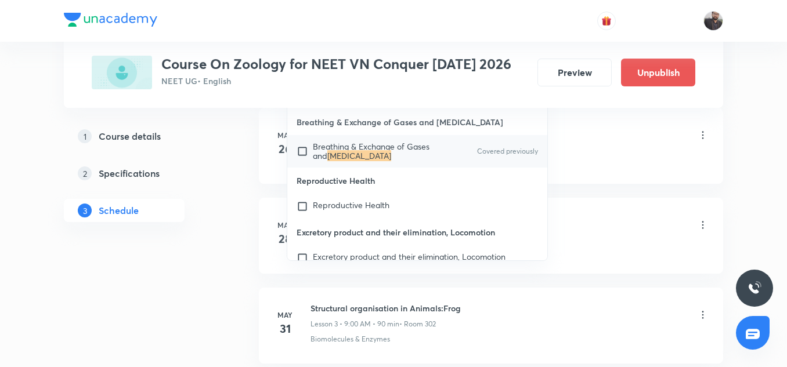
type input "[MEDICAL_DATA]"
click at [324, 144] on span "Breathing & Exchange of Gases and" at bounding box center [371, 151] width 117 height 20
checkbox input "true"
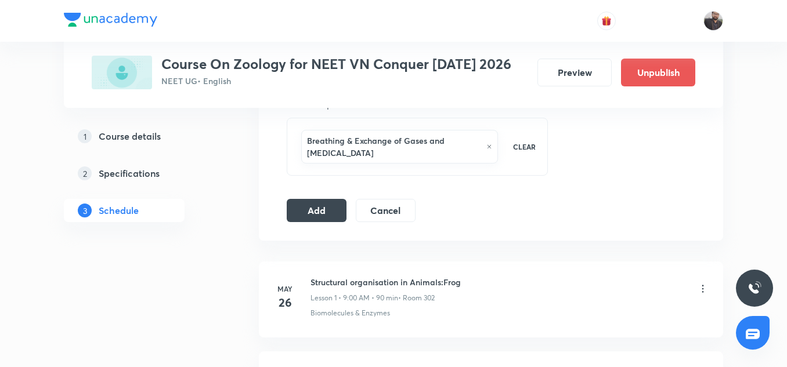
scroll to position [598, 0]
click at [308, 203] on button "Add" at bounding box center [317, 209] width 60 height 23
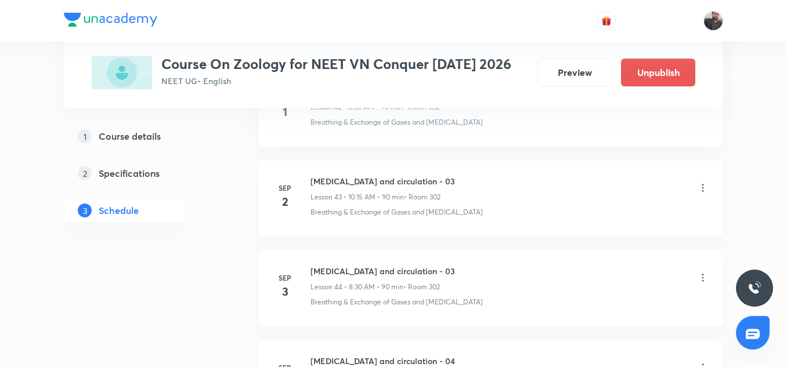
scroll to position [4167, 0]
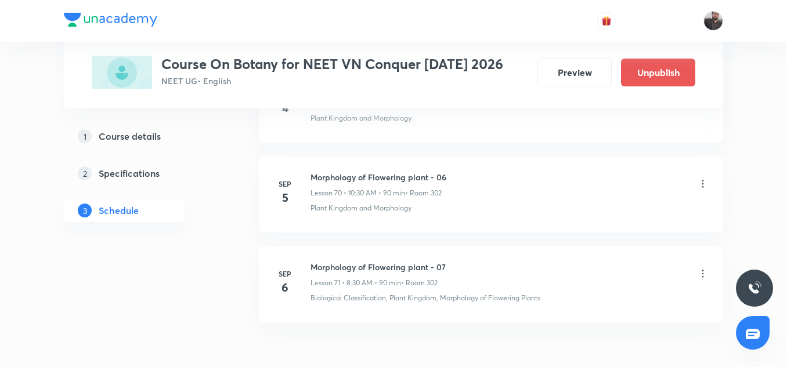
scroll to position [6948, 0]
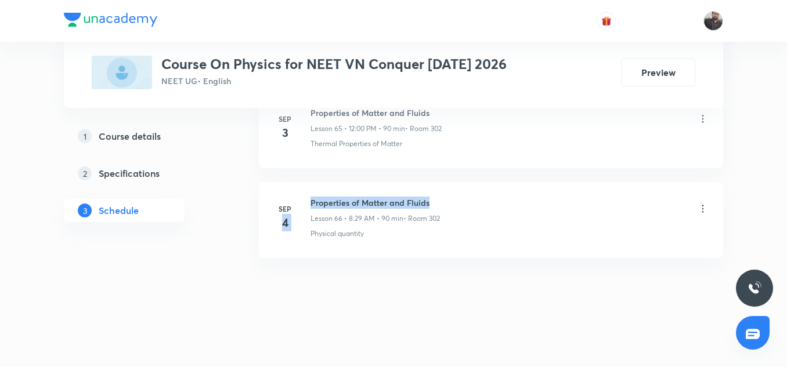
drag, startPoint x: 302, startPoint y: 202, endPoint x: 467, endPoint y: 203, distance: 164.2
click at [467, 203] on div "[DATE] Properties of Matter and Fluids Lesson 66 • 8:29 AM • 90 min • Room 302 …" at bounding box center [490, 218] width 435 height 42
click at [466, 203] on div "Properties of Matter and Fluids Lesson 66 • 8:29 AM • 90 min • Room 302" at bounding box center [509, 210] width 398 height 27
copy h6 "Properties of Matter and Fluids"
drag, startPoint x: 306, startPoint y: 198, endPoint x: 438, endPoint y: 198, distance: 131.7
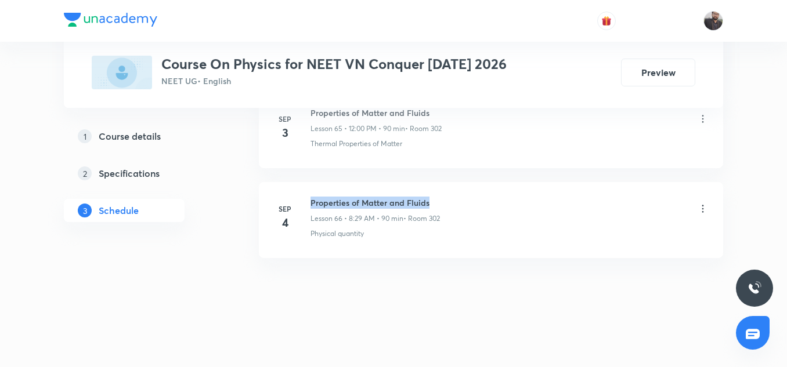
click at [438, 198] on div "[DATE] Properties of Matter and Fluids Lesson 66 • 8:29 AM • 90 min • Room 302 …" at bounding box center [490, 218] width 435 height 42
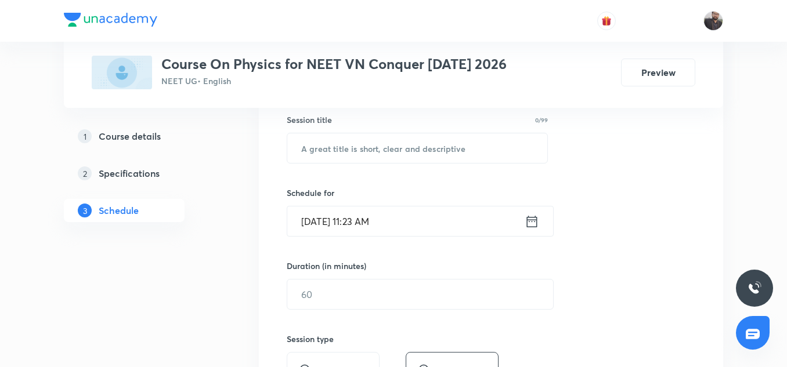
scroll to position [216, 0]
click at [401, 137] on div "​" at bounding box center [417, 147] width 261 height 31
click at [404, 142] on input "text" at bounding box center [417, 148] width 260 height 30
paste input "Properties of Matter and Fluids"
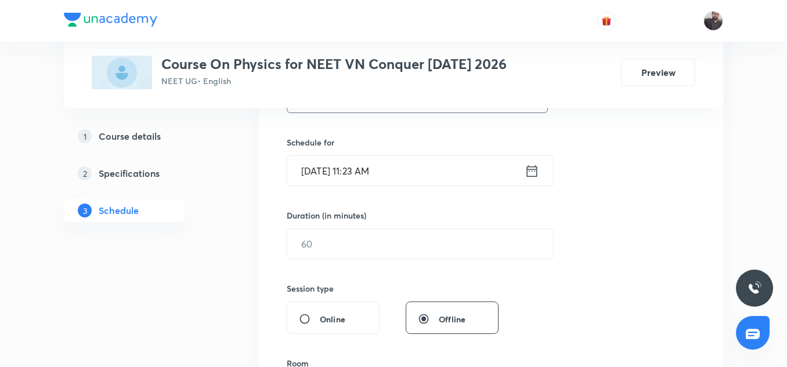
scroll to position [267, 0]
type input "Properties of Matter and Fluids"
click at [400, 158] on input "[DATE] 11:23 AM" at bounding box center [405, 170] width 237 height 30
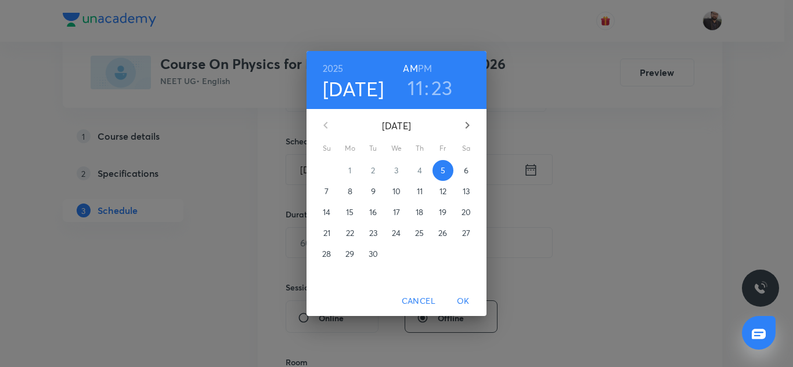
click at [464, 169] on p "6" at bounding box center [466, 171] width 5 height 12
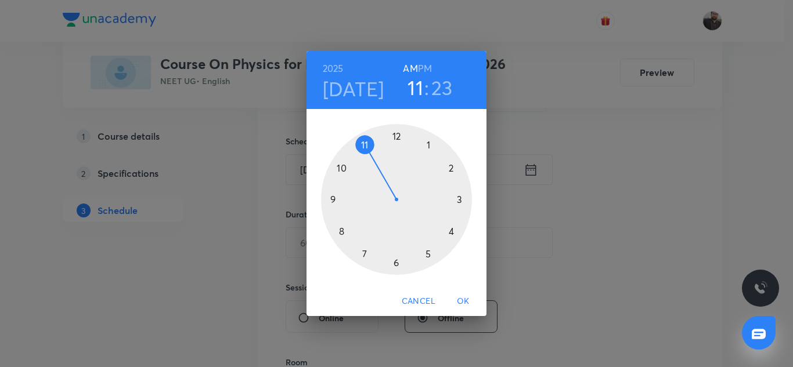
click at [395, 140] on div at bounding box center [396, 199] width 151 height 151
click at [422, 66] on h6 "PM" at bounding box center [425, 68] width 14 height 16
click at [397, 135] on div at bounding box center [396, 199] width 151 height 151
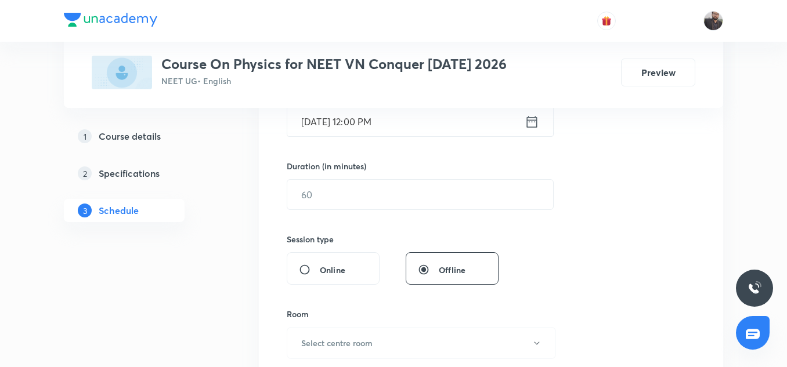
scroll to position [316, 0]
click at [387, 203] on input "text" at bounding box center [420, 194] width 266 height 30
type input "7"
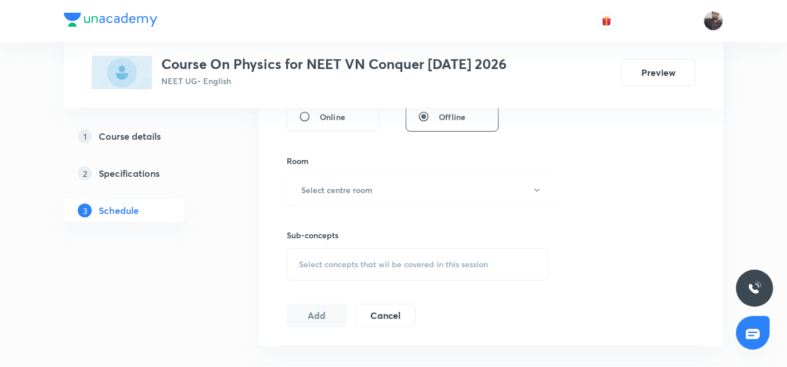
scroll to position [469, 0]
type input "90"
click at [379, 194] on button "Select centre room" at bounding box center [421, 189] width 269 height 32
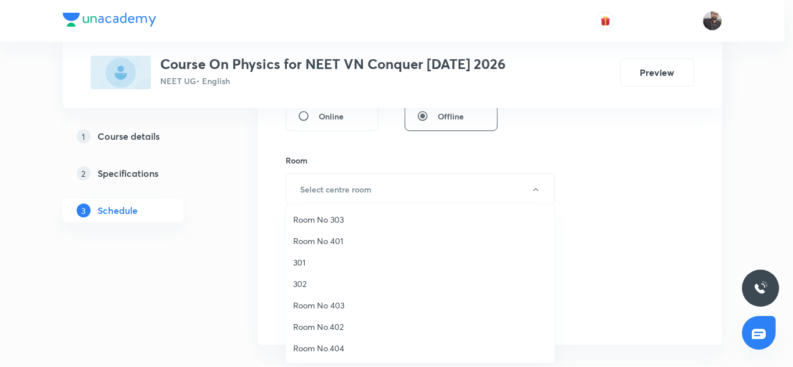
click at [317, 290] on li "302" at bounding box center [420, 283] width 268 height 21
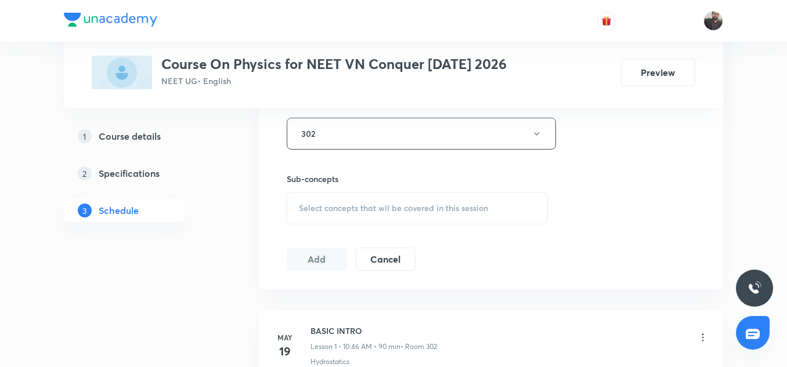
scroll to position [526, 0]
click at [319, 209] on span "Select concepts that wil be covered in this session" at bounding box center [393, 207] width 189 height 9
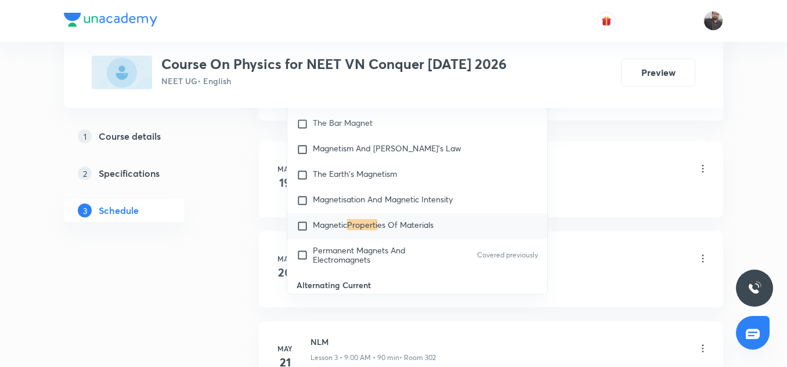
scroll to position [694, 0]
type input "Properti"
click at [321, 230] on span "Magnetic" at bounding box center [330, 224] width 34 height 11
checkbox input "true"
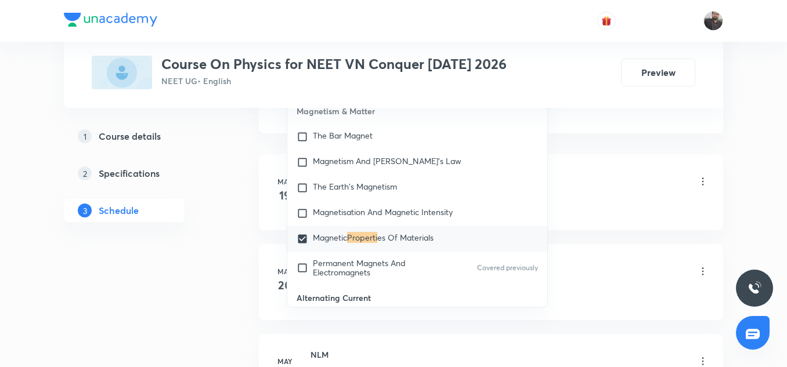
click at [640, 169] on div "BASIC INTRO Lesson 1 • 10:46 AM • 90 min • Room 302" at bounding box center [509, 182] width 398 height 27
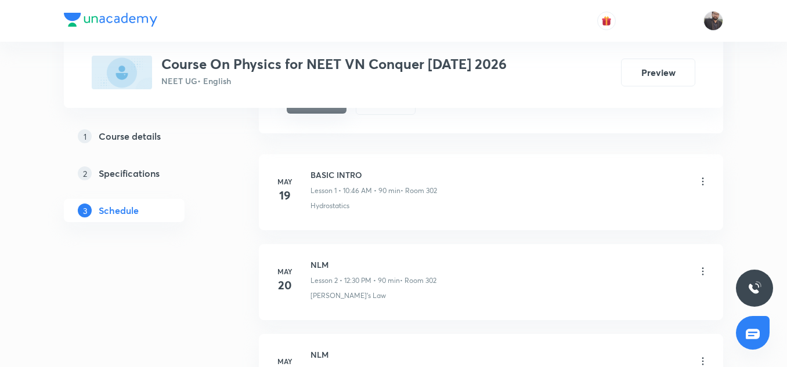
click at [325, 114] on button "Add" at bounding box center [317, 102] width 60 height 23
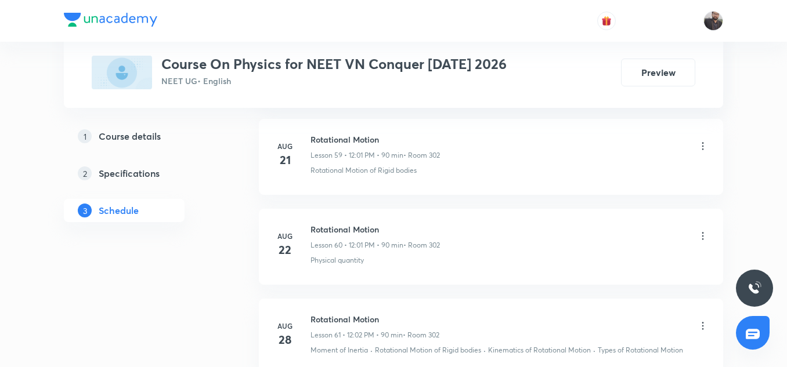
scroll to position [5977, 0]
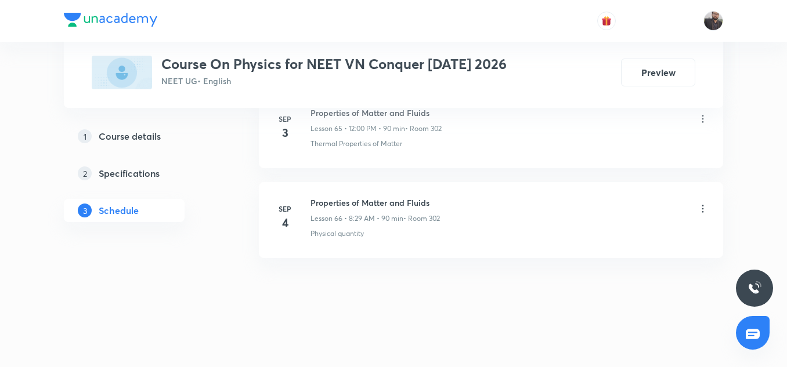
drag, startPoint x: 272, startPoint y: 254, endPoint x: 262, endPoint y: 77, distance: 177.2
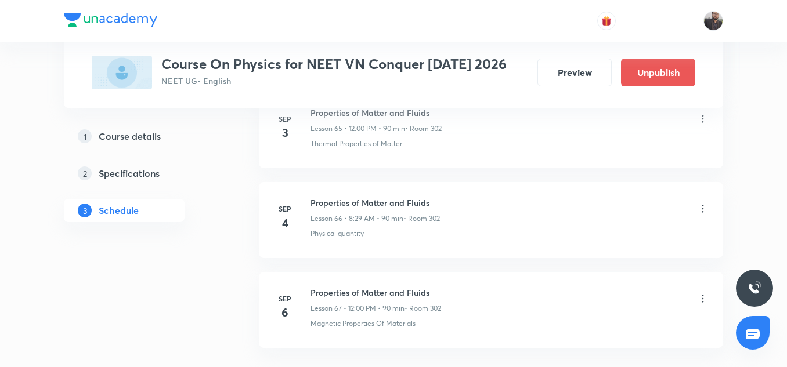
scroll to position [6067, 0]
